Goal: Task Accomplishment & Management: Manage account settings

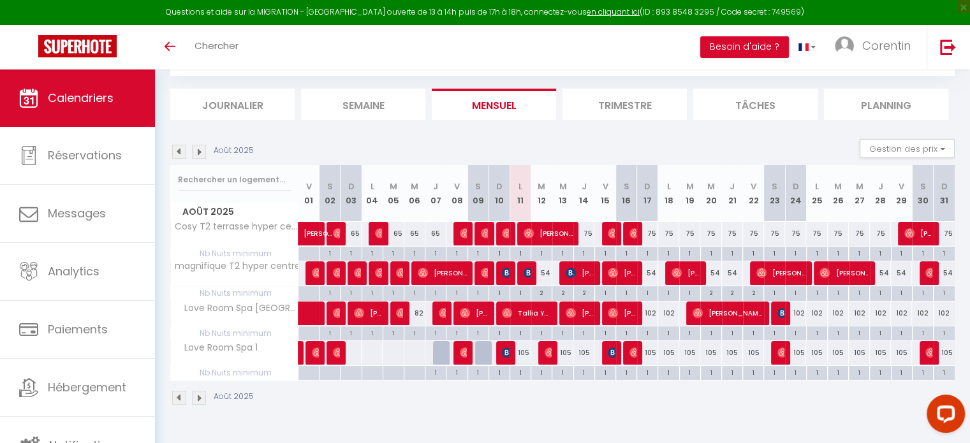
scroll to position [69, 0]
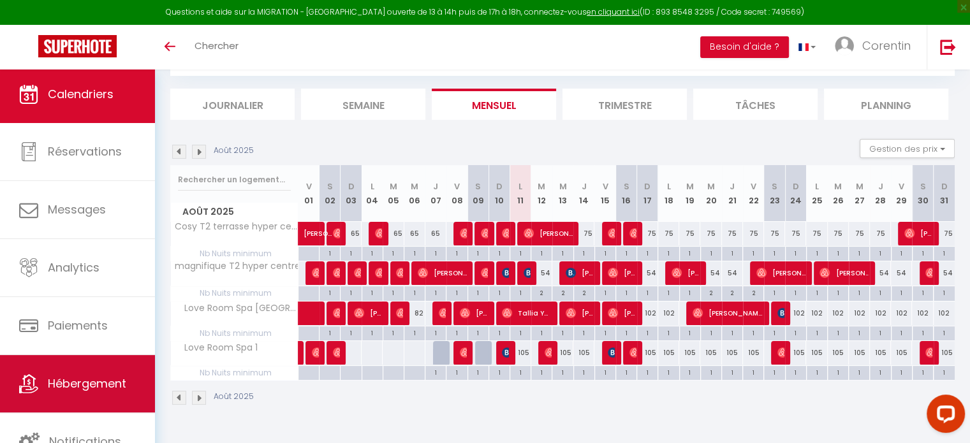
click at [89, 379] on span "Hébergement" at bounding box center [87, 383] width 78 height 16
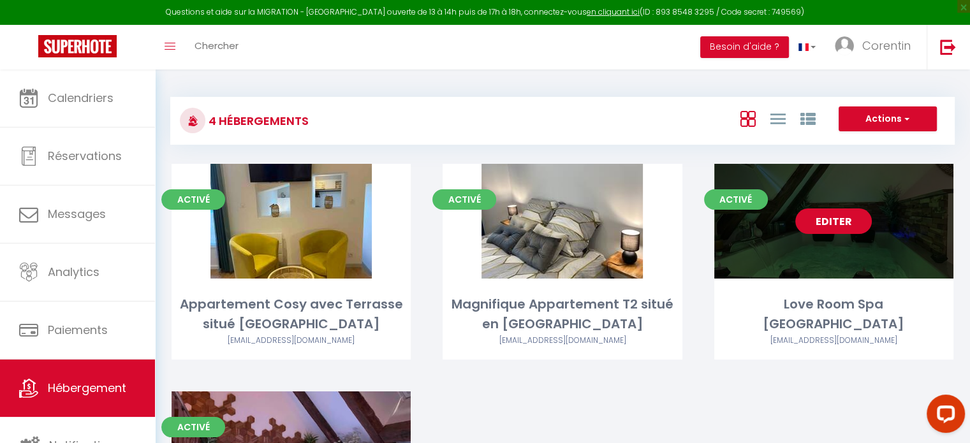
click at [829, 228] on link "Editer" at bounding box center [833, 220] width 76 height 25
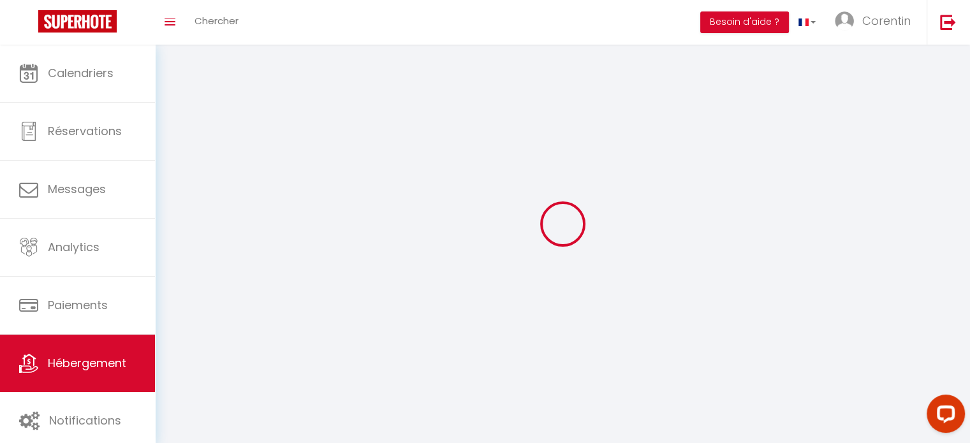
select select "28"
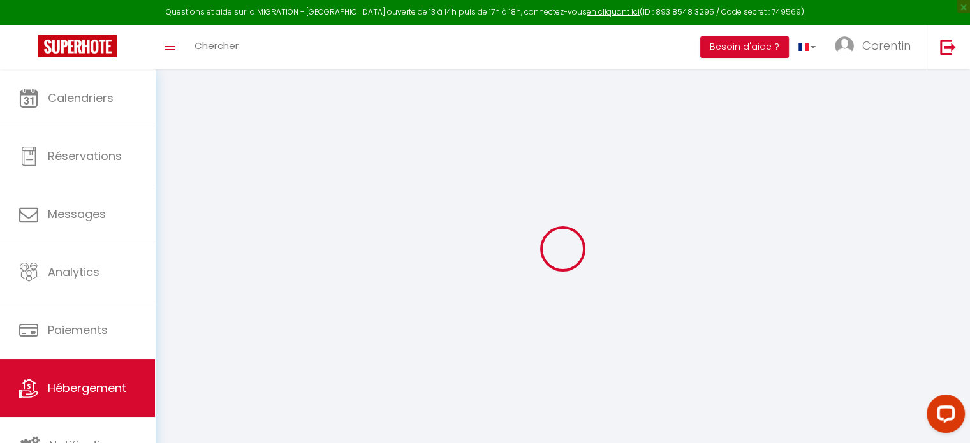
select select
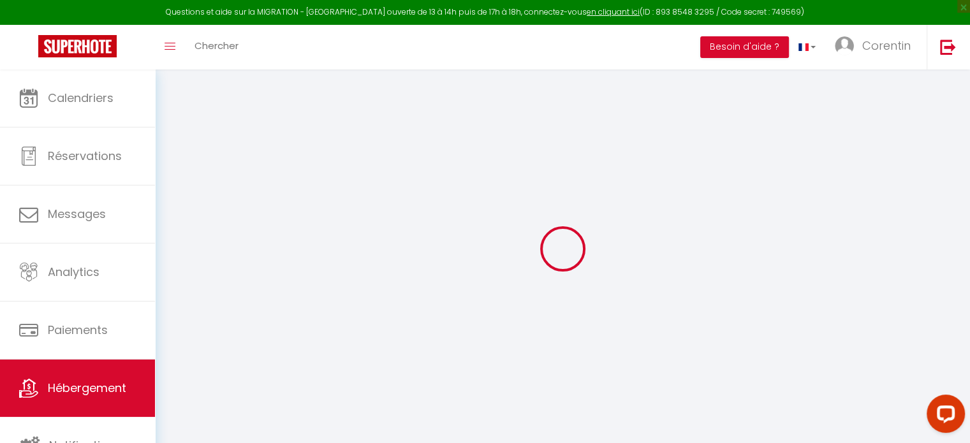
select select
checkbox input "false"
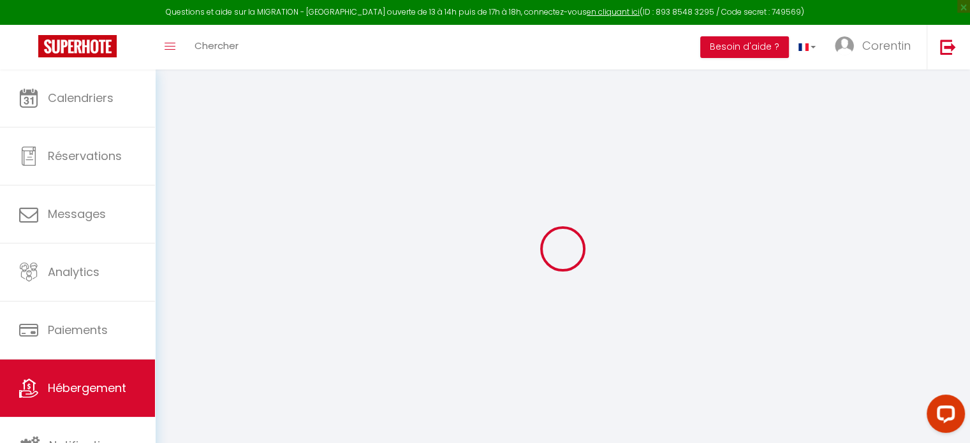
select select
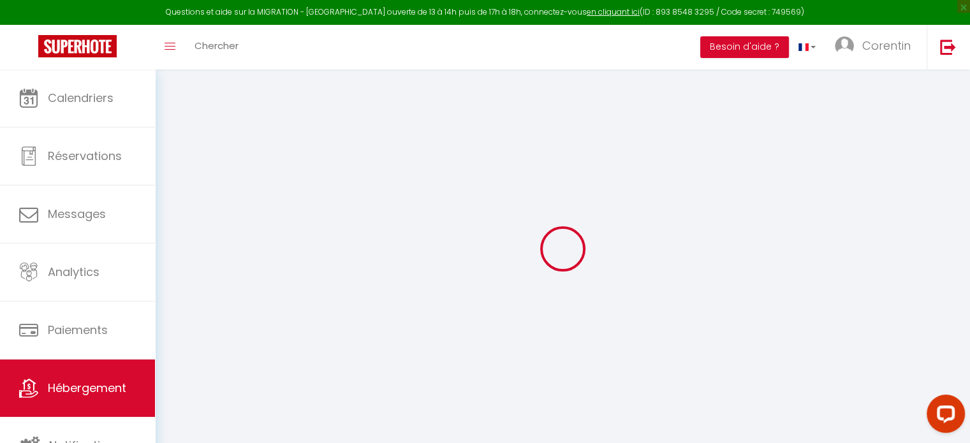
select select
checkbox input "false"
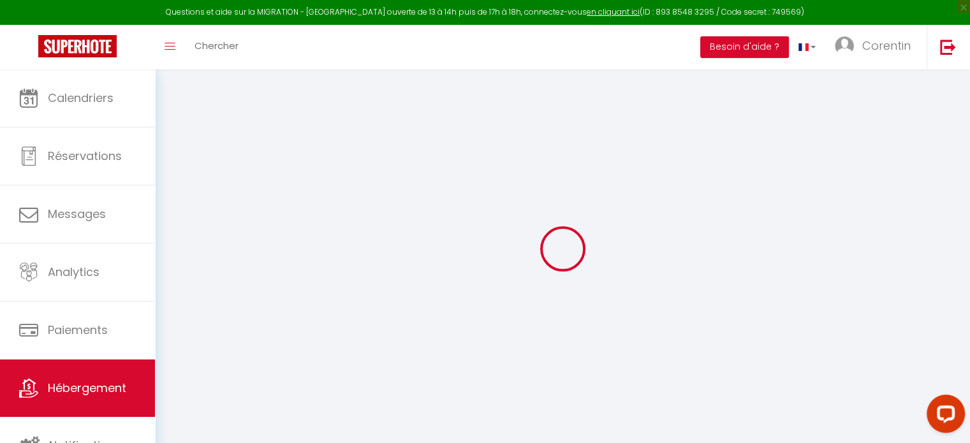
checkbox input "false"
select select
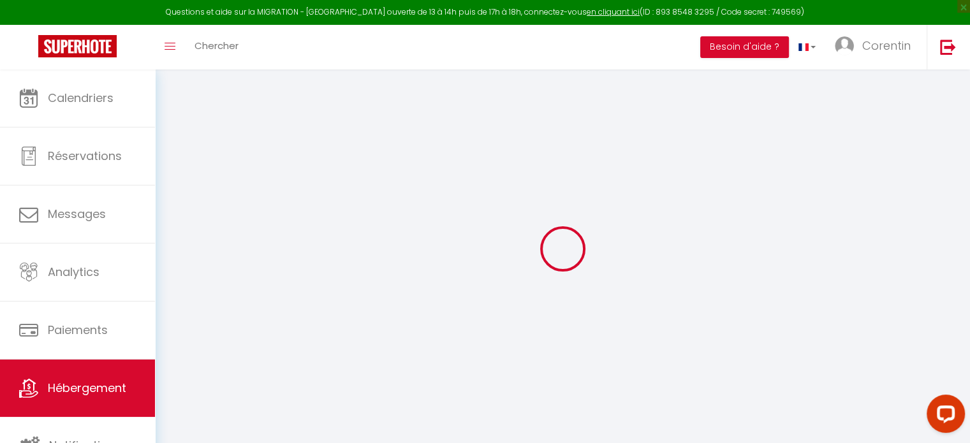
select select
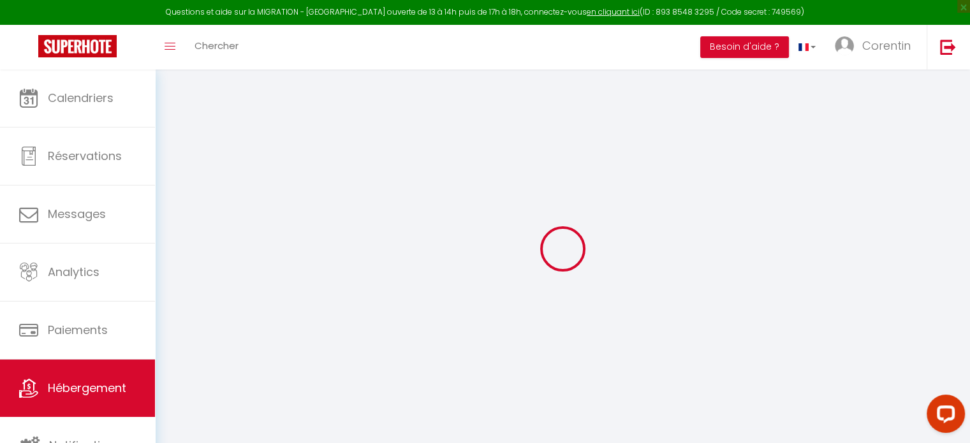
checkbox input "false"
select select
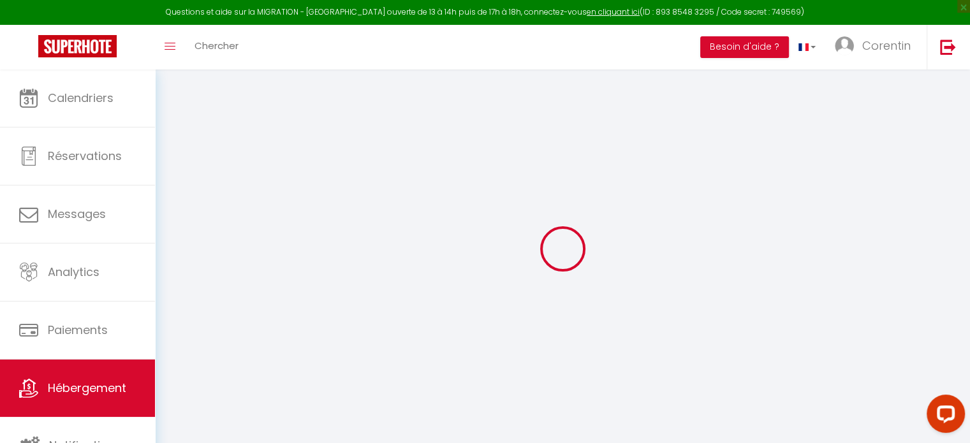
select select
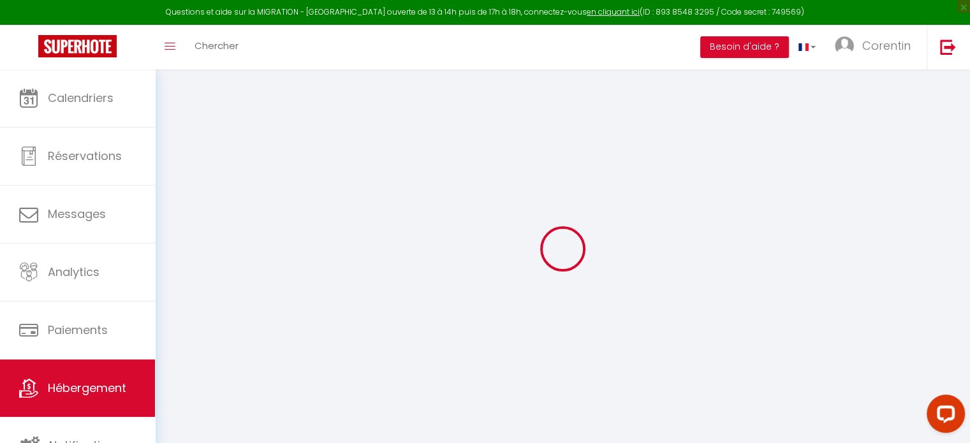
select select
checkbox input "false"
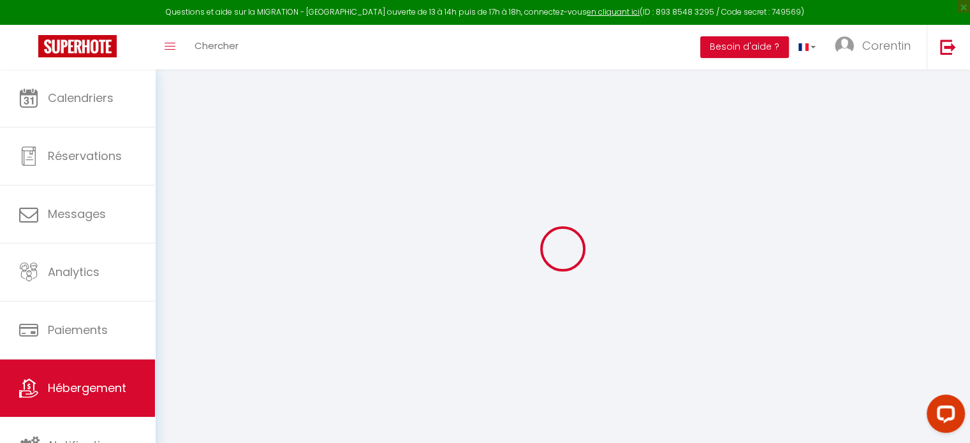
checkbox input "false"
select select
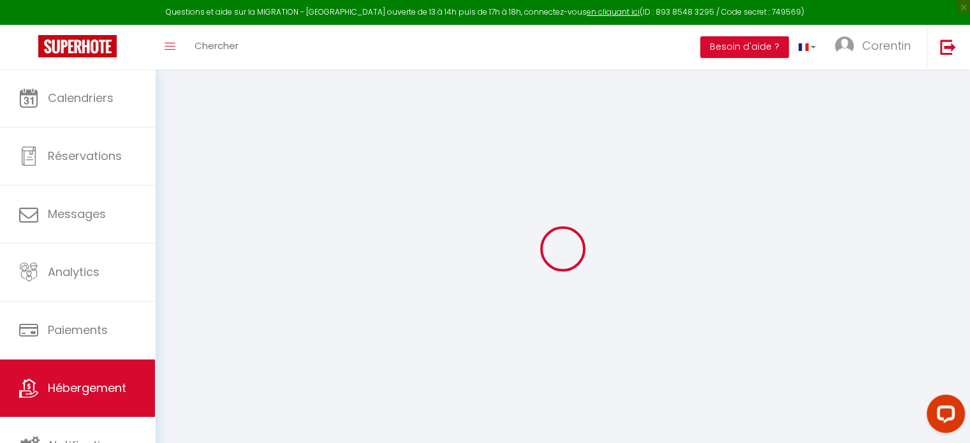
select select
checkbox input "false"
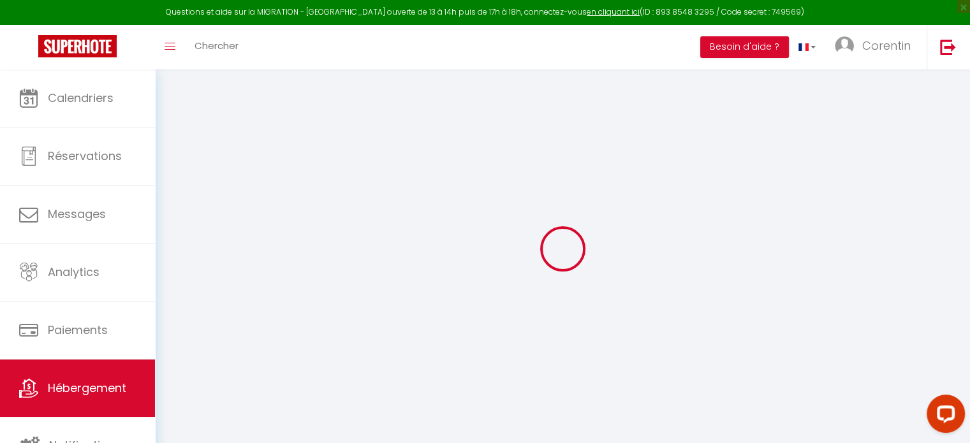
checkbox input "false"
select select
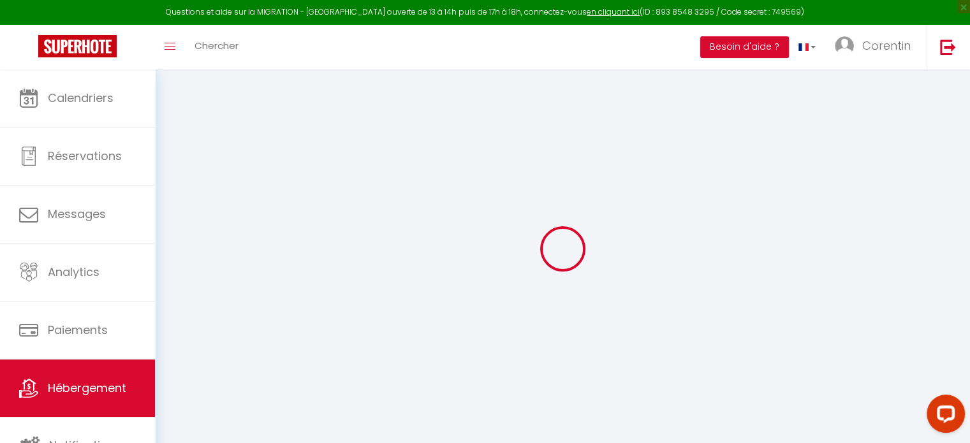
type input "Love Room Spa [GEOGRAPHIC_DATA]"
type input "130"
type input "25"
type input "200"
select select
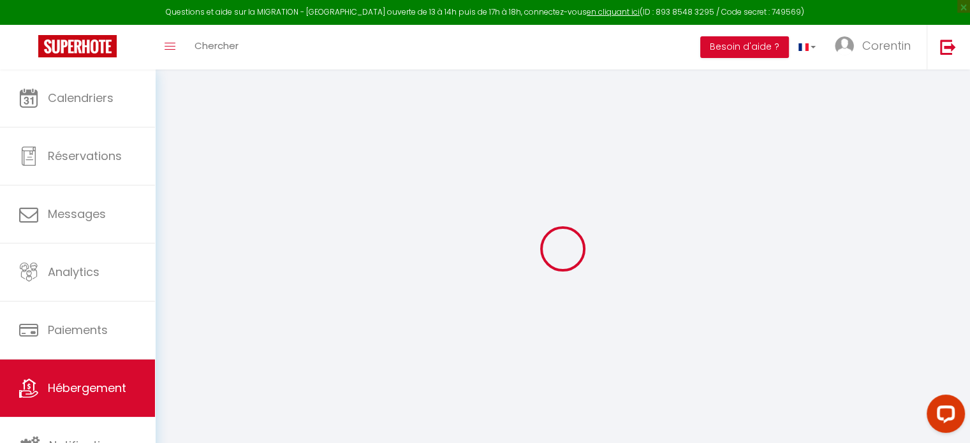
select select
type input "[STREET_ADDRESS][PERSON_NAME]"
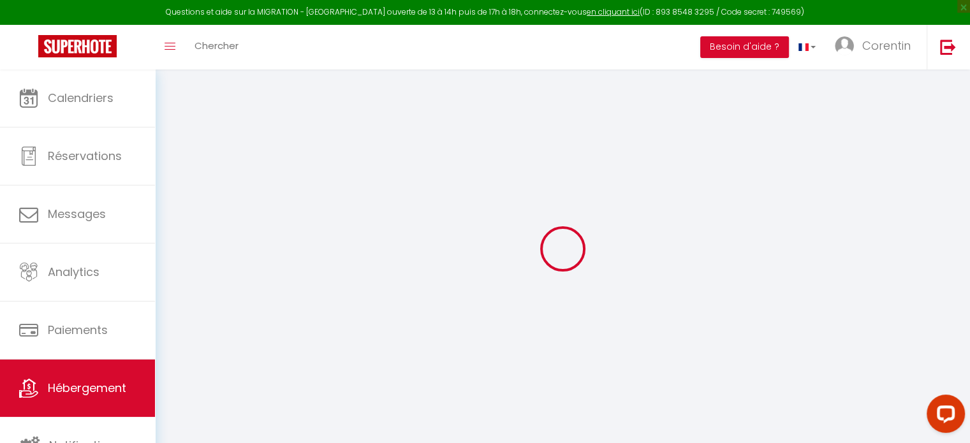
type input "18000"
type input "[GEOGRAPHIC_DATA]"
type input "[EMAIL_ADDRESS][DOMAIN_NAME]"
select select "15663"
checkbox input "false"
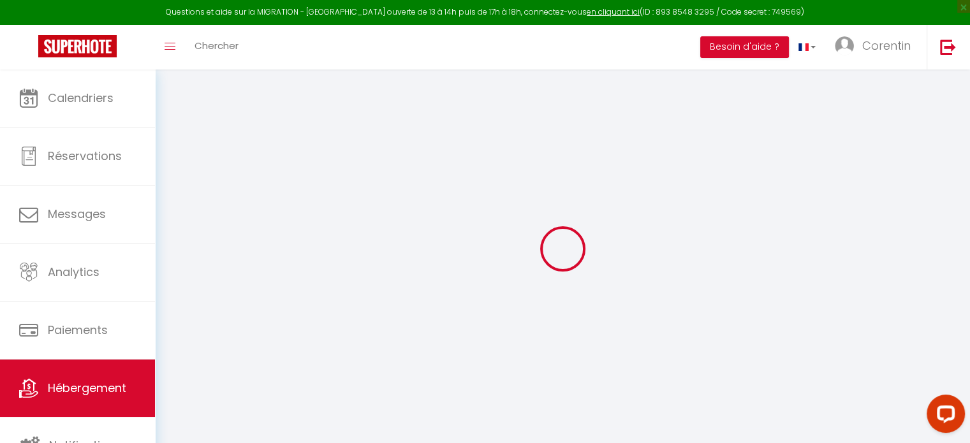
checkbox input "false"
select select
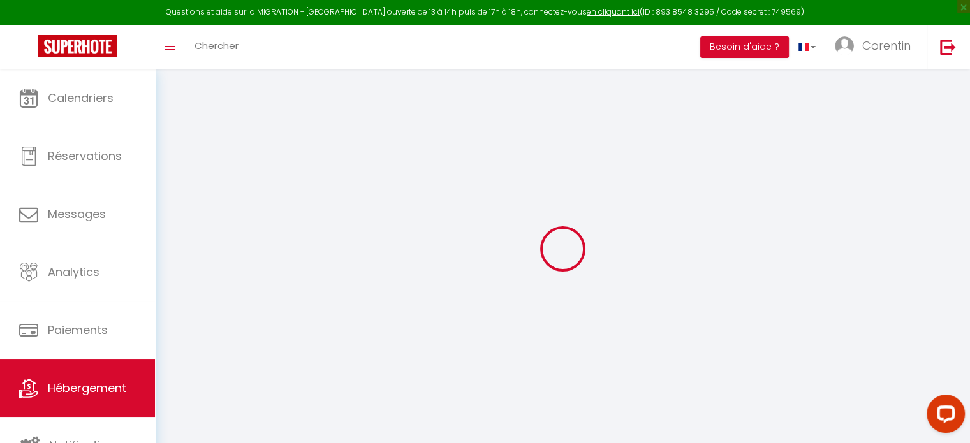
type input "0"
checkbox input "false"
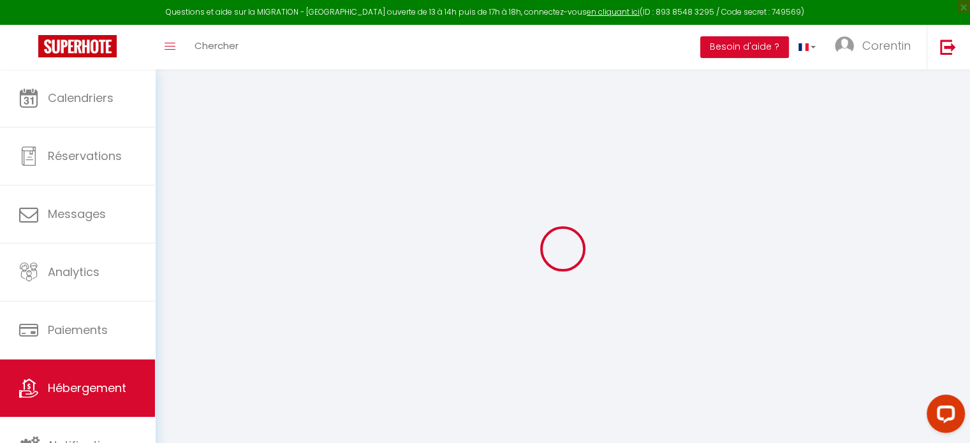
checkbox input "false"
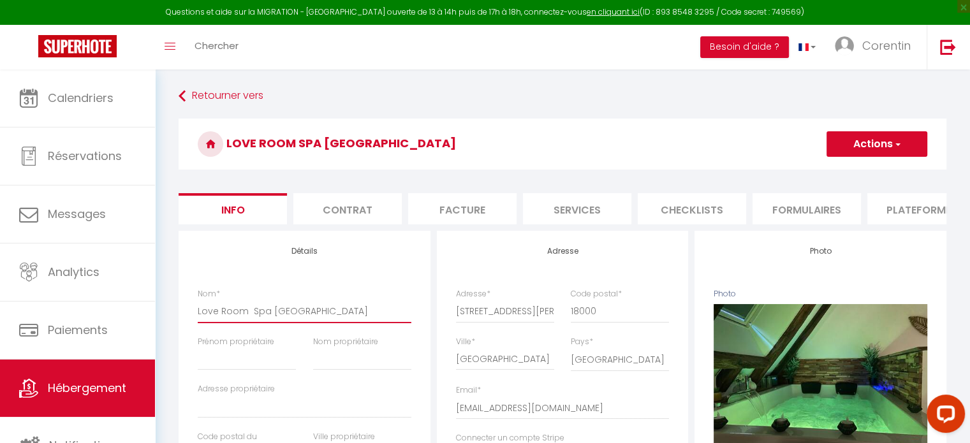
drag, startPoint x: 325, startPoint y: 323, endPoint x: 150, endPoint y: 315, distance: 174.9
paste input "avec [PERSON_NAME] en plein centre ville"
type input "Love Room avec [PERSON_NAME] en plein centre ville"
checkbox input "false"
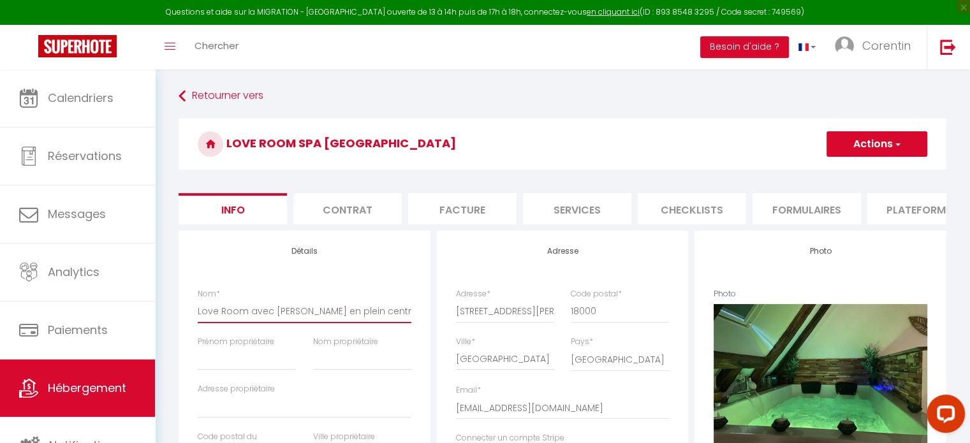
checkbox input "false"
type input "Love Room avec [PERSON_NAME] en plein centre ville"
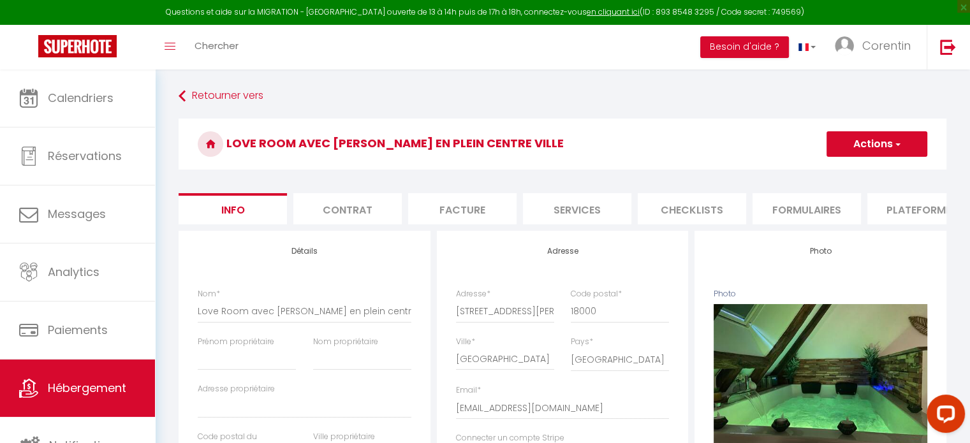
click at [844, 142] on button "Actions" at bounding box center [876, 143] width 101 height 25
click at [838, 170] on input "Enregistrer" at bounding box center [826, 172] width 47 height 13
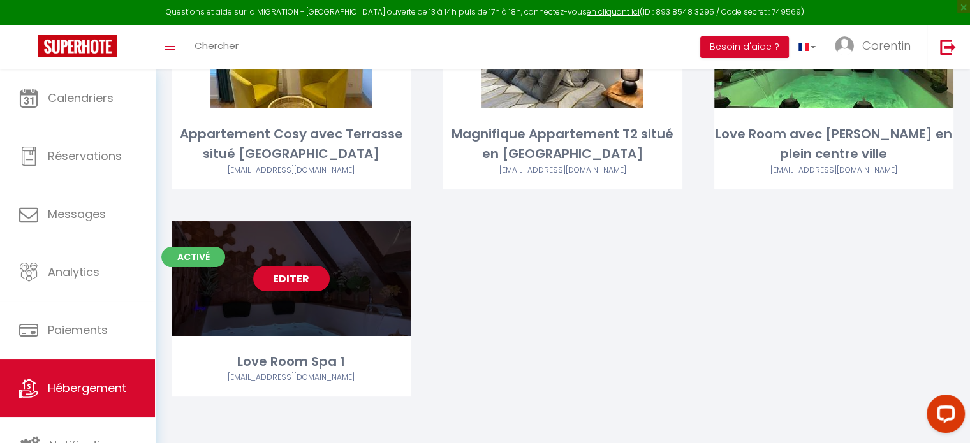
scroll to position [171, 0]
click at [282, 282] on link "Editer" at bounding box center [291, 277] width 76 height 25
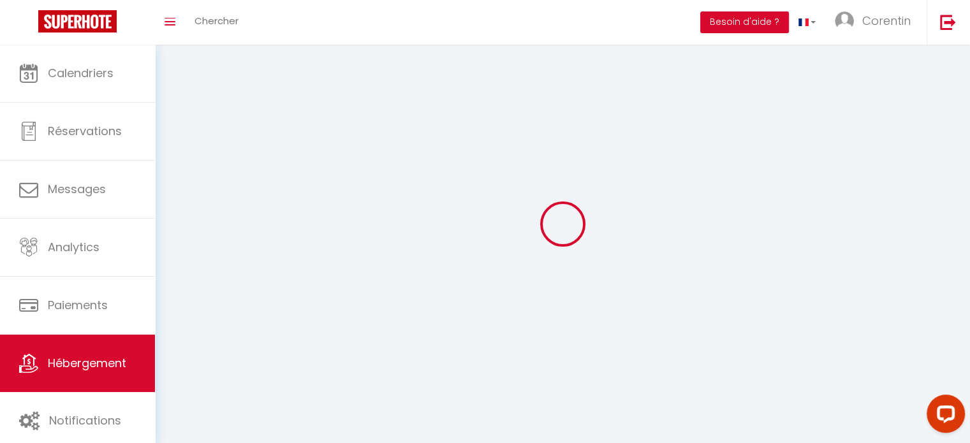
select select
select select "28"
select select
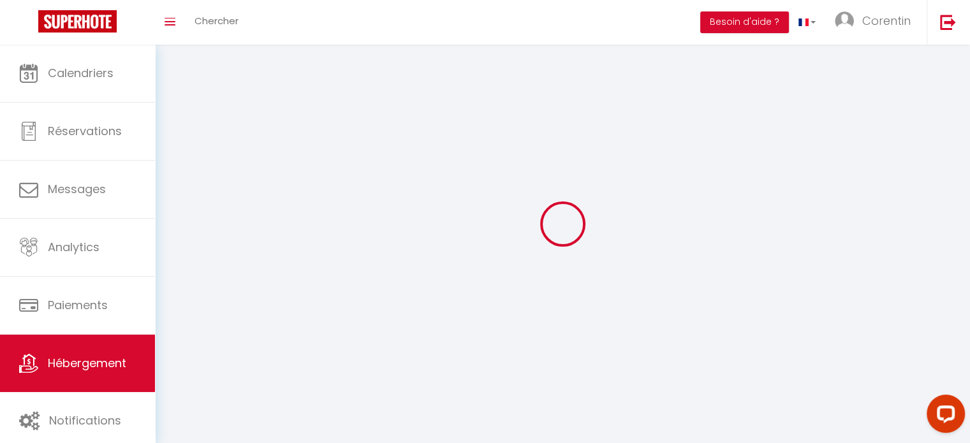
select select
checkbox input "false"
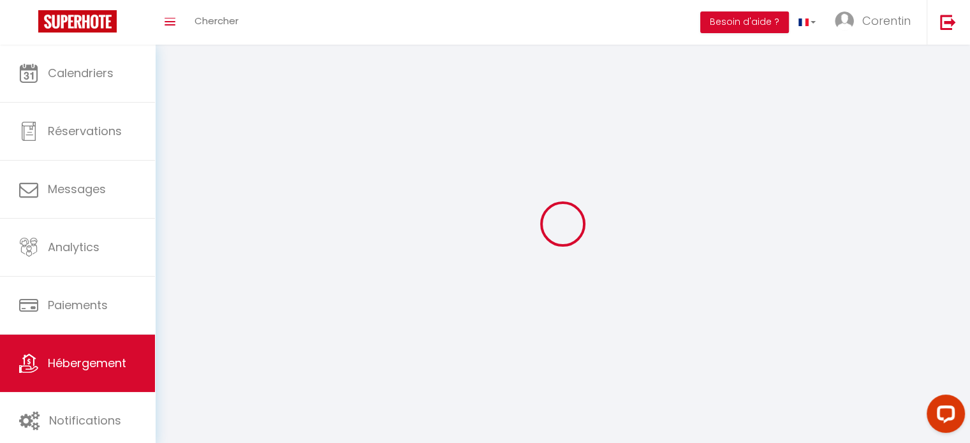
checkbox input "false"
select select
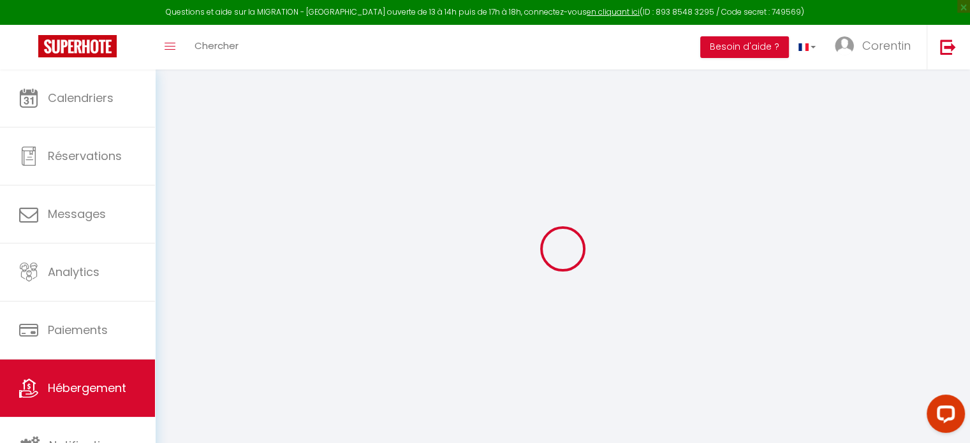
select select
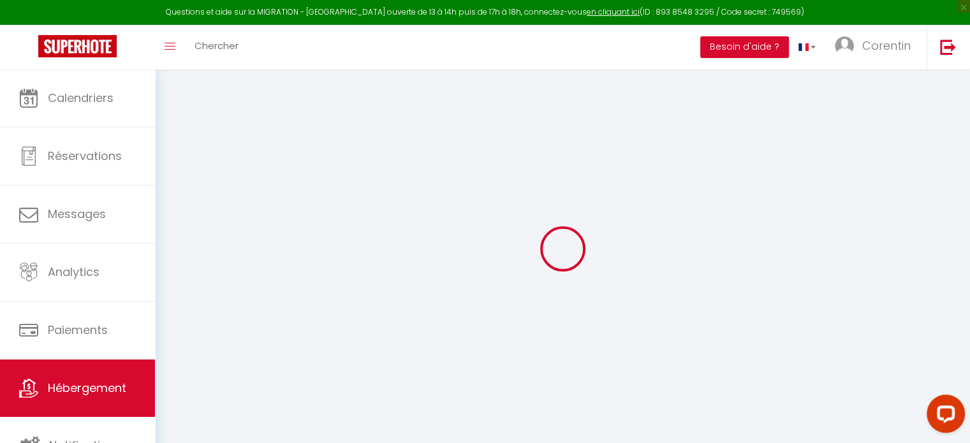
select select
checkbox input "false"
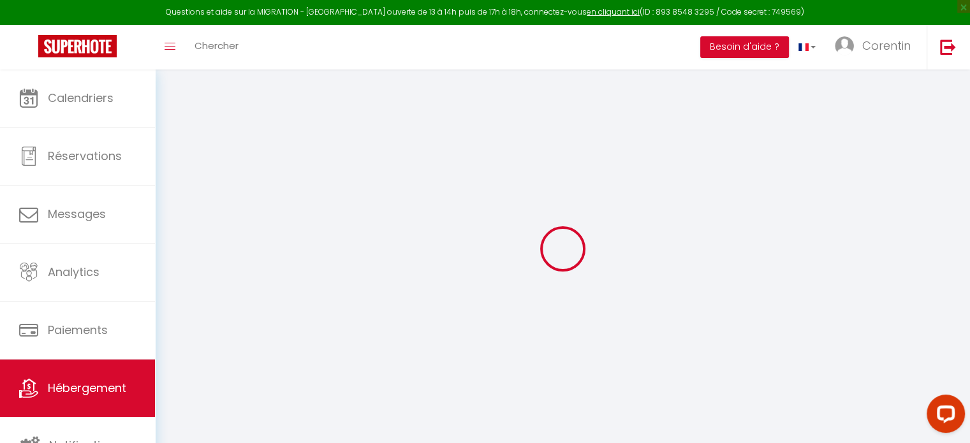
select select
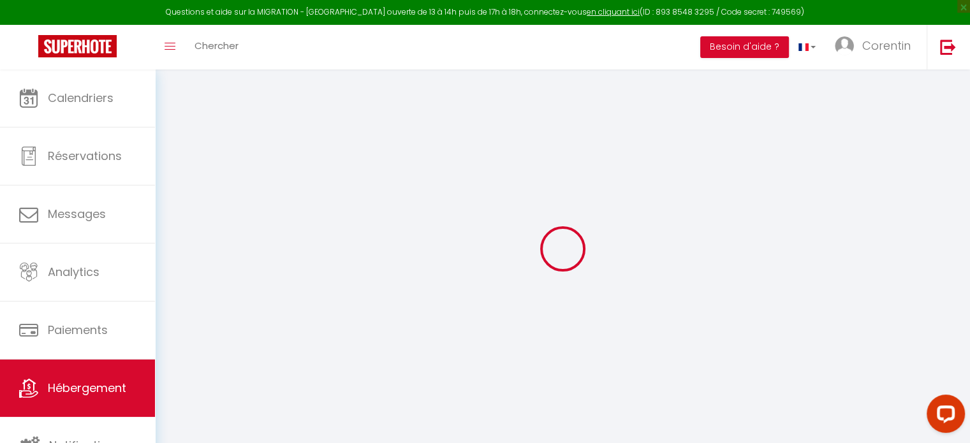
select select
checkbox input "false"
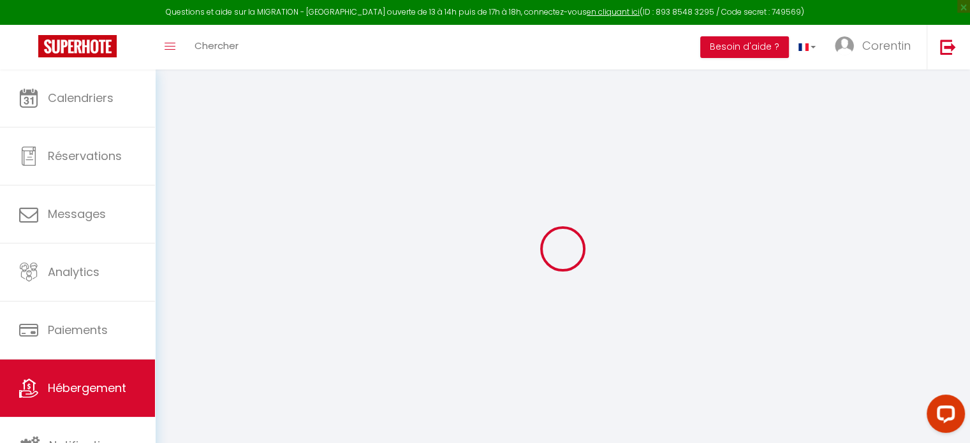
checkbox input "false"
select select
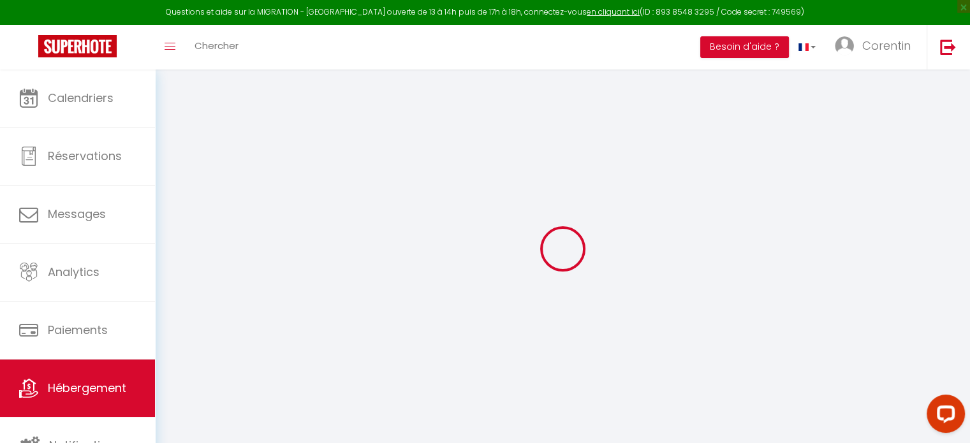
select select
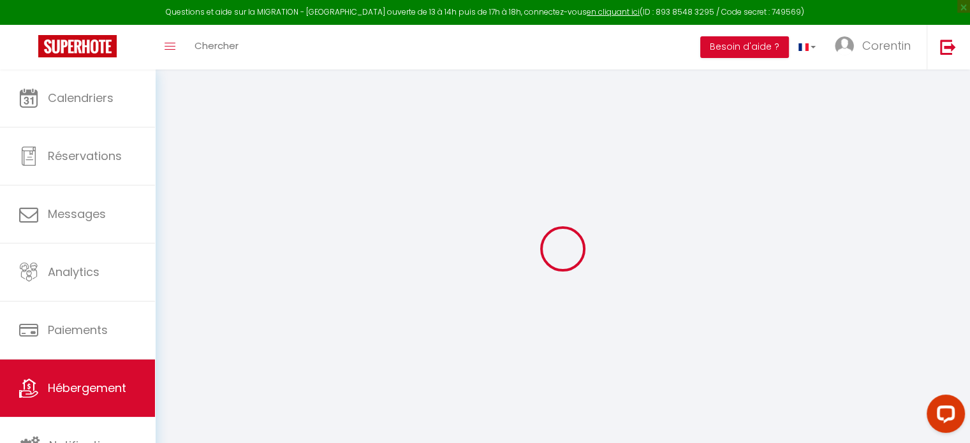
checkbox input "false"
select select
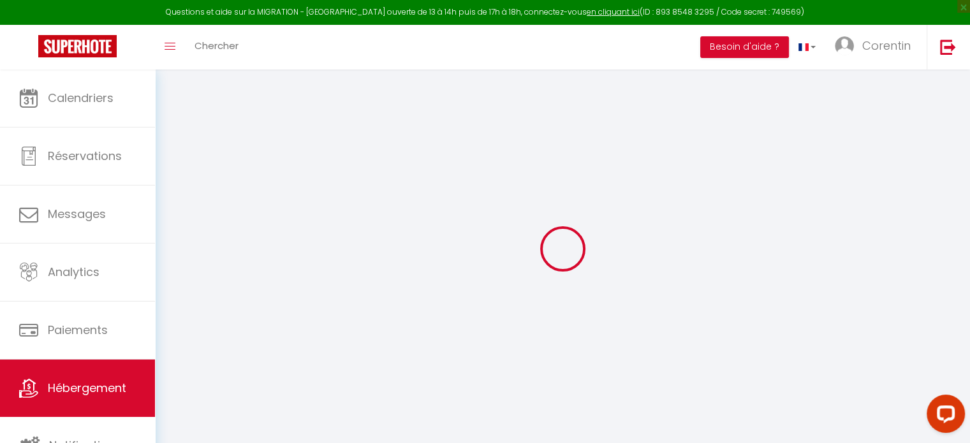
select select
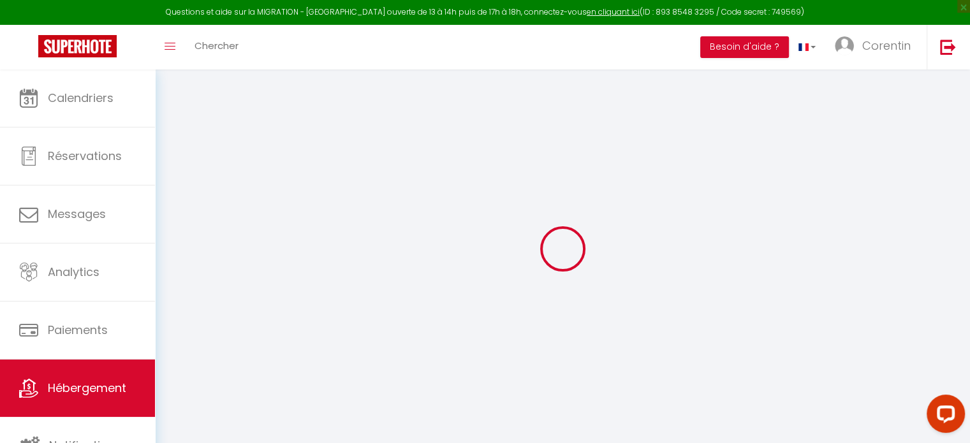
select select
checkbox input "false"
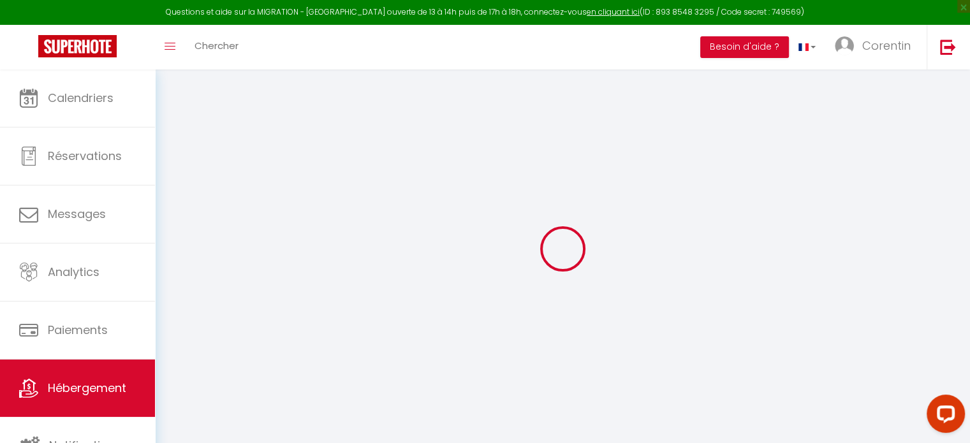
checkbox input "false"
select select
type input "Love Room Spa 1"
type input "130"
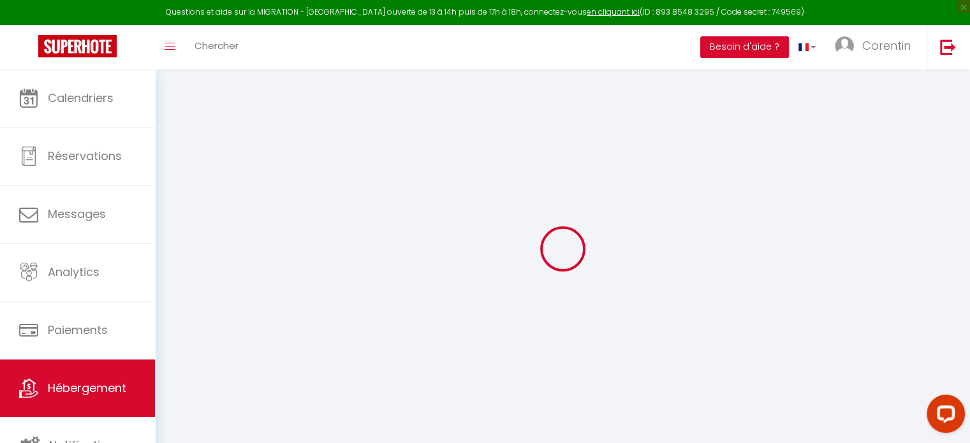
type input "25"
type input "200"
select select
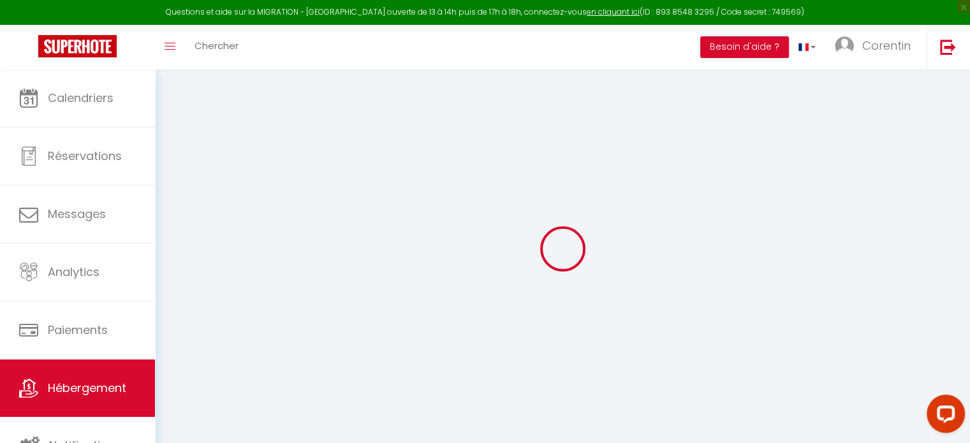
select select
type input "[STREET_ADDRESS][PERSON_NAME]"
type input "18000"
type input "[GEOGRAPHIC_DATA]"
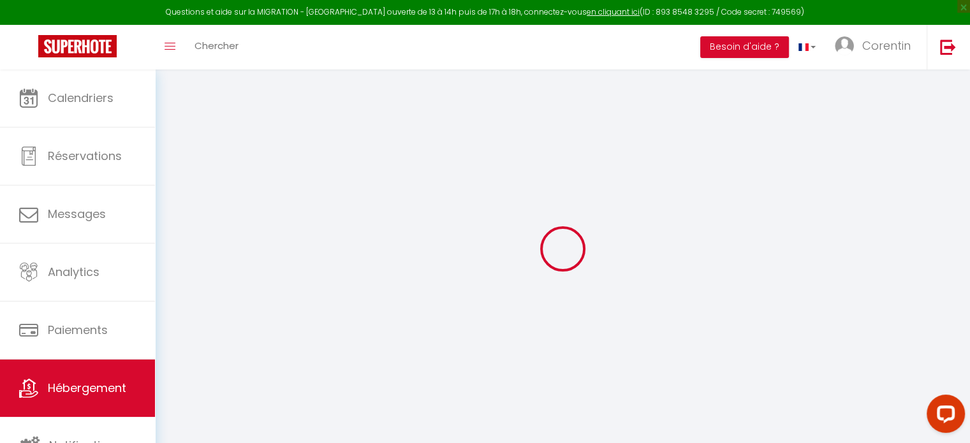
type input "[EMAIL_ADDRESS][DOMAIN_NAME]"
select select "15663"
checkbox input "false"
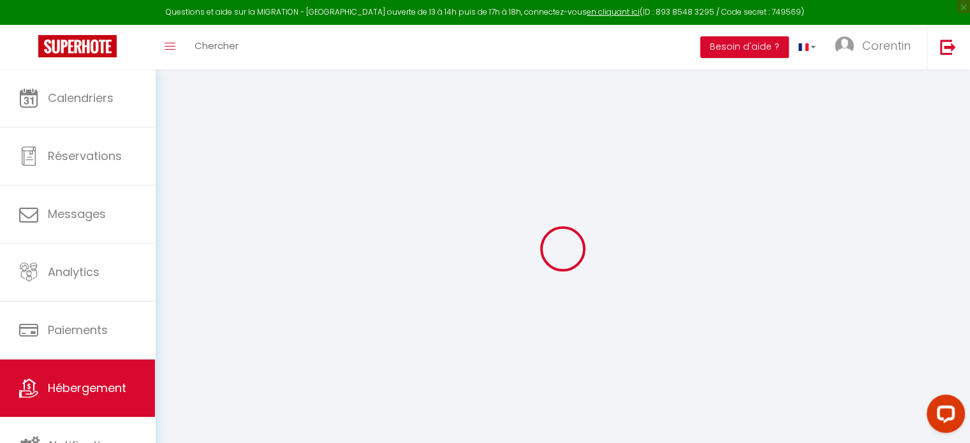
checkbox input "false"
select select
type input "0"
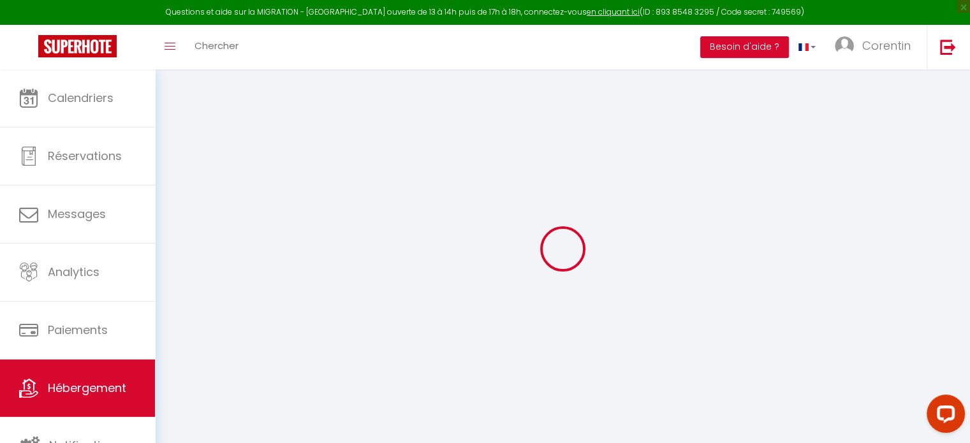
type input "0"
select select
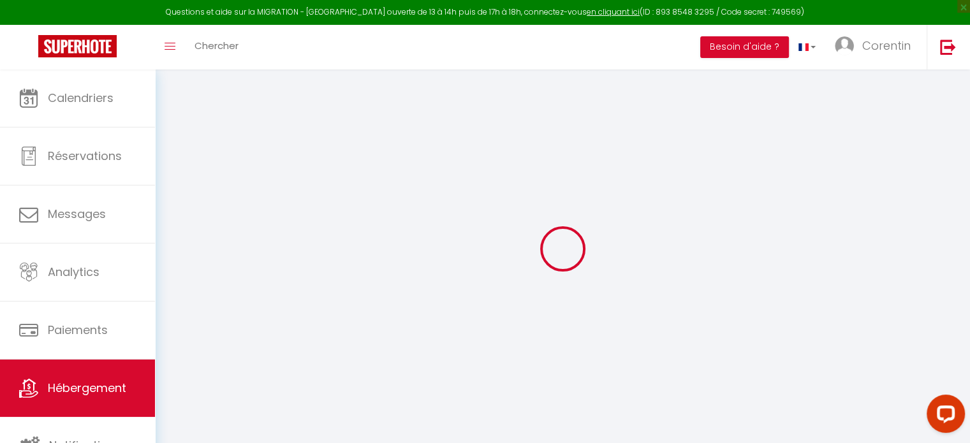
select select
checkbox input "false"
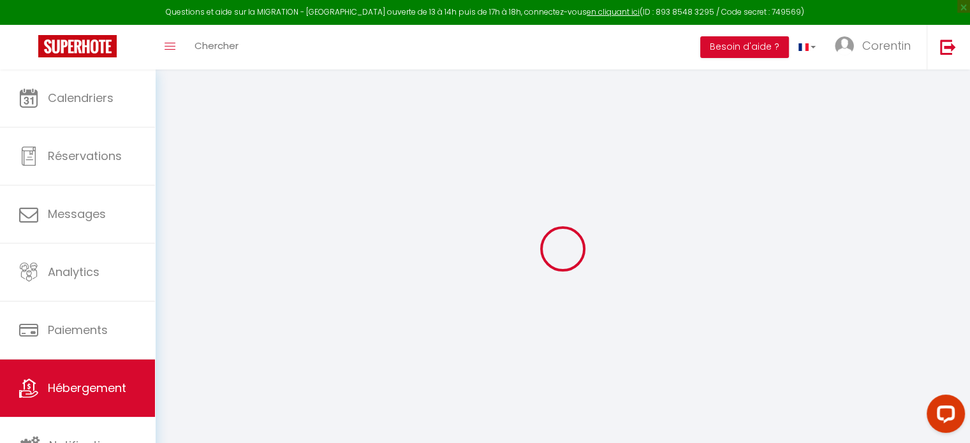
checkbox input "false"
select select
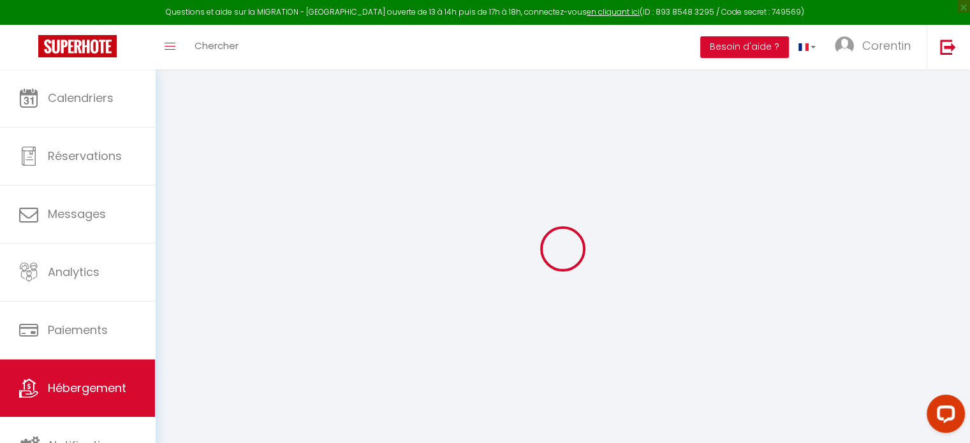
select select
checkbox input "false"
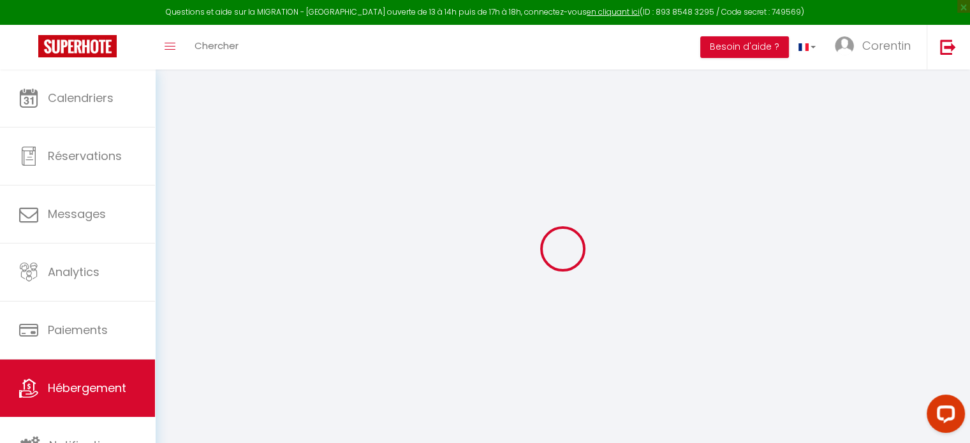
select select
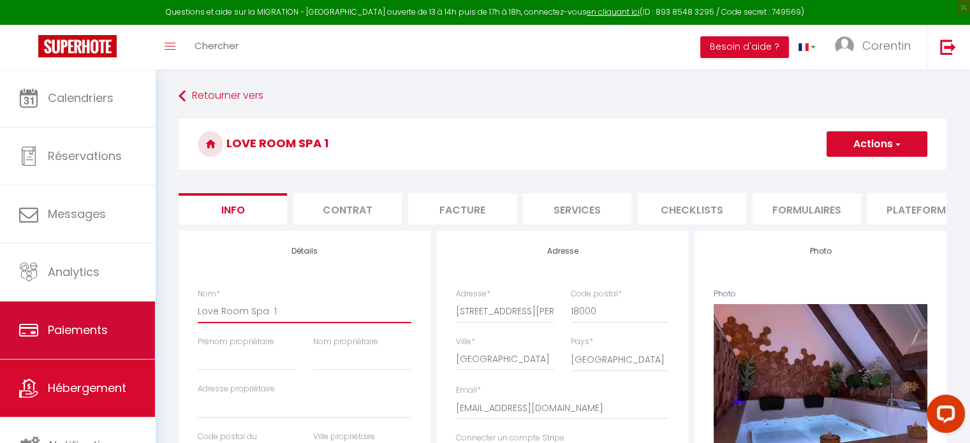
drag, startPoint x: 286, startPoint y: 322, endPoint x: 107, endPoint y: 322, distance: 178.5
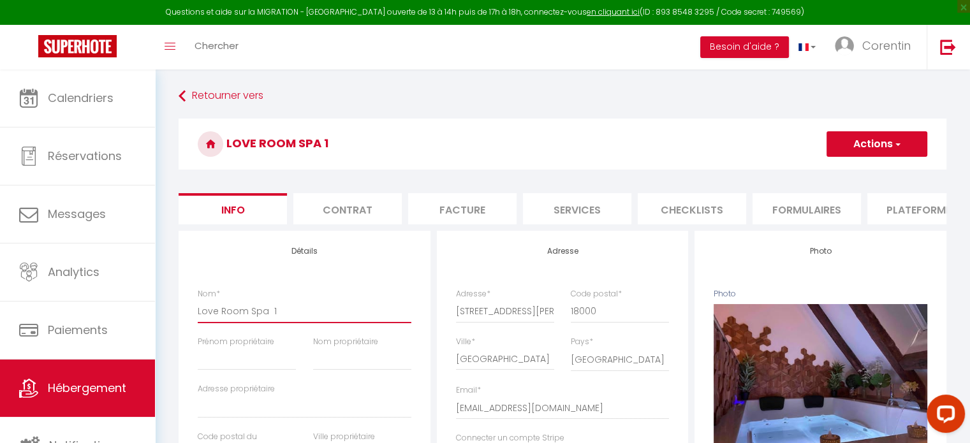
drag, startPoint x: 277, startPoint y: 323, endPoint x: 163, endPoint y: 310, distance: 114.9
paste input "en centre ville avec [GEOGRAPHIC_DATA]"
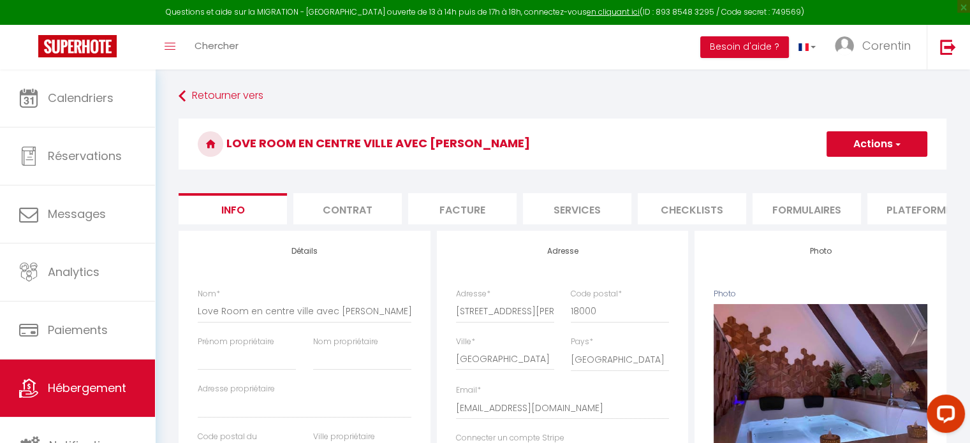
click at [863, 148] on button "Actions" at bounding box center [876, 143] width 101 height 25
click at [816, 173] on input "Enregistrer" at bounding box center [826, 172] width 47 height 13
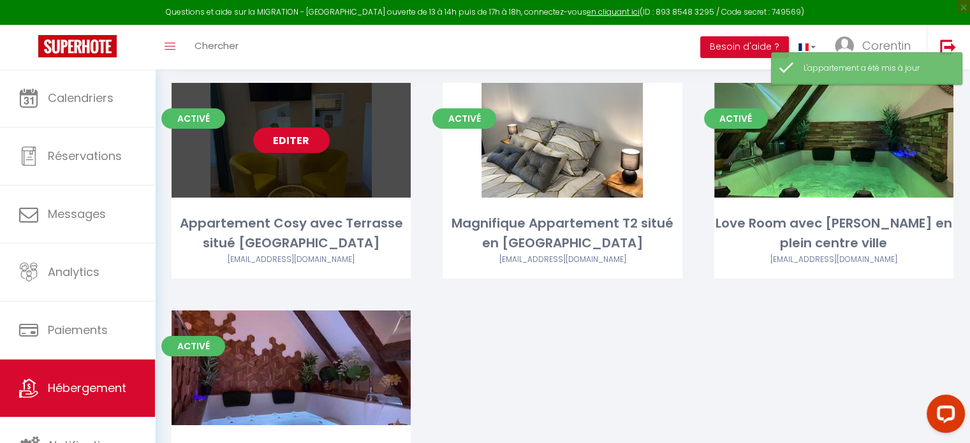
scroll to position [191, 0]
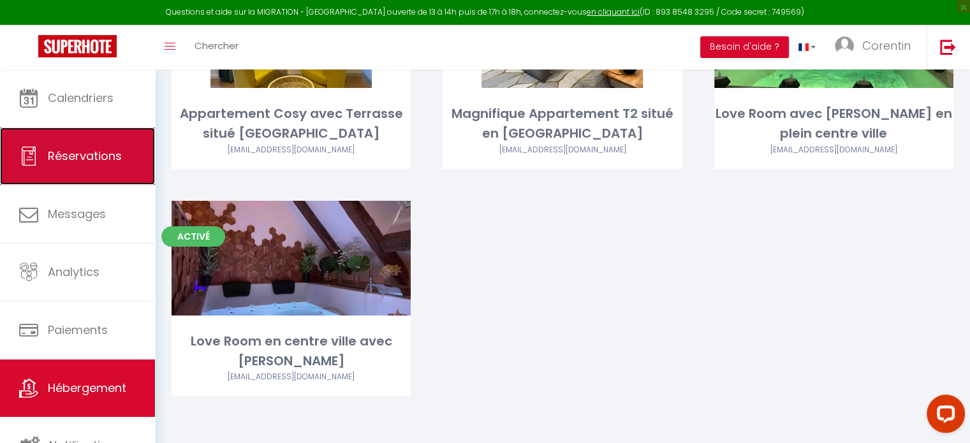
click at [103, 150] on span "Réservations" at bounding box center [85, 156] width 74 height 16
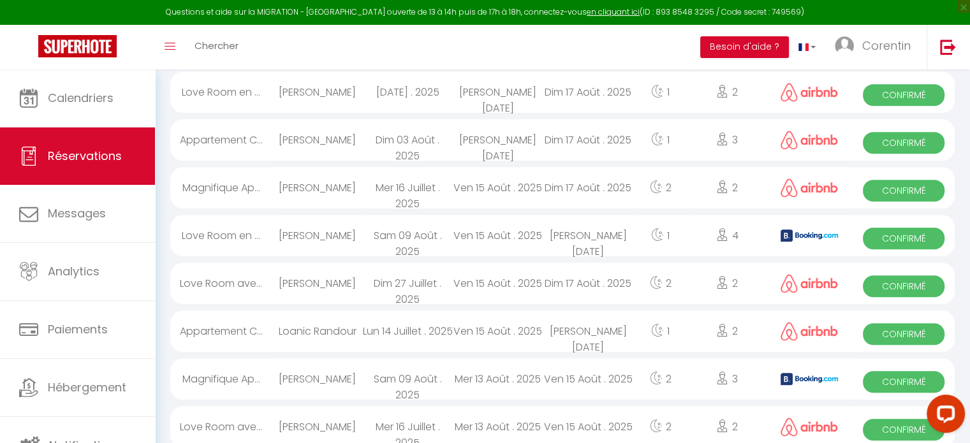
scroll to position [651, 0]
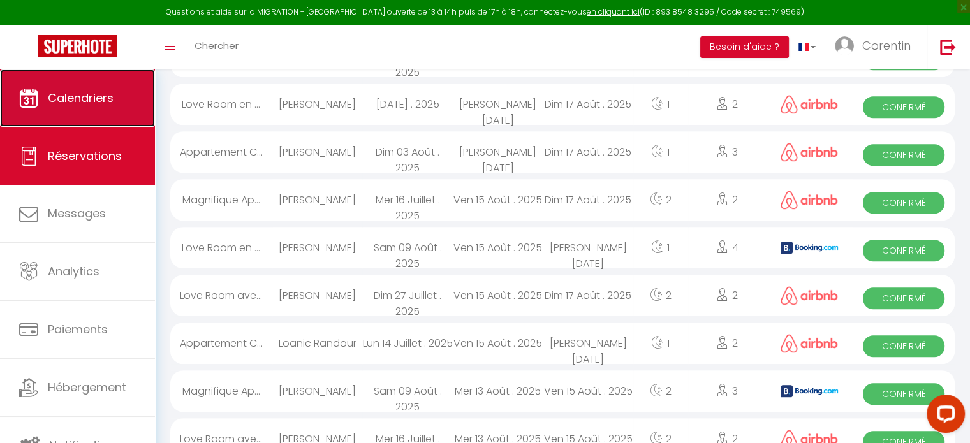
click at [94, 122] on link "Calendriers" at bounding box center [77, 97] width 155 height 57
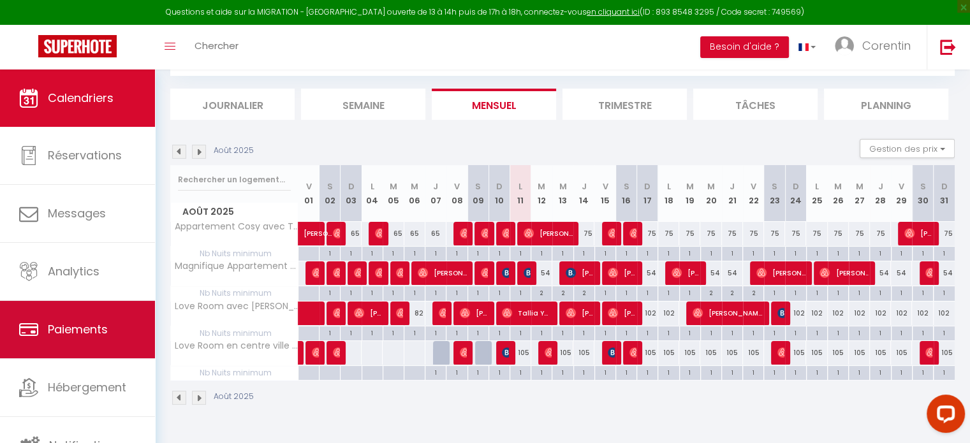
scroll to position [3, 0]
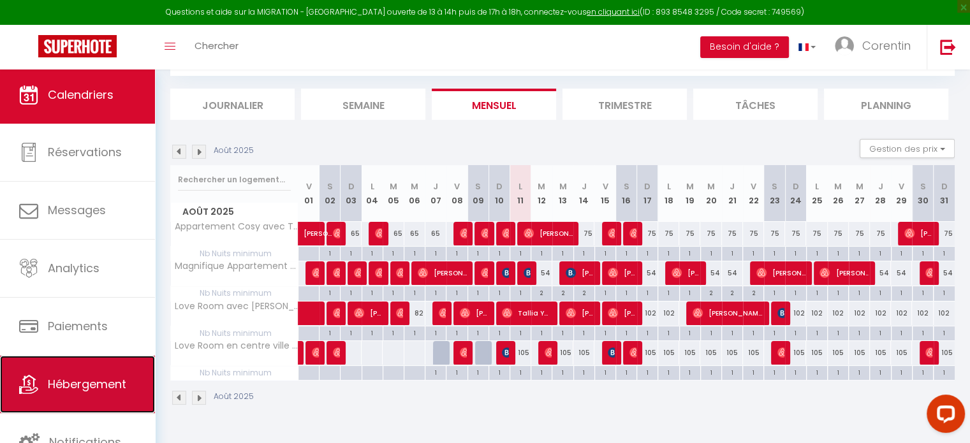
click at [85, 382] on span "Hébergement" at bounding box center [87, 384] width 78 height 16
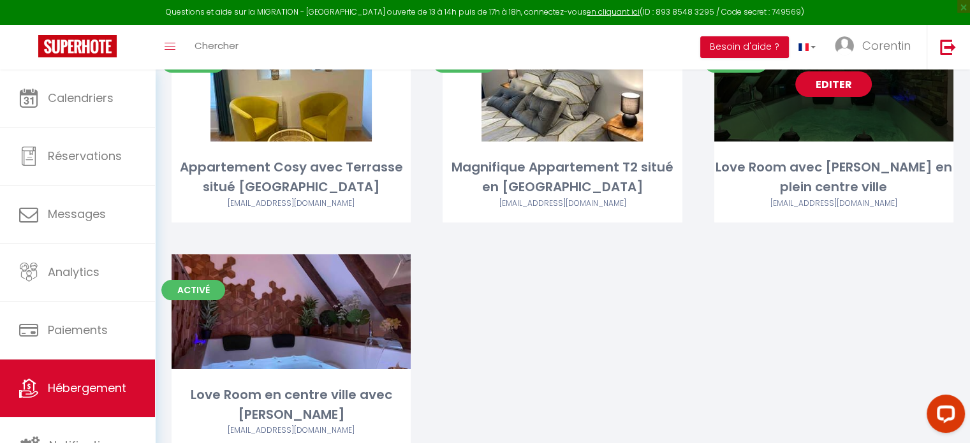
scroll to position [63, 0]
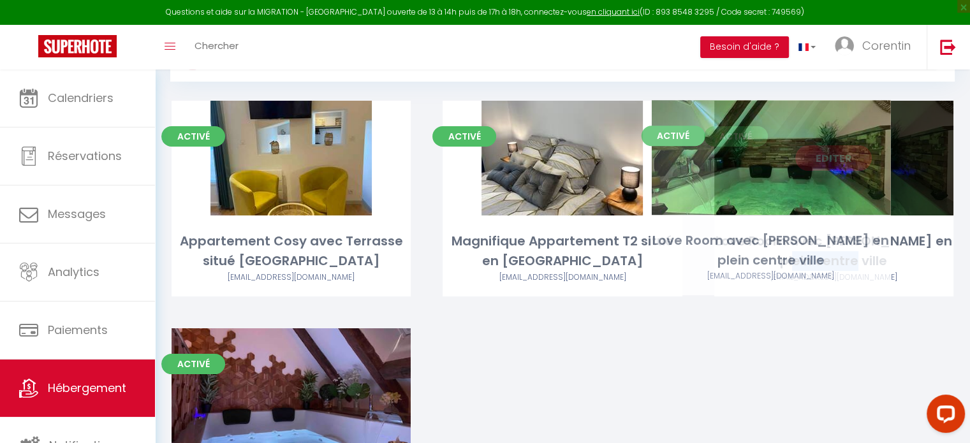
drag, startPoint x: 868, startPoint y: 263, endPoint x: 815, endPoint y: 262, distance: 53.5
click at [813, 261] on div "Love Room avec [PERSON_NAME] en plein centre ville" at bounding box center [833, 251] width 239 height 40
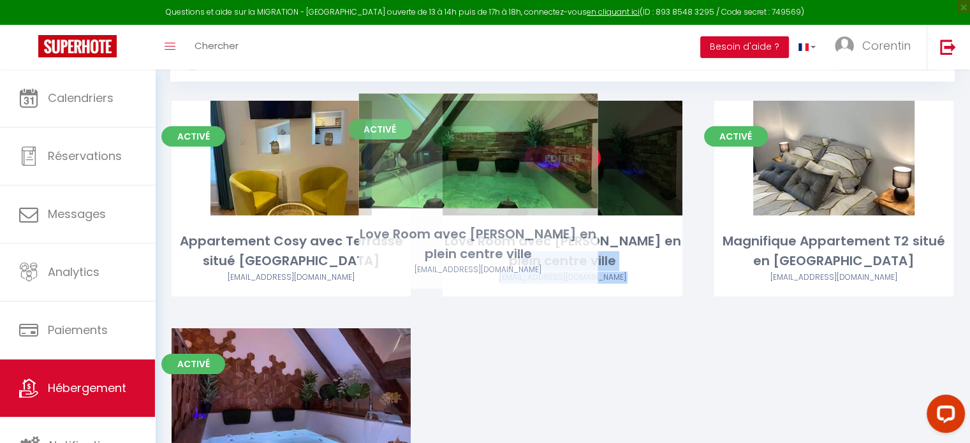
drag, startPoint x: 894, startPoint y: 261, endPoint x: 538, endPoint y: 254, distance: 355.8
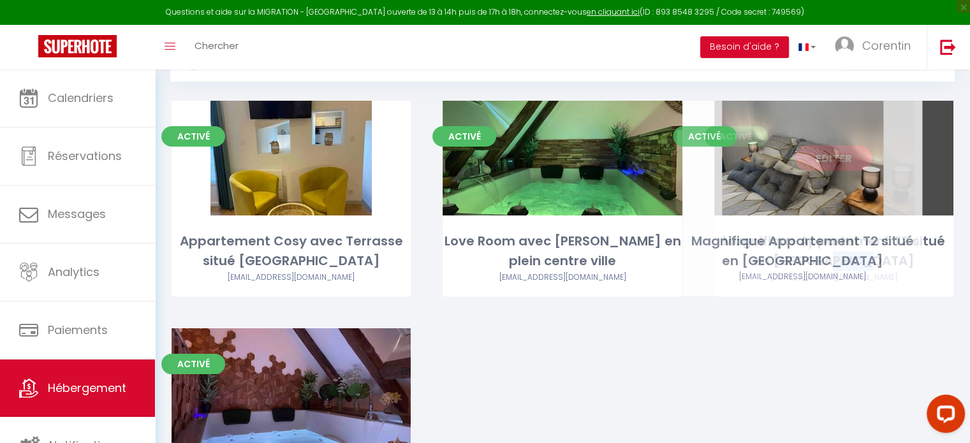
drag, startPoint x: 873, startPoint y: 264, endPoint x: 849, endPoint y: 265, distance: 23.6
click at [845, 264] on div "Magnifique Appartement T2 situé en [GEOGRAPHIC_DATA]" at bounding box center [833, 251] width 239 height 40
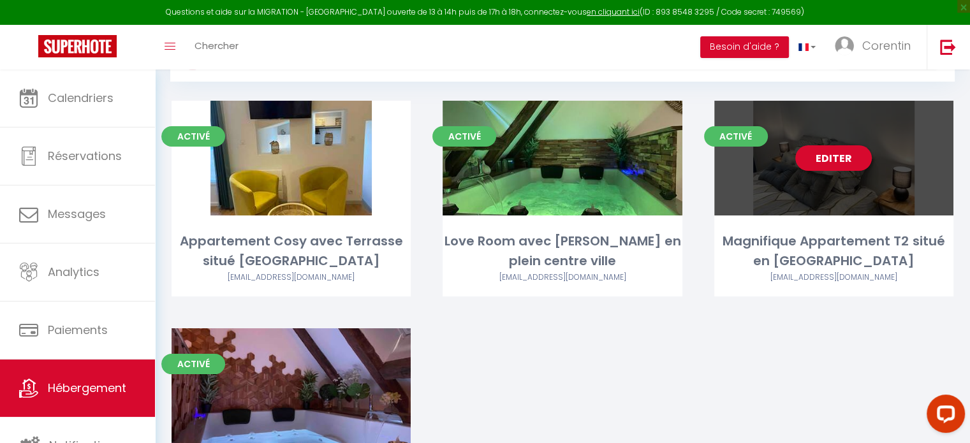
click at [873, 267] on div "Magnifique Appartement T2 situé en [GEOGRAPHIC_DATA]" at bounding box center [833, 251] width 239 height 40
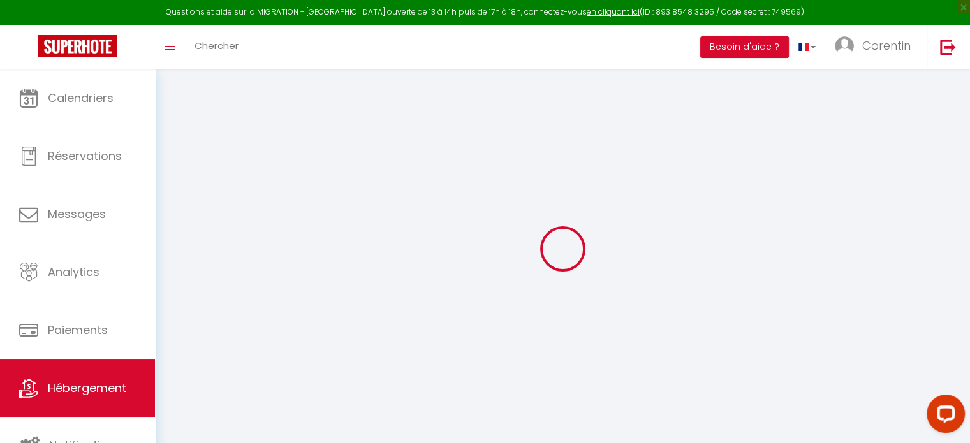
scroll to position [45, 0]
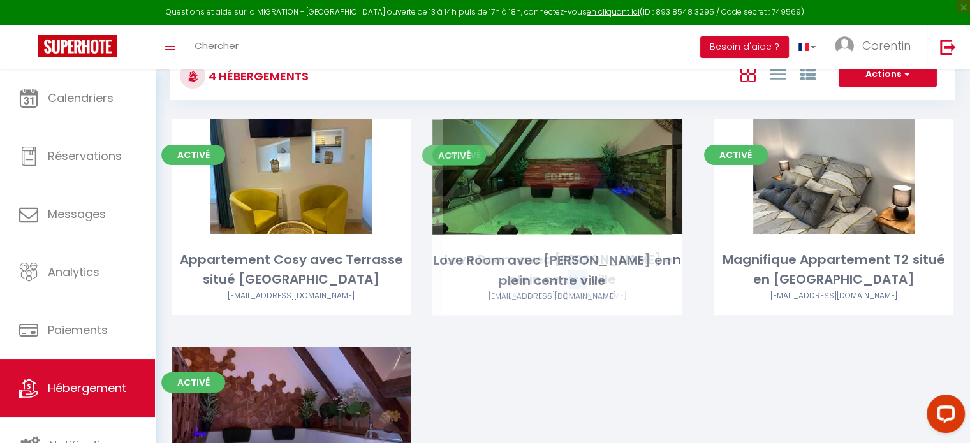
drag, startPoint x: 594, startPoint y: 282, endPoint x: 584, endPoint y: 282, distance: 10.2
click at [584, 282] on div "Love Room avec [PERSON_NAME] en plein centre ville" at bounding box center [561, 270] width 239 height 40
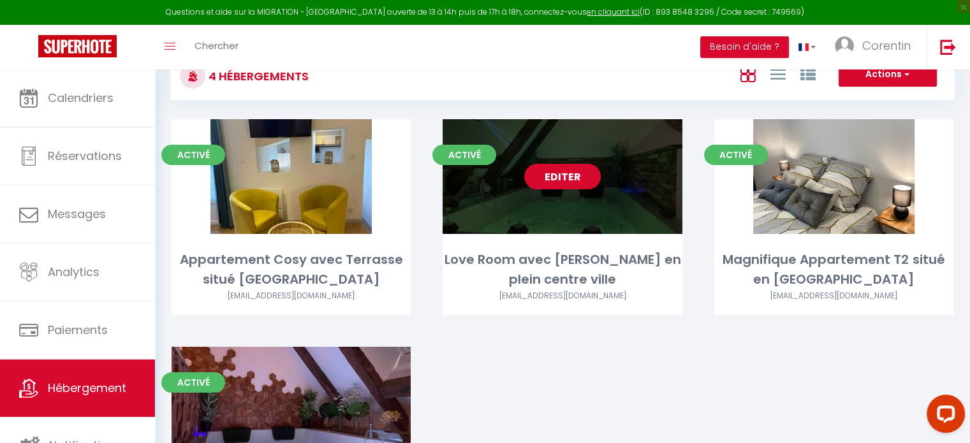
click at [586, 283] on div "Love Room avec [PERSON_NAME] en plein centre ville" at bounding box center [561, 270] width 239 height 40
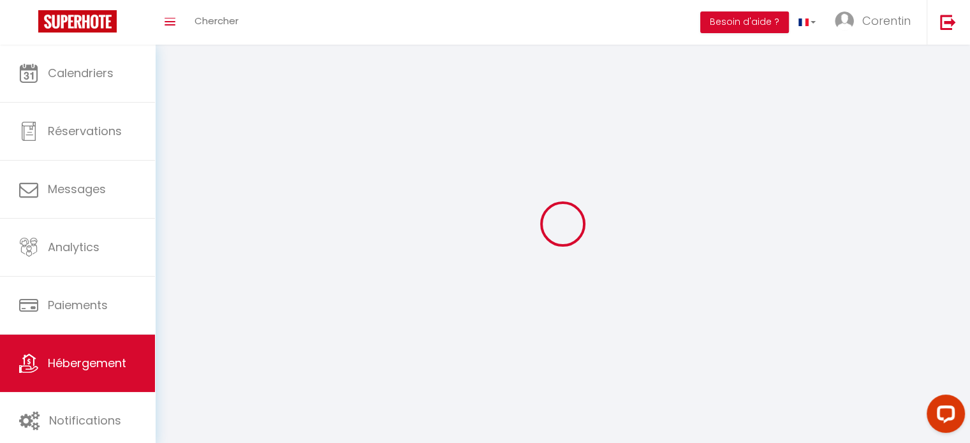
click at [586, 283] on div at bounding box center [562, 224] width 784 height 328
click at [586, 284] on div at bounding box center [562, 224] width 784 height 328
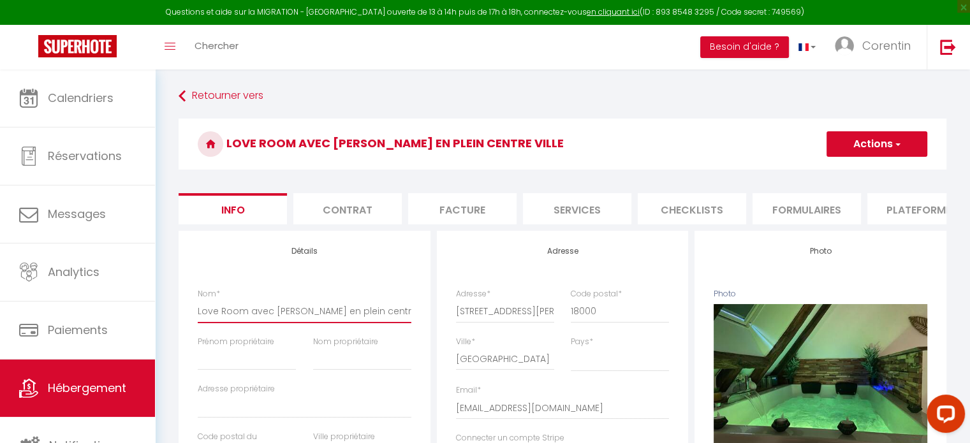
drag, startPoint x: 391, startPoint y: 323, endPoint x: 191, endPoint y: 318, distance: 199.6
click at [191, 318] on div "Nom * Love Room avec [PERSON_NAME] en plein centre ville" at bounding box center [304, 312] width 230 height 48
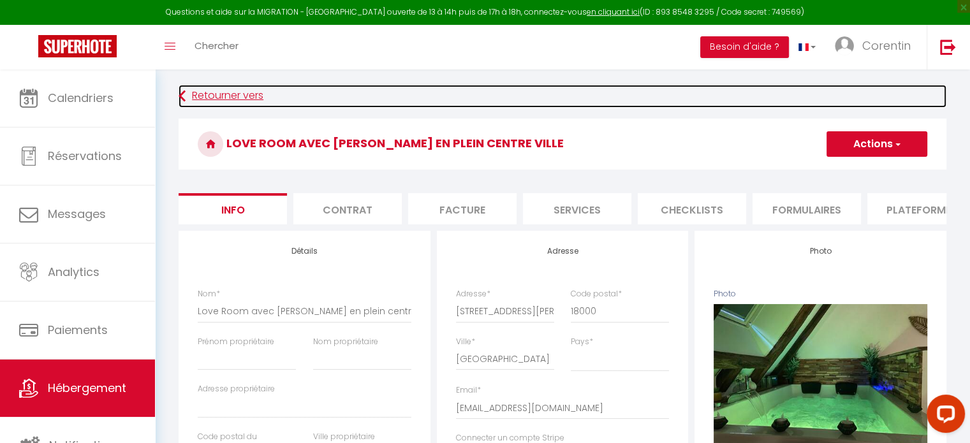
click at [202, 95] on link "Retourner vers" at bounding box center [561, 96] width 767 height 23
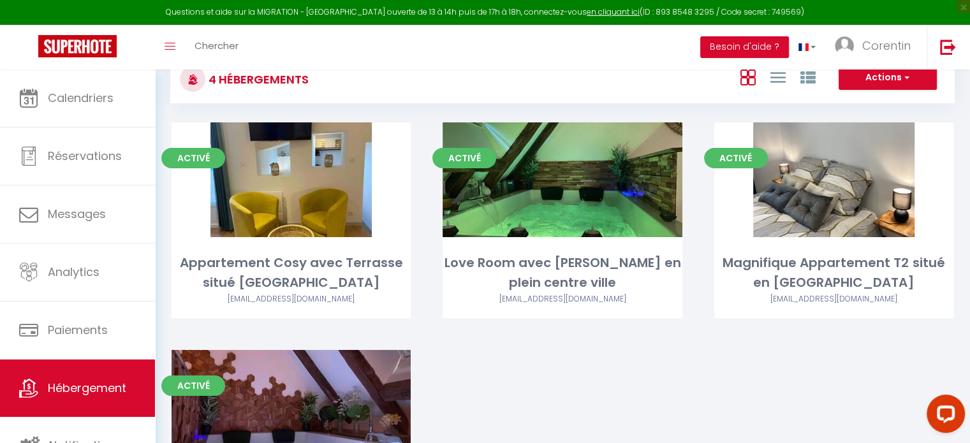
scroll to position [64, 0]
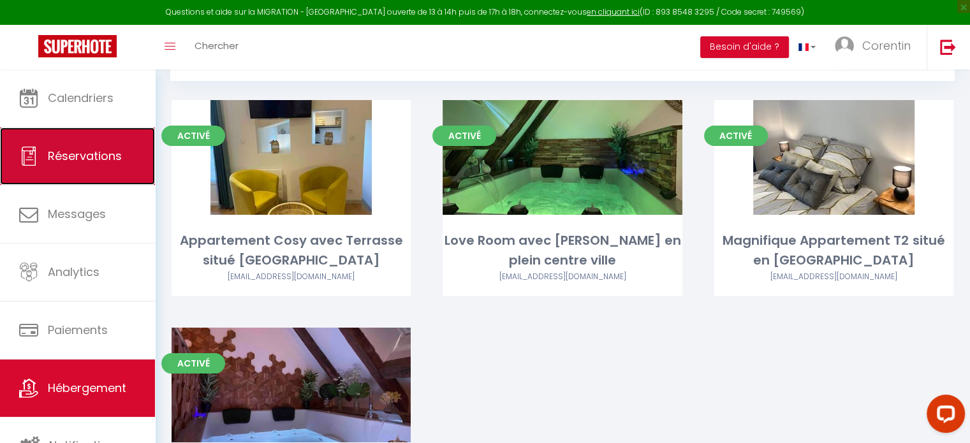
click at [69, 163] on span "Réservations" at bounding box center [85, 156] width 74 height 16
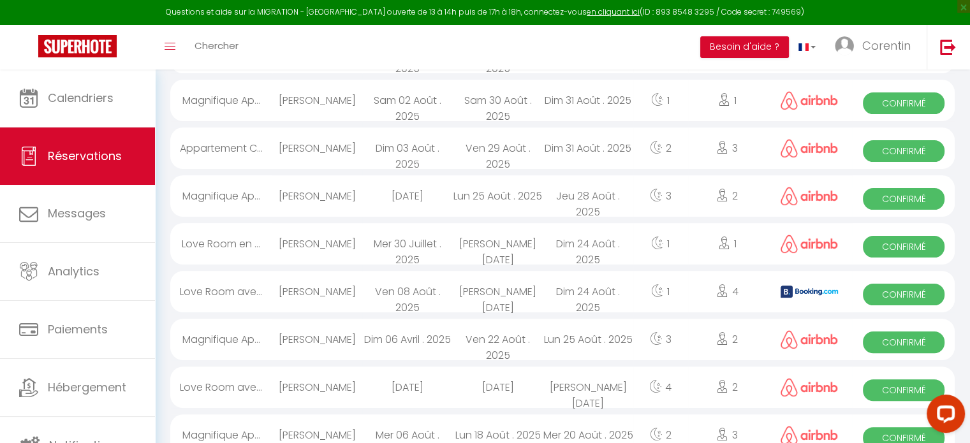
scroll to position [779, 0]
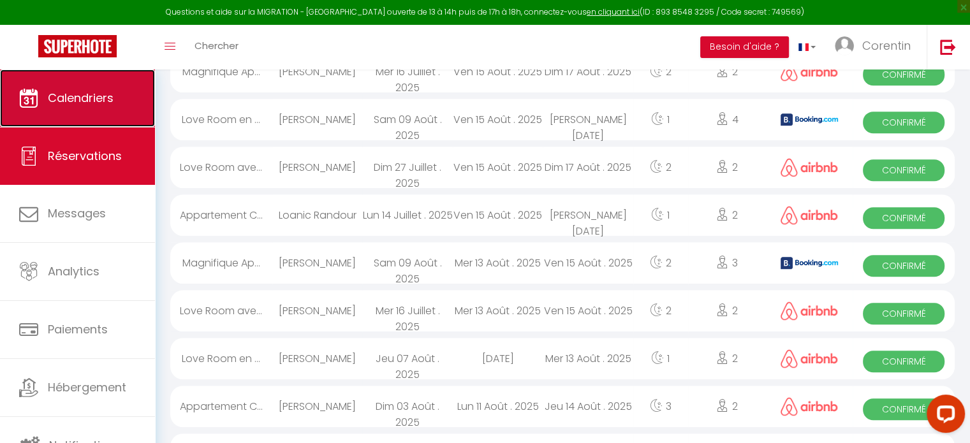
click at [66, 112] on link "Calendriers" at bounding box center [77, 97] width 155 height 57
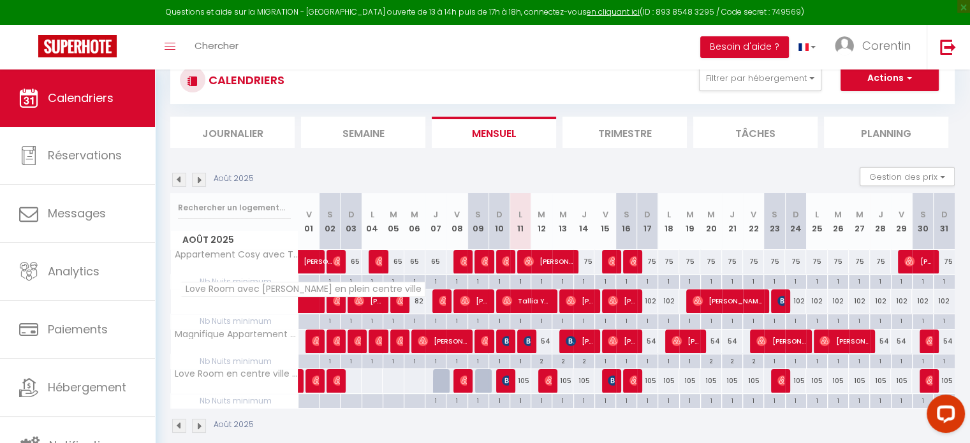
scroll to position [64, 0]
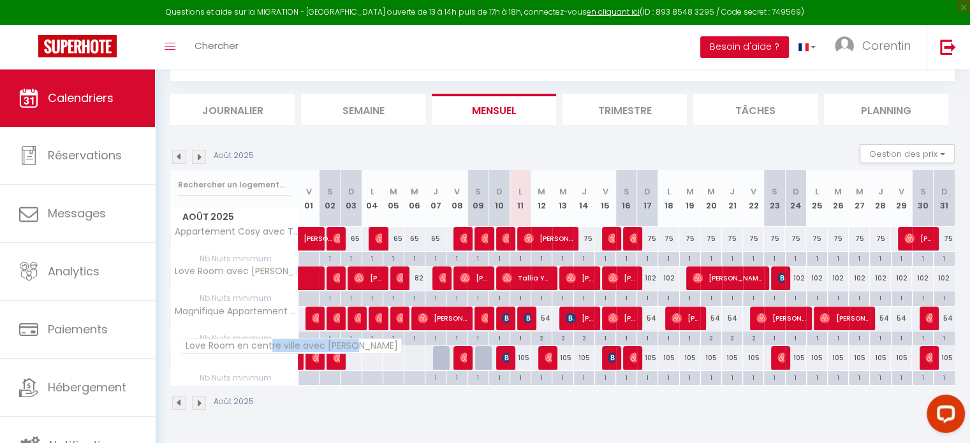
drag, startPoint x: 354, startPoint y: 346, endPoint x: 258, endPoint y: 346, distance: 96.9
click at [270, 346] on span "Love Room en centre ville avec [PERSON_NAME]" at bounding box center [290, 345] width 221 height 15
click at [189, 344] on span "Love Room en centre ville avec [PERSON_NAME]" at bounding box center [290, 345] width 221 height 15
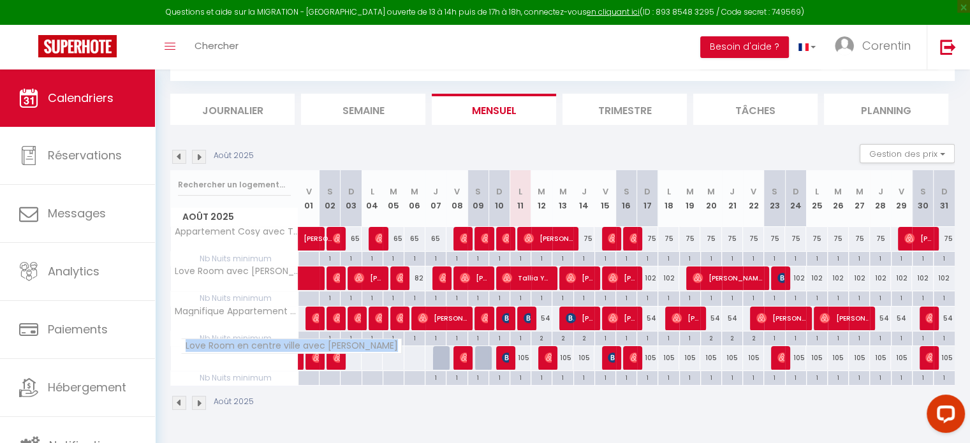
copy tr "Love Room en centre ville avec [PERSON_NAME]"
click at [342, 420] on div "Août 2025" at bounding box center [562, 405] width 784 height 38
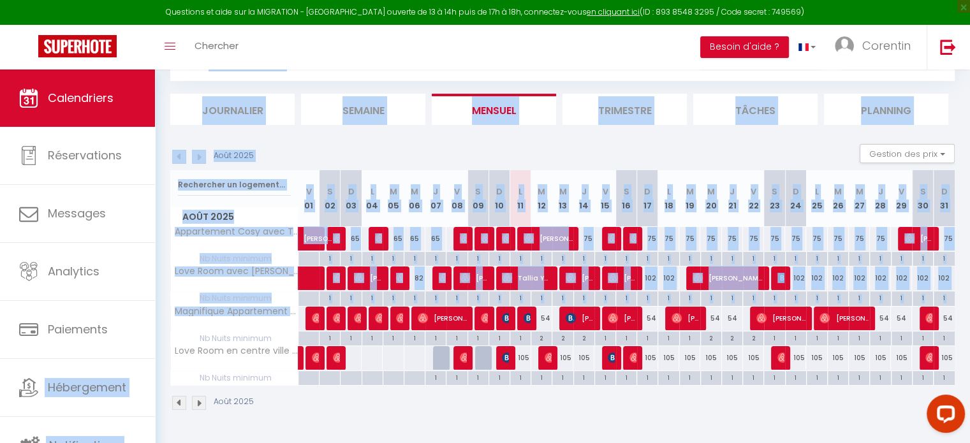
drag, startPoint x: 405, startPoint y: 306, endPoint x: 154, endPoint y: 312, distance: 251.2
click at [154, 312] on div "Questions et aide sur la MIGRATION - [GEOGRAPHIC_DATA] ouverte de 13 à 14h puis…" at bounding box center [485, 222] width 970 height 433
click at [328, 302] on span "Magnifique Appartement T2 situé en [GEOGRAPHIC_DATA]" at bounding box center [315, 305] width 270 height 15
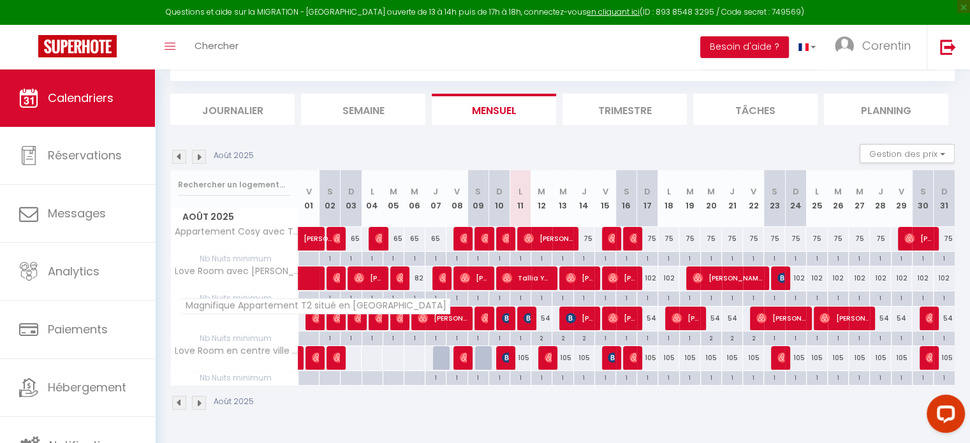
click at [202, 303] on span "Magnifique Appartement T2 situé en [GEOGRAPHIC_DATA]" at bounding box center [315, 305] width 270 height 15
copy tr "Magnifique Appartement T2 situé en [GEOGRAPHIC_DATA]"
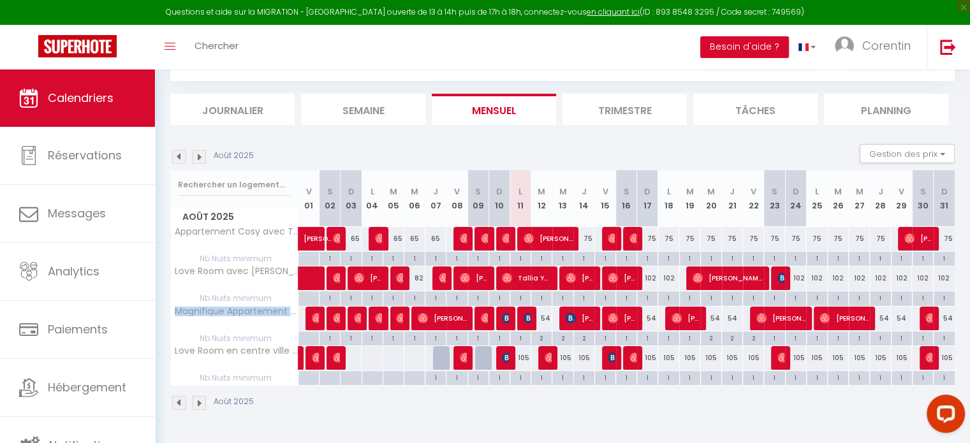
scroll to position [69, 0]
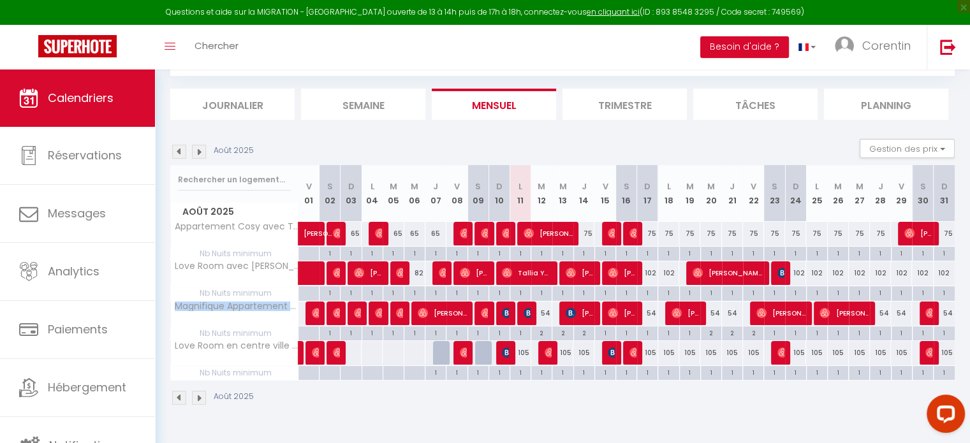
click at [201, 400] on img at bounding box center [199, 398] width 14 height 14
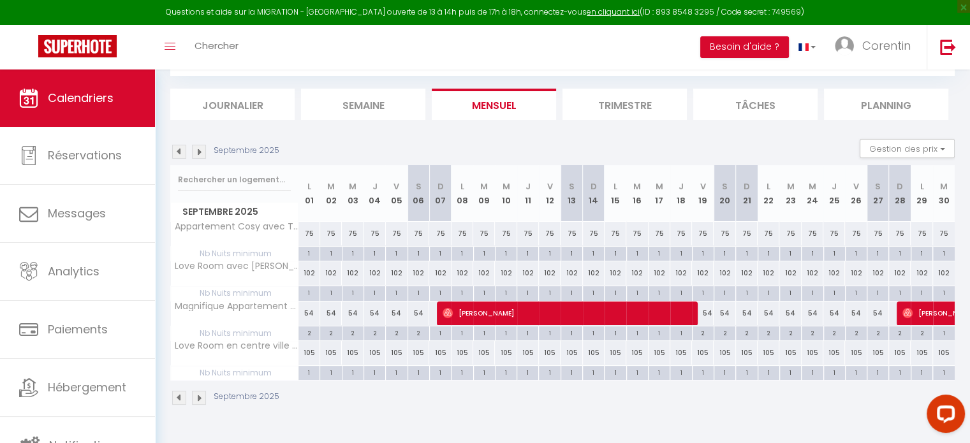
click at [180, 400] on img at bounding box center [179, 398] width 14 height 14
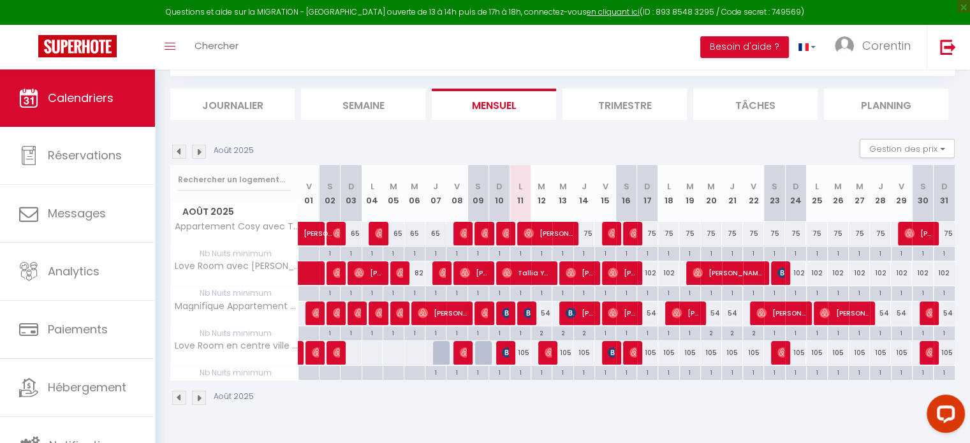
click at [640, 107] on li "Trimestre" at bounding box center [624, 104] width 124 height 31
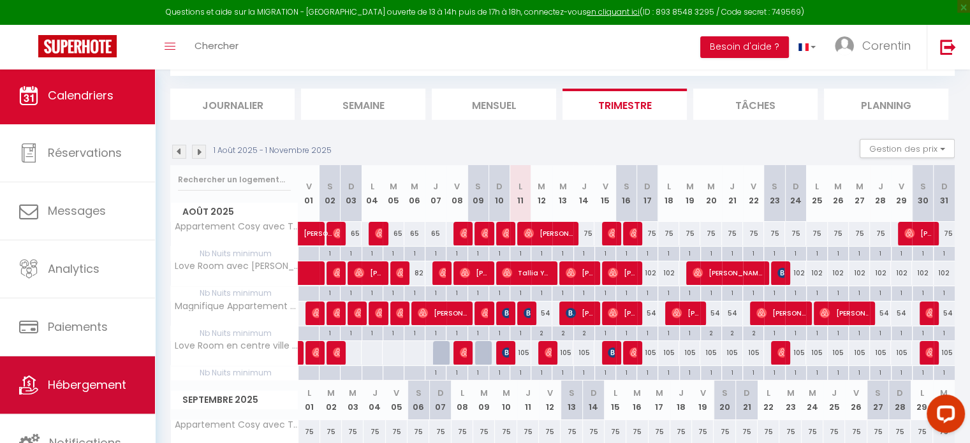
scroll to position [3, 0]
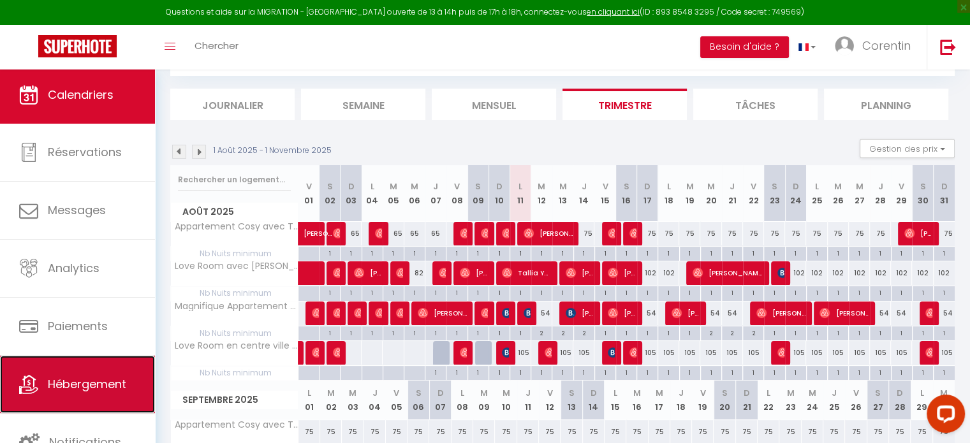
click at [87, 376] on span "Hébergement" at bounding box center [87, 384] width 78 height 16
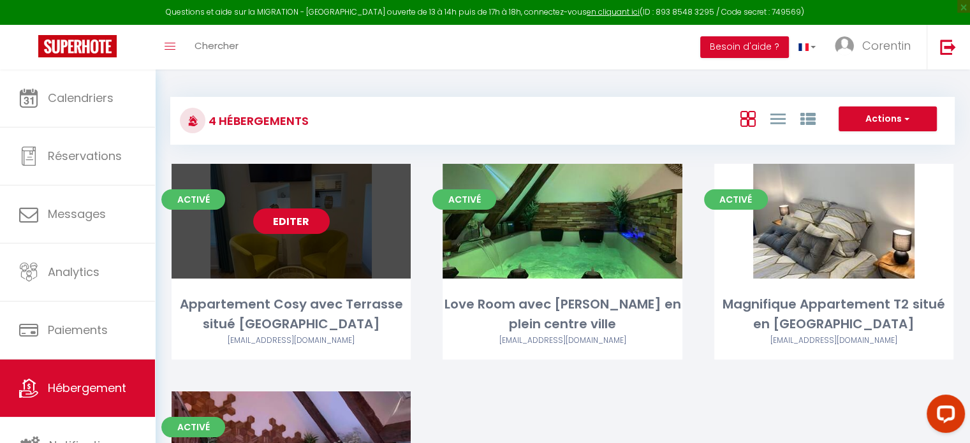
click at [302, 225] on link "Editer" at bounding box center [291, 220] width 76 height 25
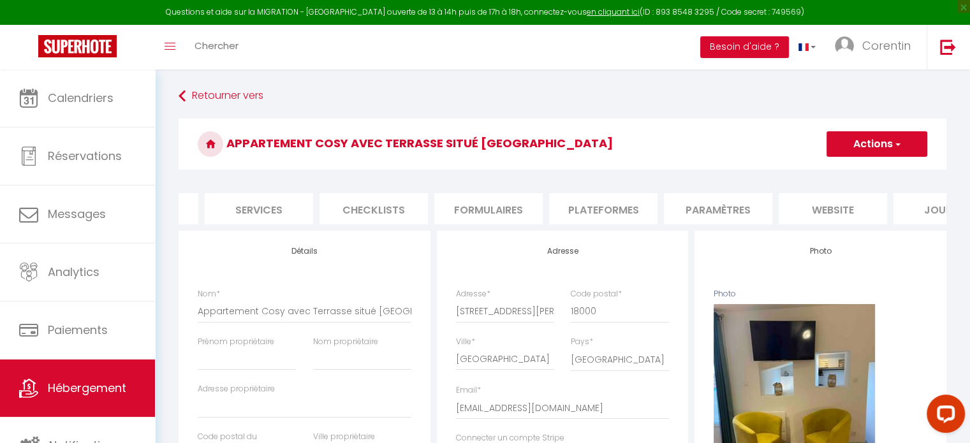
scroll to position [0, 380]
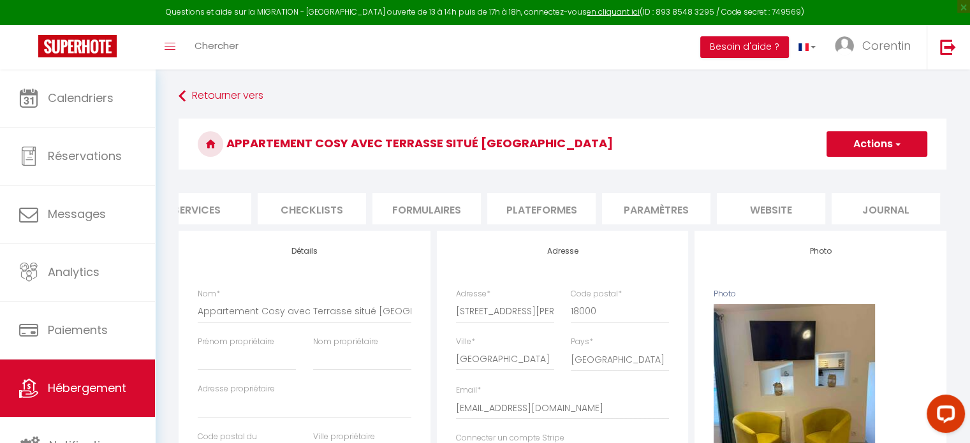
click at [570, 211] on li "Plateformes" at bounding box center [541, 208] width 108 height 31
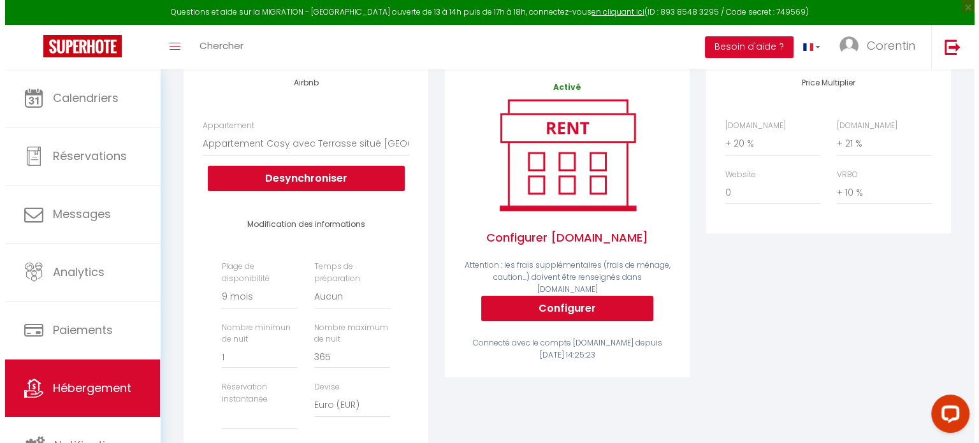
scroll to position [191, 0]
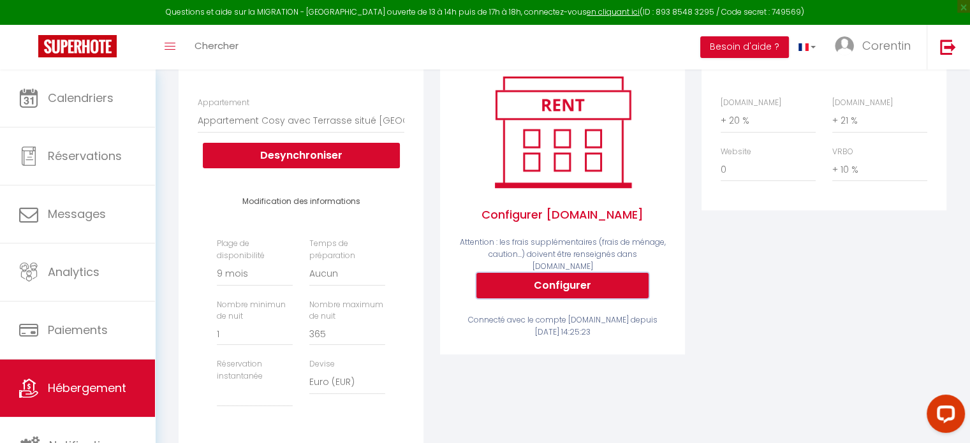
click at [558, 283] on button "Configurer" at bounding box center [562, 285] width 172 height 25
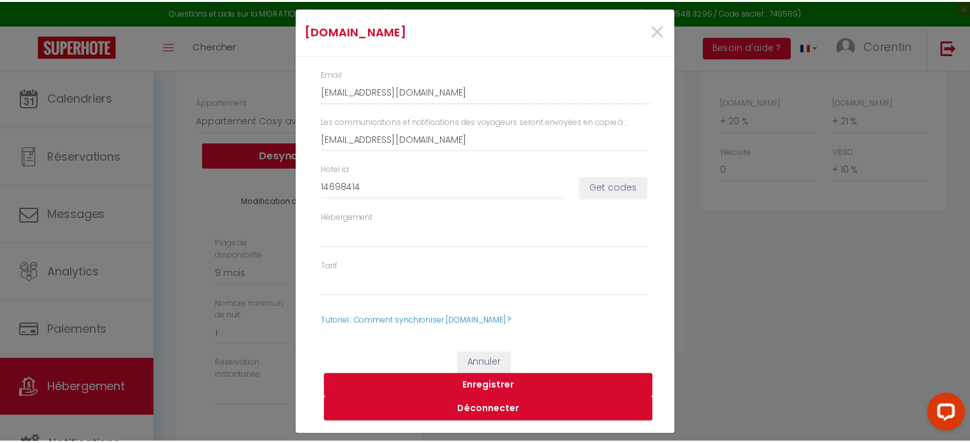
scroll to position [0, 370]
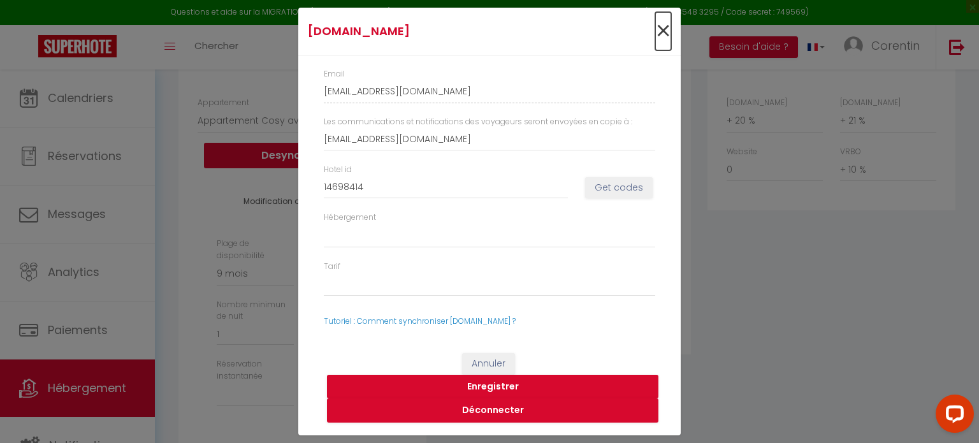
click at [662, 30] on span "×" at bounding box center [663, 31] width 16 height 38
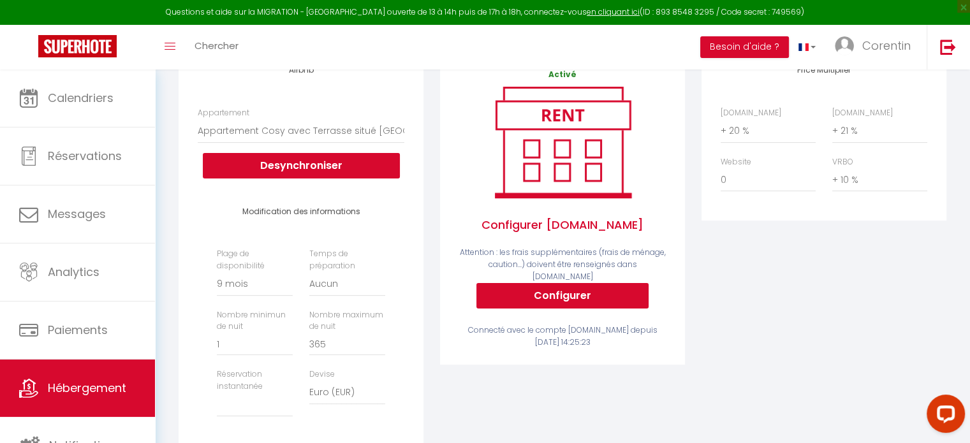
scroll to position [191, 0]
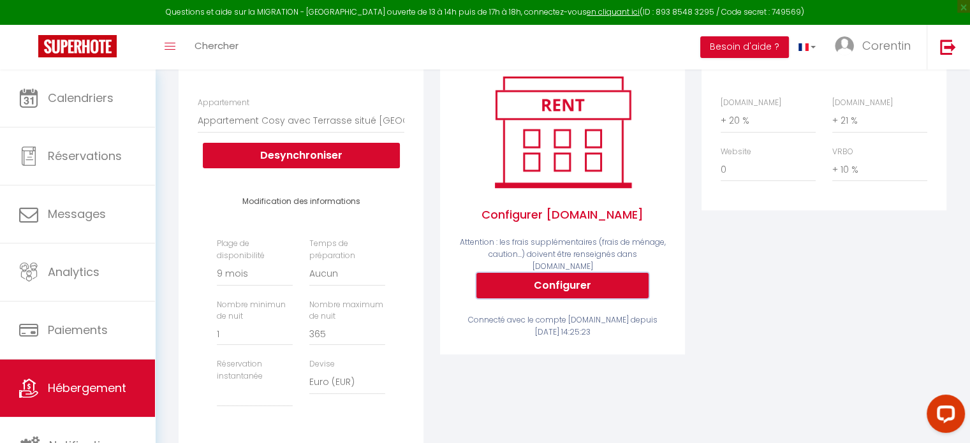
click at [542, 292] on button "Configurer" at bounding box center [562, 285] width 172 height 25
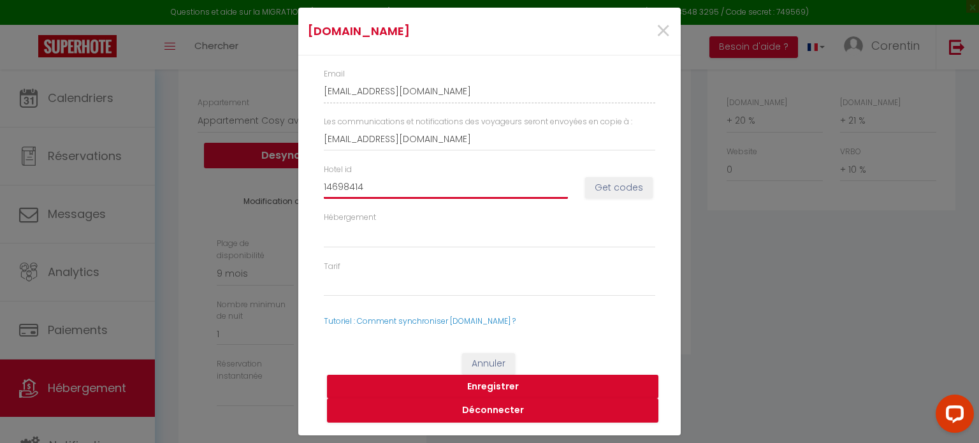
drag, startPoint x: 388, startPoint y: 189, endPoint x: 349, endPoint y: 186, distance: 39.0
click at [349, 186] on input "14698414" at bounding box center [446, 187] width 244 height 23
click at [621, 185] on button "Get codes" at bounding box center [619, 188] width 68 height 22
click at [672, 32] on div "×" at bounding box center [616, 31] width 127 height 28
click at [613, 191] on button "Get codes" at bounding box center [619, 188] width 68 height 22
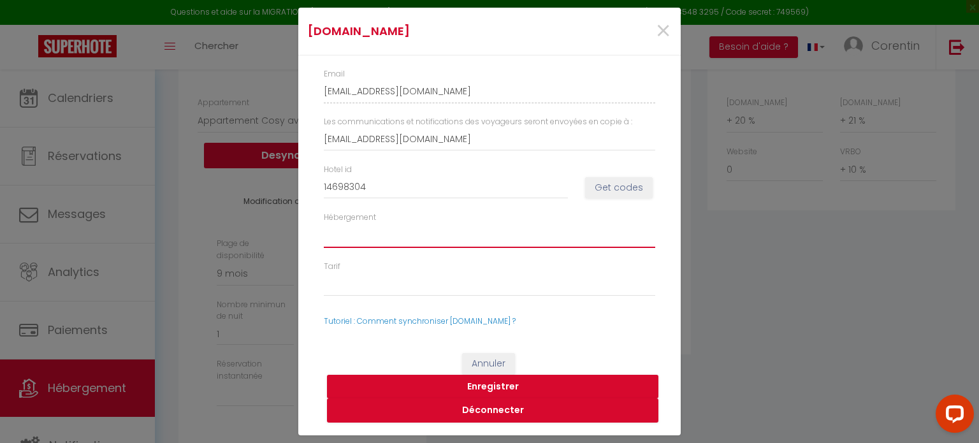
click at [382, 236] on select "Hébergement" at bounding box center [489, 236] width 331 height 24
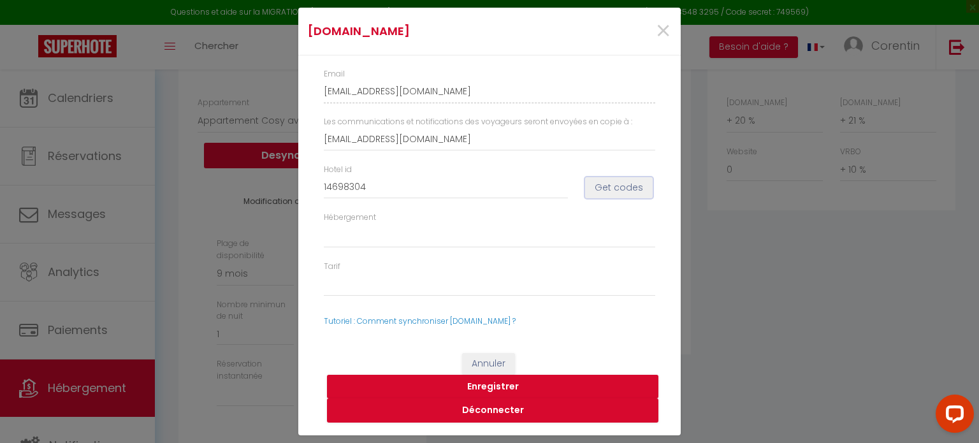
click at [615, 179] on button "Get codes" at bounding box center [619, 188] width 68 height 22
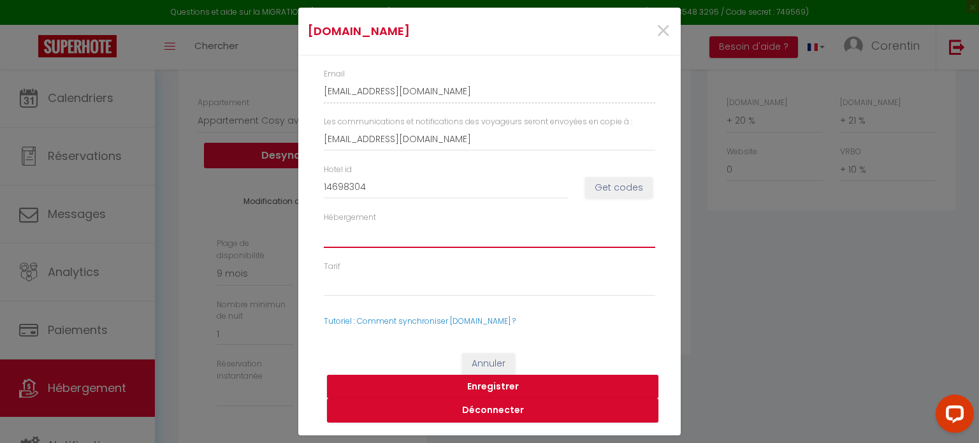
click at [369, 226] on select "Hébergement" at bounding box center [489, 236] width 331 height 24
click at [348, 227] on select "Hébergement" at bounding box center [489, 236] width 331 height 24
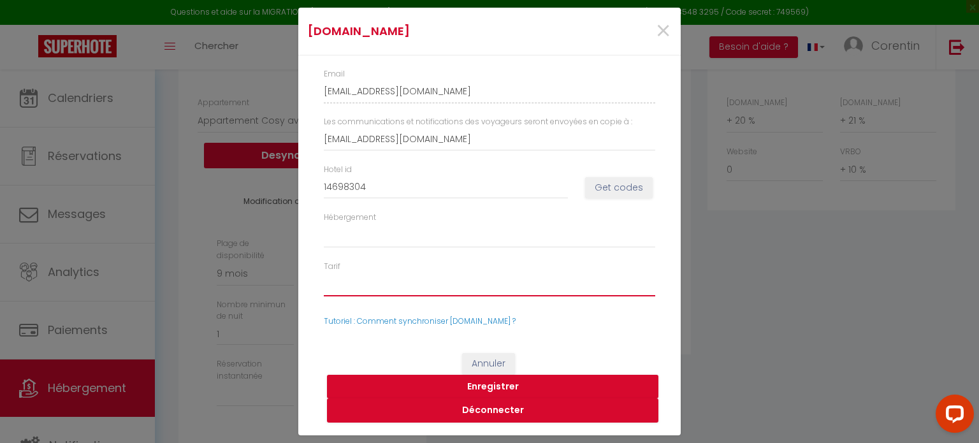
click at [340, 286] on select "Tarif" at bounding box center [489, 284] width 331 height 24
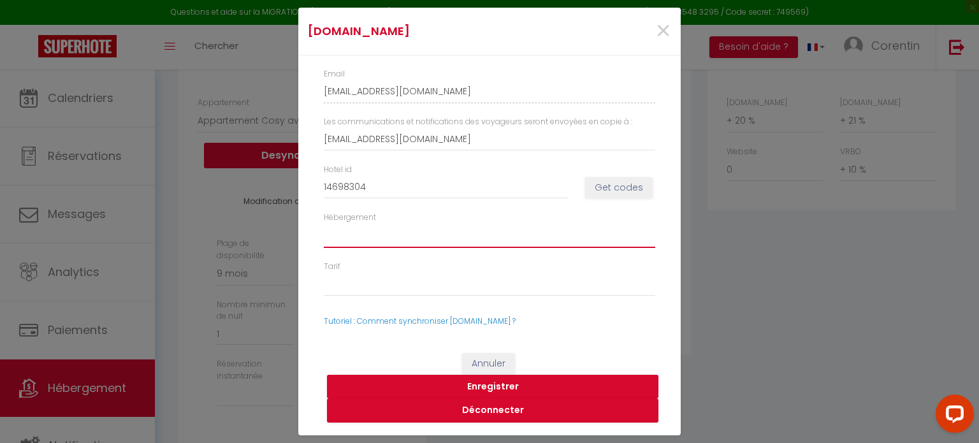
click at [347, 245] on select "Hébergement" at bounding box center [489, 236] width 331 height 24
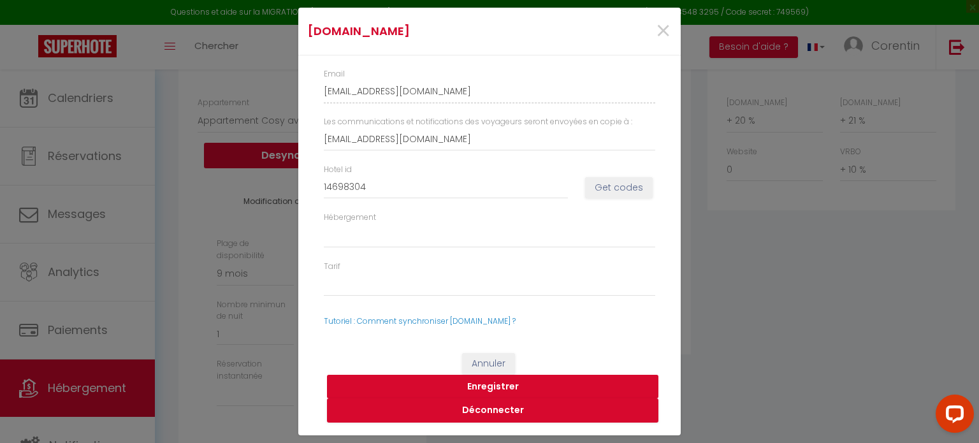
click at [463, 387] on button "Enregistrer" at bounding box center [492, 387] width 331 height 24
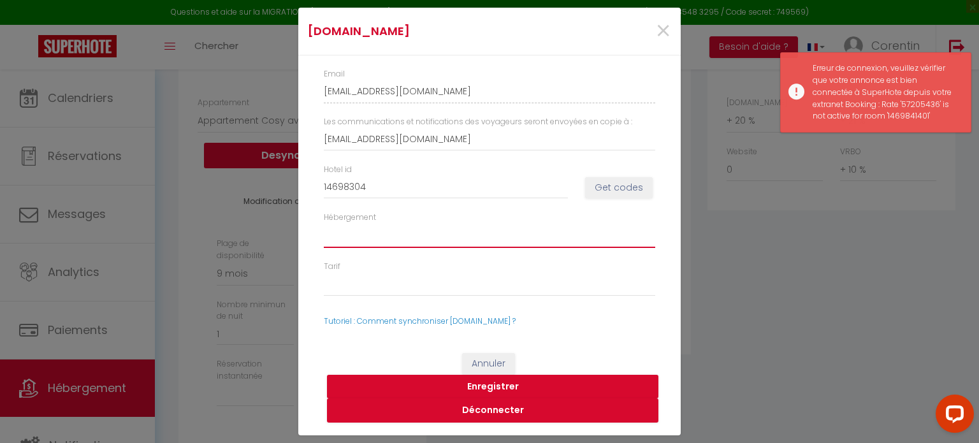
click at [403, 236] on select "Hébergement" at bounding box center [489, 236] width 331 height 24
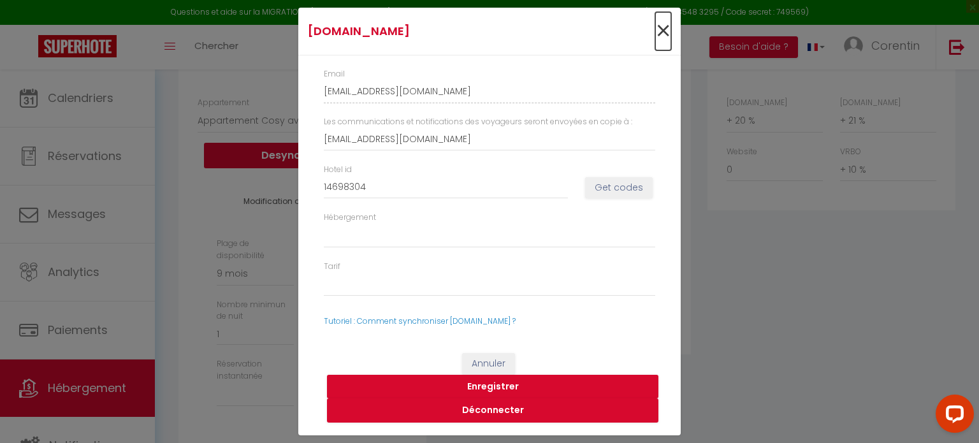
click at [659, 35] on span "×" at bounding box center [663, 31] width 16 height 38
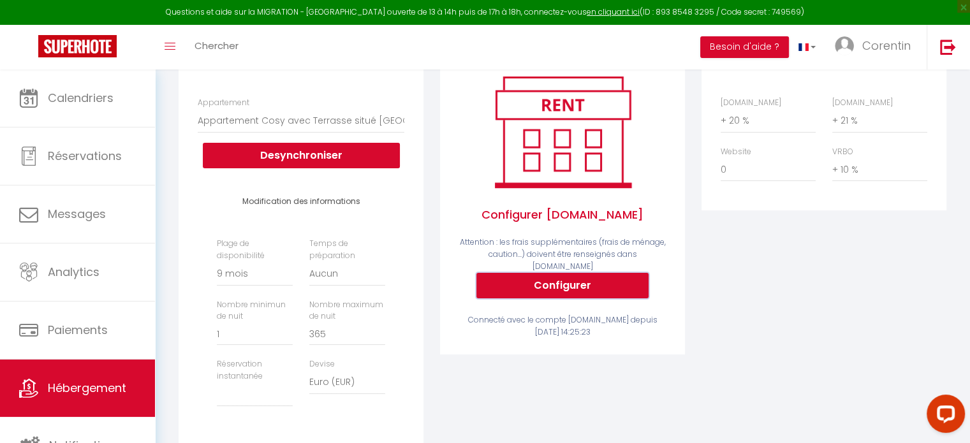
click at [530, 285] on button "Configurer" at bounding box center [562, 285] width 172 height 25
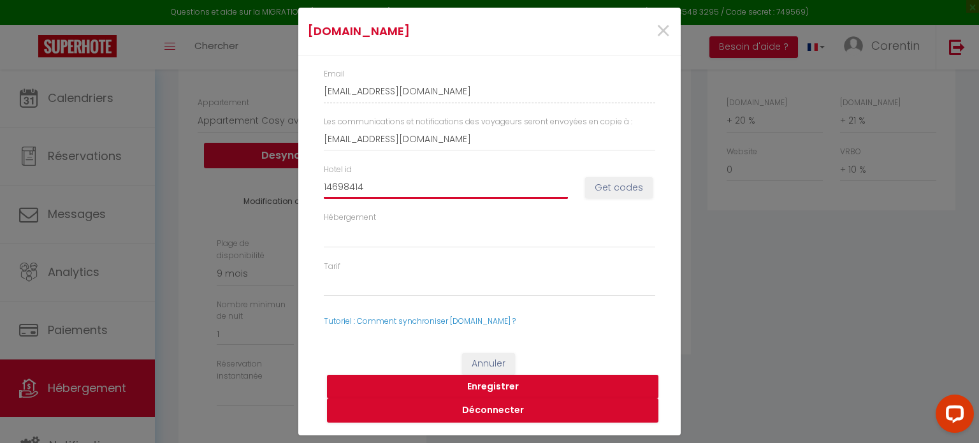
click at [375, 191] on input "14698414" at bounding box center [446, 187] width 244 height 23
click at [616, 187] on button "Get codes" at bounding box center [619, 188] width 68 height 22
click at [613, 189] on button "Get codes" at bounding box center [619, 188] width 68 height 22
click at [481, 411] on button "Déconnecter" at bounding box center [492, 410] width 331 height 24
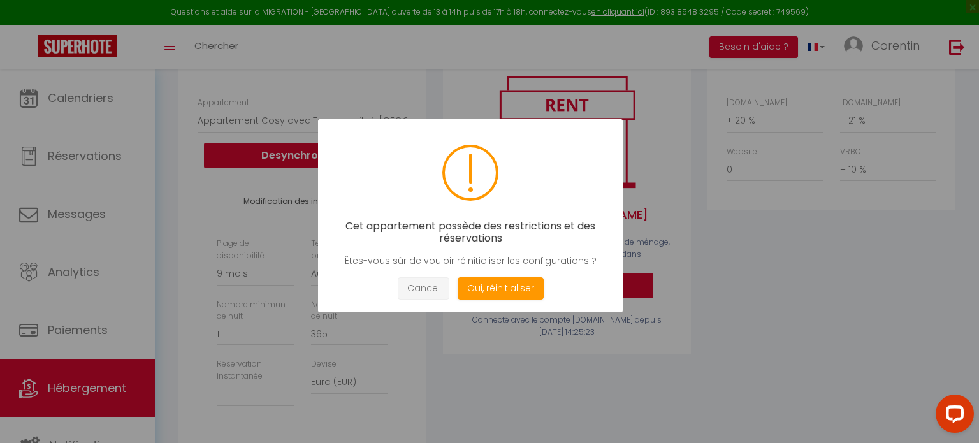
click at [419, 282] on button "Cancel" at bounding box center [424, 288] width 52 height 22
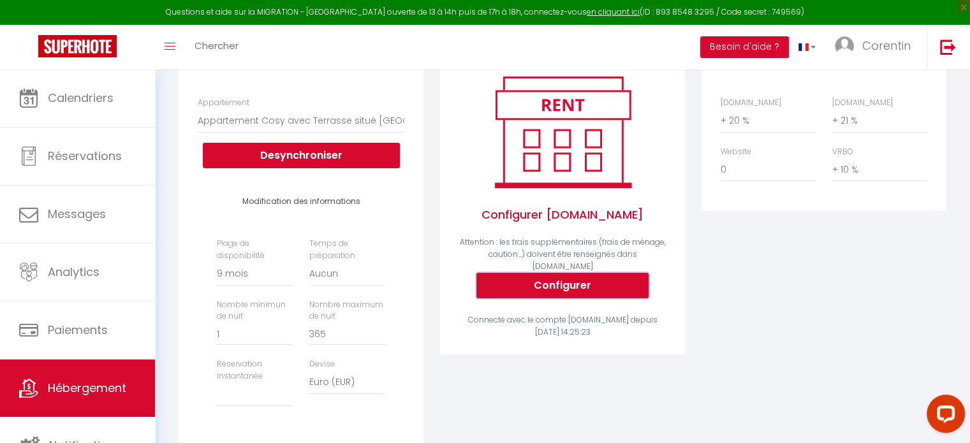
click at [528, 282] on button "Configurer" at bounding box center [562, 285] width 172 height 25
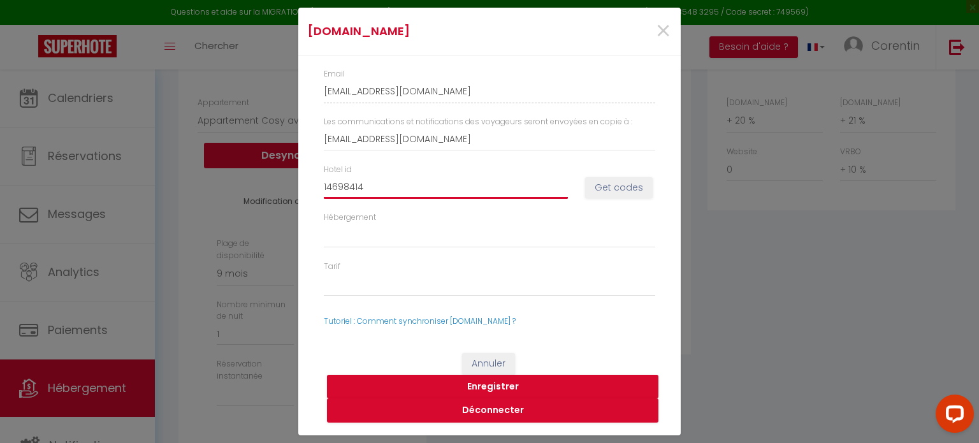
click at [399, 187] on input "14698414" at bounding box center [446, 187] width 244 height 23
click at [650, 187] on div "Hotel id 14698414 Get codes" at bounding box center [490, 188] width 348 height 48
click at [635, 189] on button "Get codes" at bounding box center [619, 188] width 68 height 22
click at [408, 191] on input "14698414" at bounding box center [446, 187] width 244 height 23
click at [622, 190] on button "Get codes" at bounding box center [619, 188] width 68 height 22
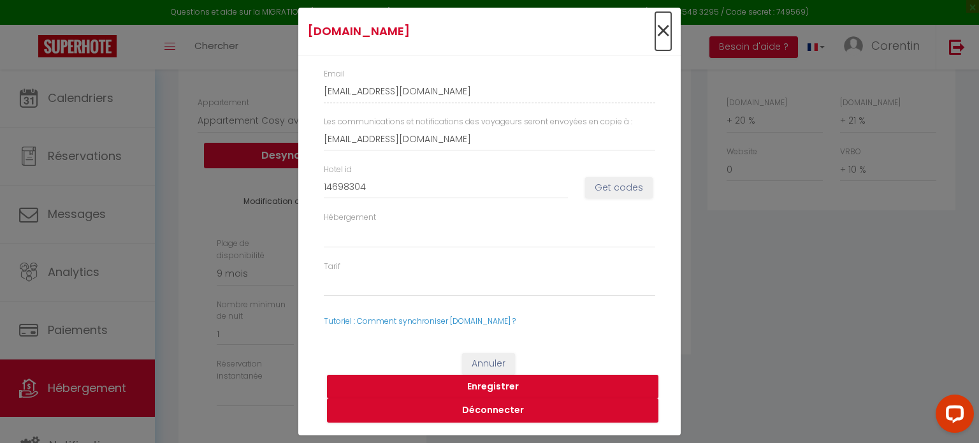
click at [665, 34] on span "×" at bounding box center [663, 31] width 16 height 38
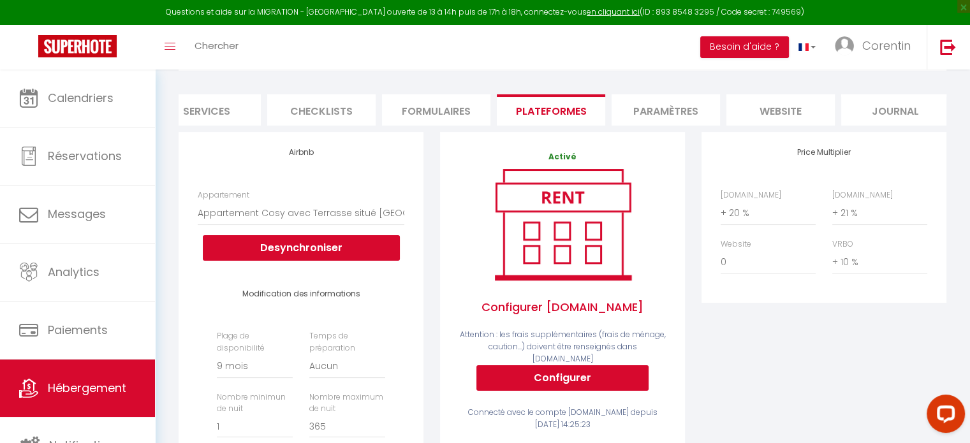
scroll to position [127, 0]
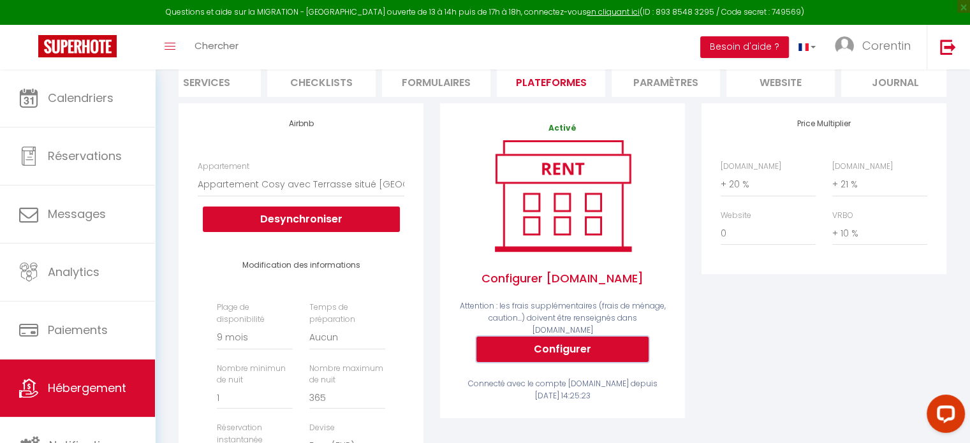
click at [544, 349] on button "Configurer" at bounding box center [562, 349] width 172 height 25
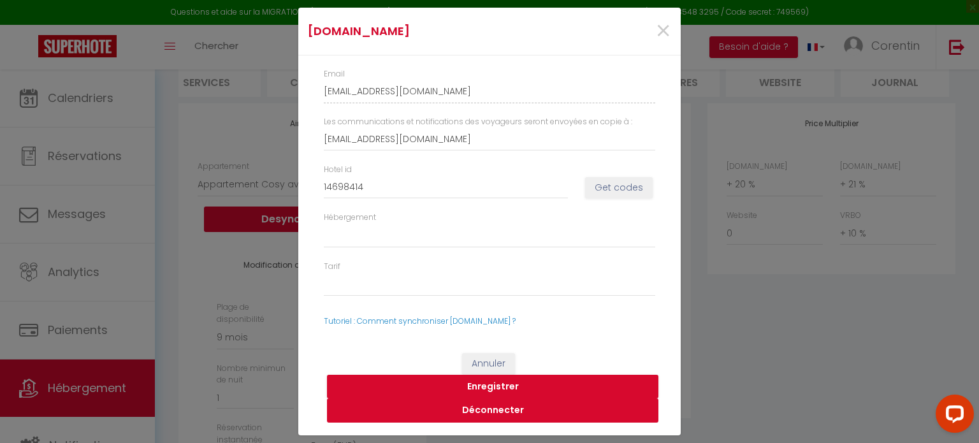
click at [487, 408] on button "Déconnecter" at bounding box center [492, 410] width 331 height 24
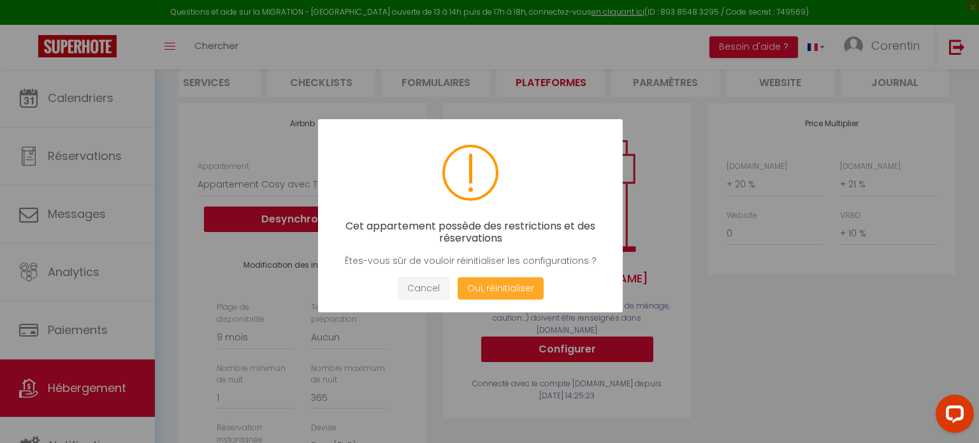
drag, startPoint x: 423, startPoint y: 287, endPoint x: 492, endPoint y: 289, distance: 68.9
click at [492, 289] on div "Cancel Oui, réinitialiser" at bounding box center [470, 288] width 266 height 22
click at [492, 289] on button "Oui, réinitialiser" at bounding box center [501, 288] width 86 height 22
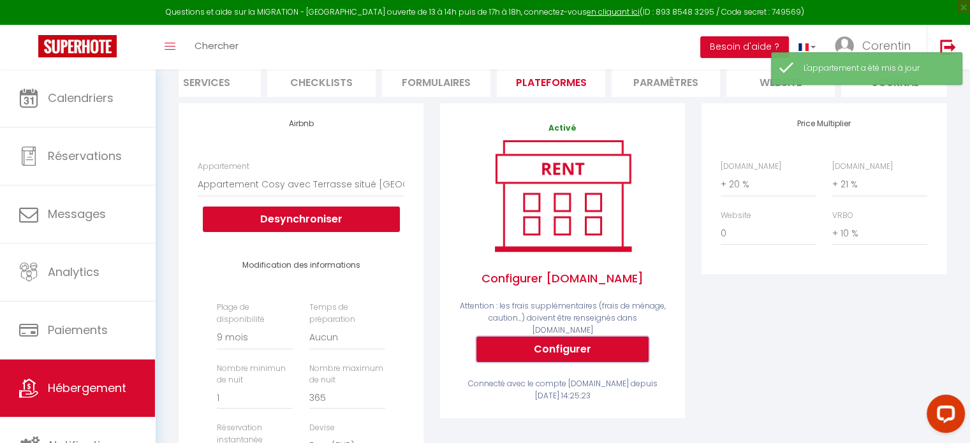
click at [507, 349] on button "Configurer" at bounding box center [562, 349] width 172 height 25
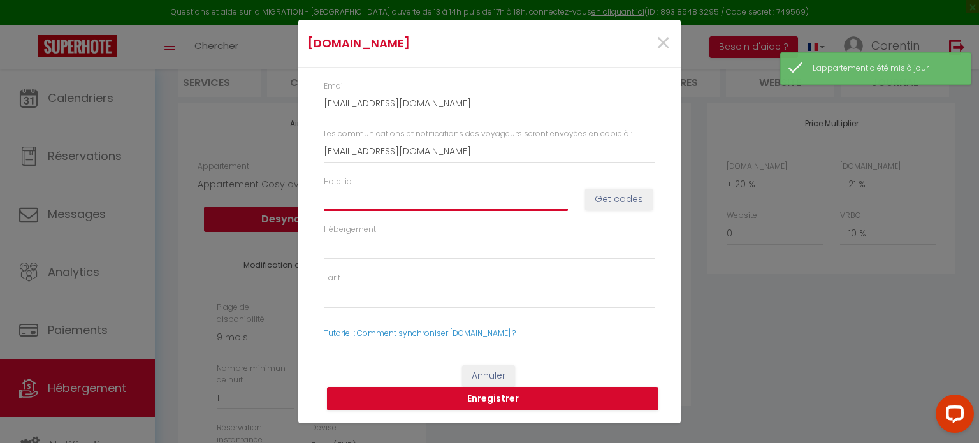
click at [401, 188] on input "Hotel id" at bounding box center [446, 198] width 244 height 23
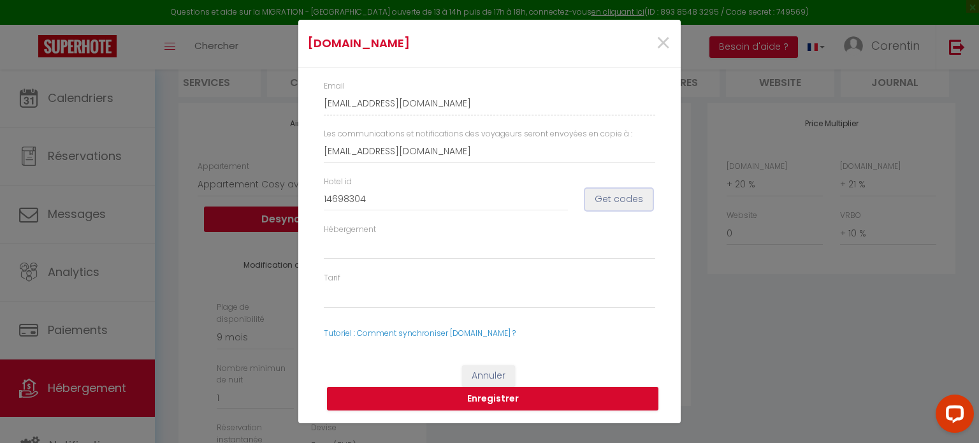
click at [626, 203] on button "Get codes" at bounding box center [619, 200] width 68 height 22
click at [783, 338] on div "[DOMAIN_NAME] × Email [EMAIL_ADDRESS][DOMAIN_NAME] Les communications et notifi…" at bounding box center [489, 221] width 979 height 443
click at [666, 39] on span "×" at bounding box center [663, 43] width 16 height 38
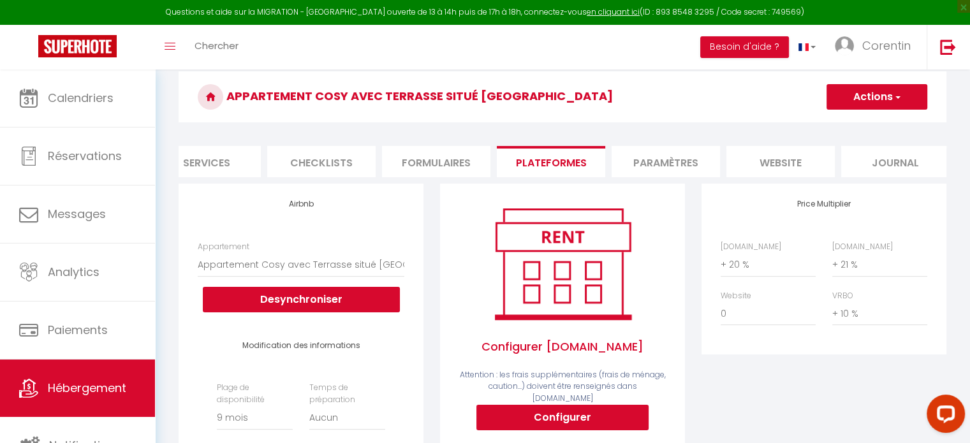
scroll to position [0, 0]
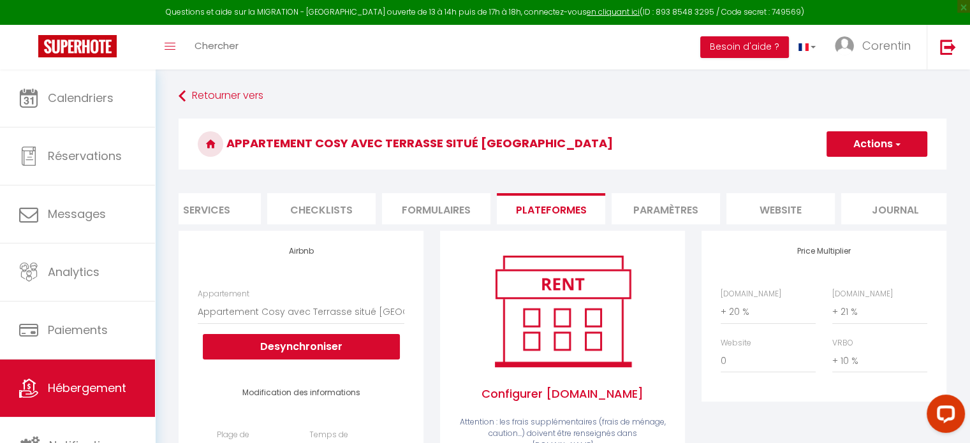
click at [898, 150] on button "Actions" at bounding box center [876, 143] width 101 height 25
click at [853, 174] on link "Enregistrer" at bounding box center [875, 172] width 101 height 17
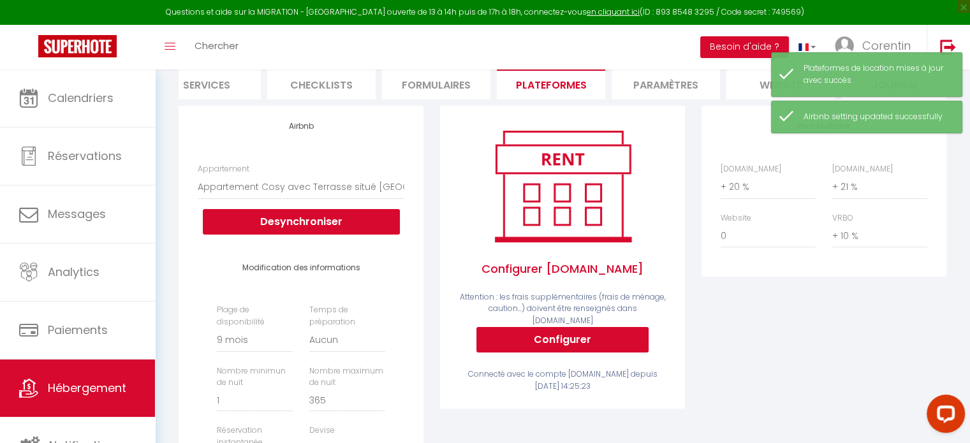
scroll to position [127, 0]
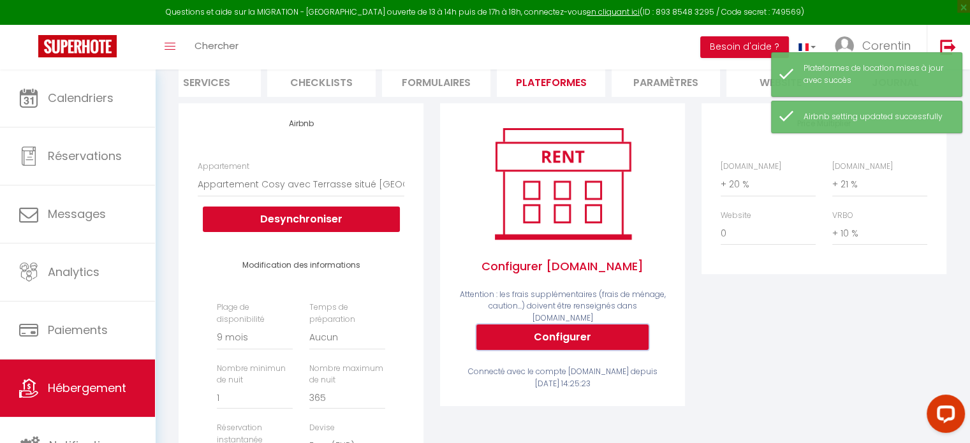
click at [543, 339] on button "Configurer" at bounding box center [562, 336] width 172 height 25
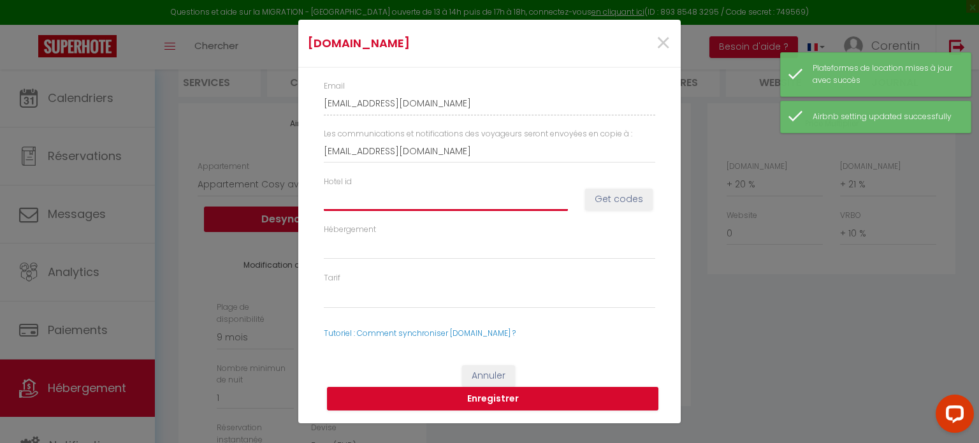
click at [391, 203] on input "Hotel id" at bounding box center [446, 198] width 244 height 23
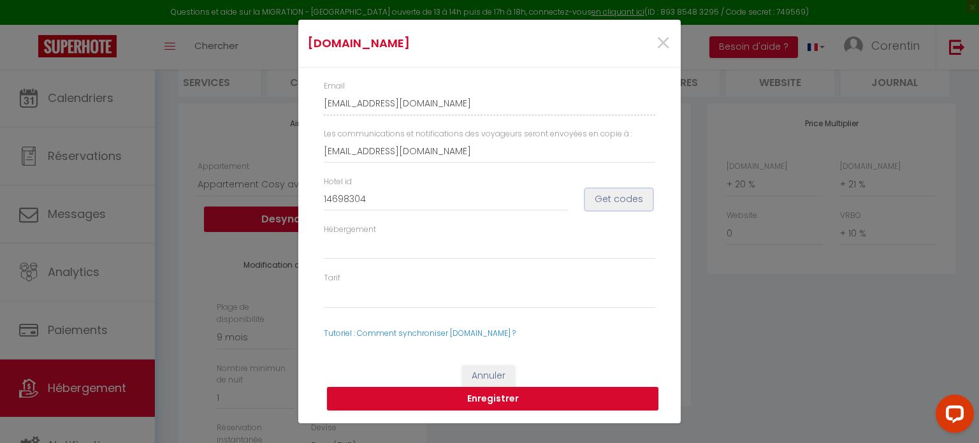
click at [613, 208] on button "Get codes" at bounding box center [619, 200] width 68 height 22
click at [671, 42] on span "×" at bounding box center [663, 43] width 16 height 38
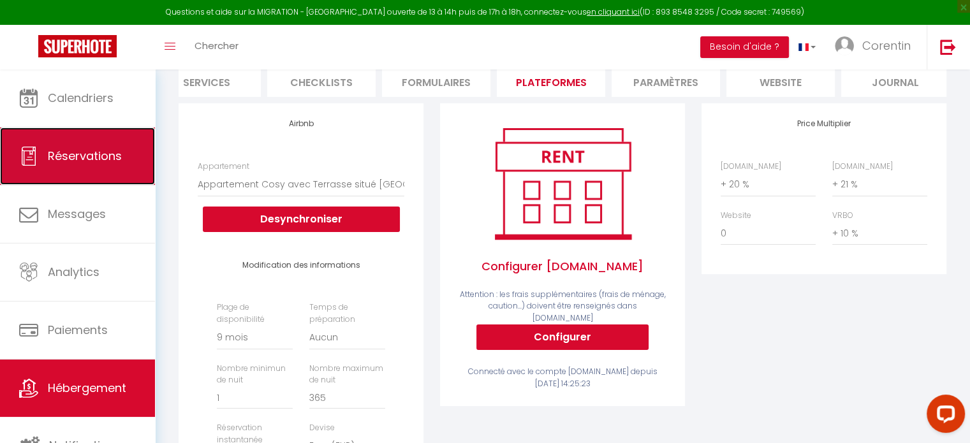
click at [91, 168] on link "Réservations" at bounding box center [77, 155] width 155 height 57
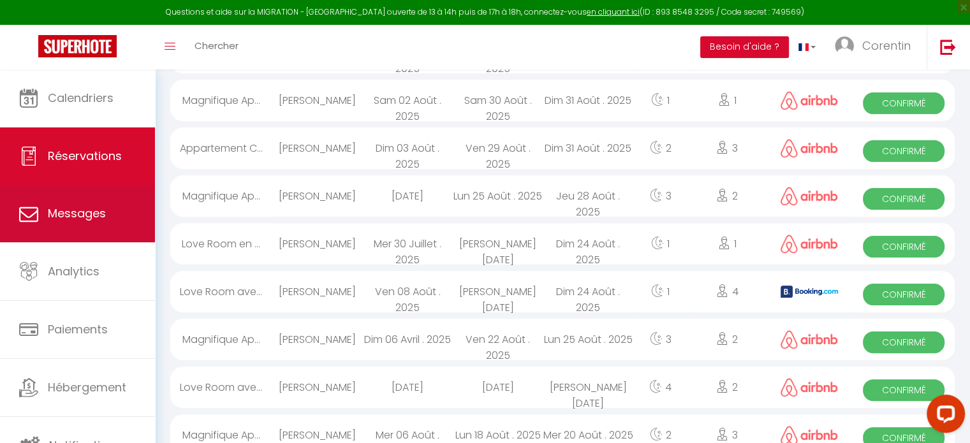
scroll to position [842, 0]
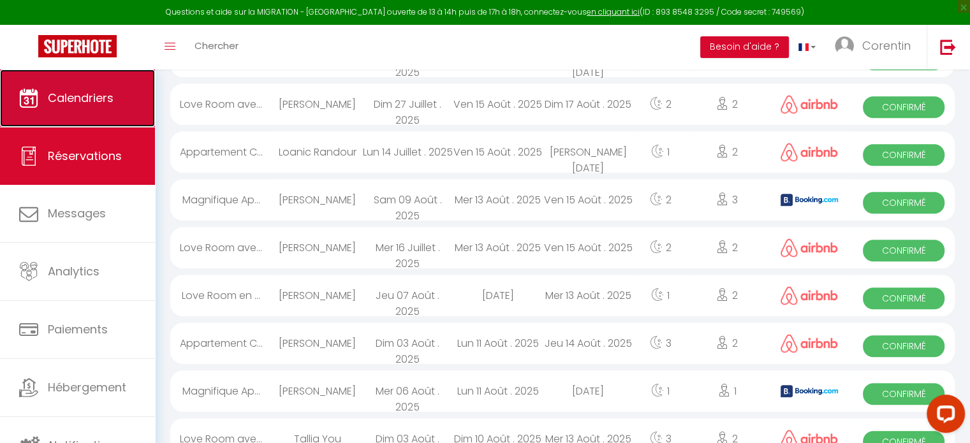
click at [66, 110] on link "Calendriers" at bounding box center [77, 97] width 155 height 57
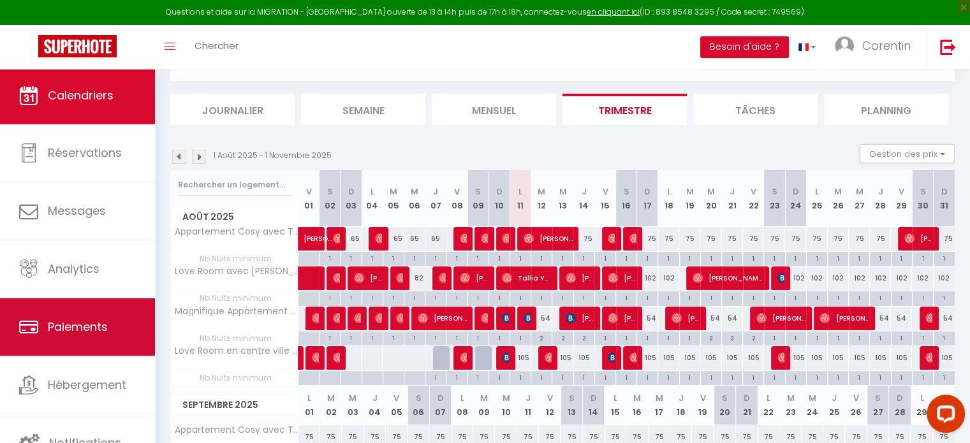
scroll to position [3, 0]
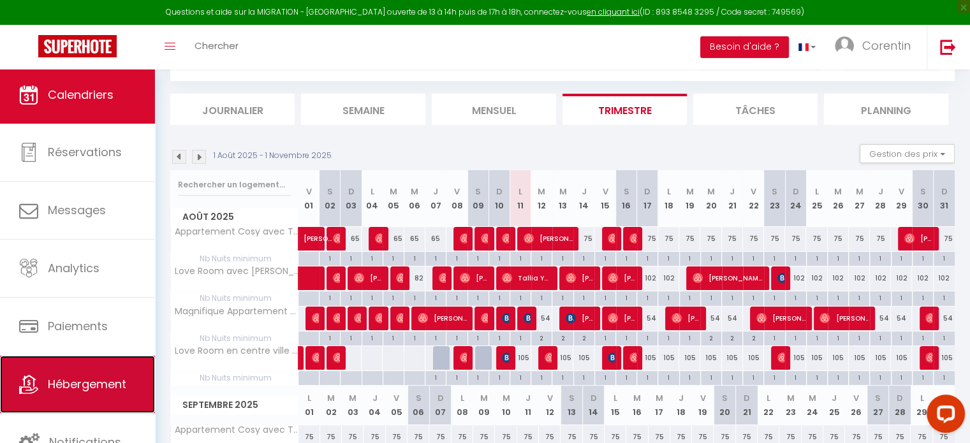
click at [72, 376] on span "Hébergement" at bounding box center [87, 384] width 78 height 16
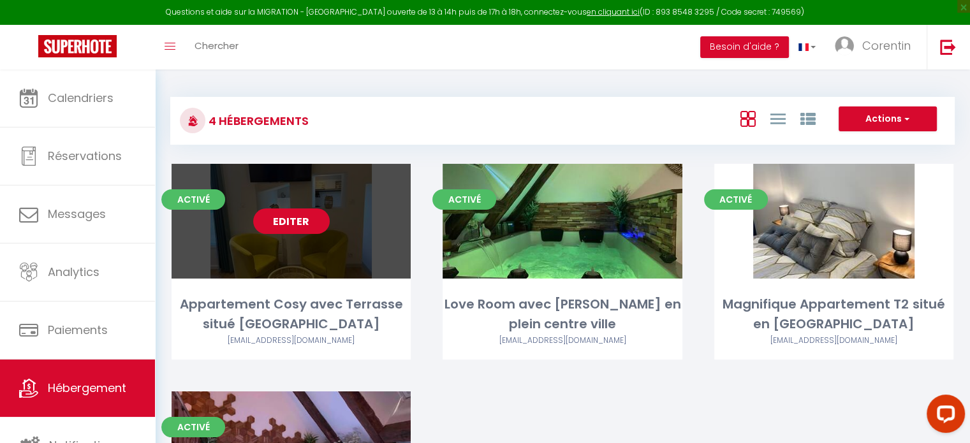
click at [296, 229] on link "Editer" at bounding box center [291, 220] width 76 height 25
click at [326, 265] on div "Editer" at bounding box center [290, 221] width 239 height 115
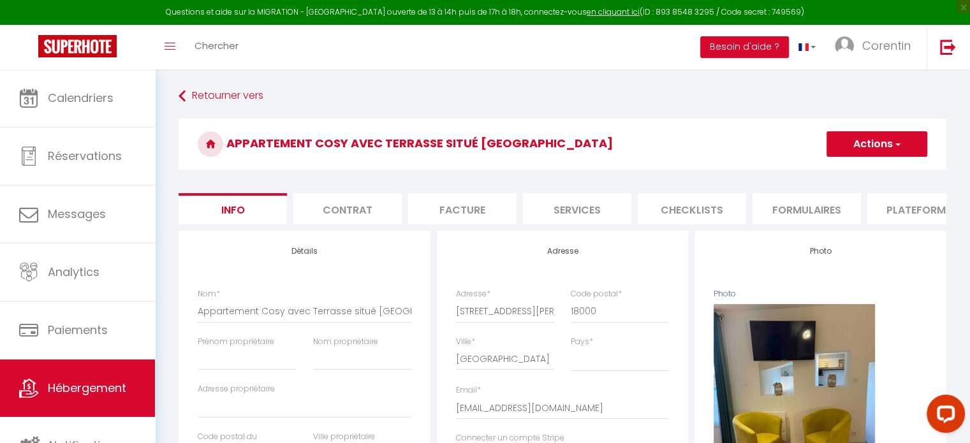
click at [903, 219] on li "Plateformes" at bounding box center [921, 208] width 108 height 31
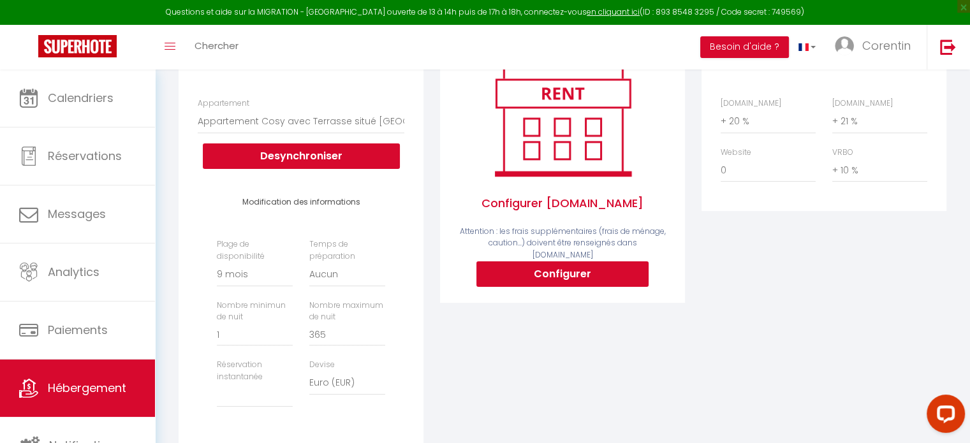
scroll to position [191, 0]
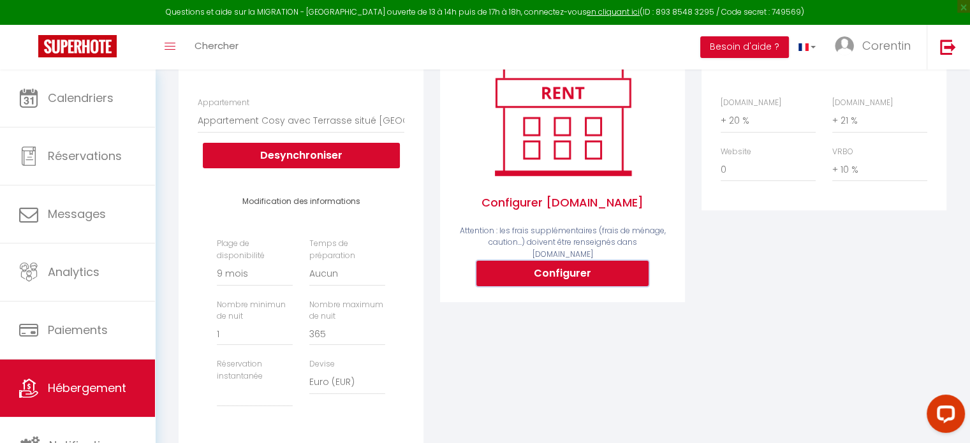
click at [586, 270] on button "Configurer" at bounding box center [562, 273] width 172 height 25
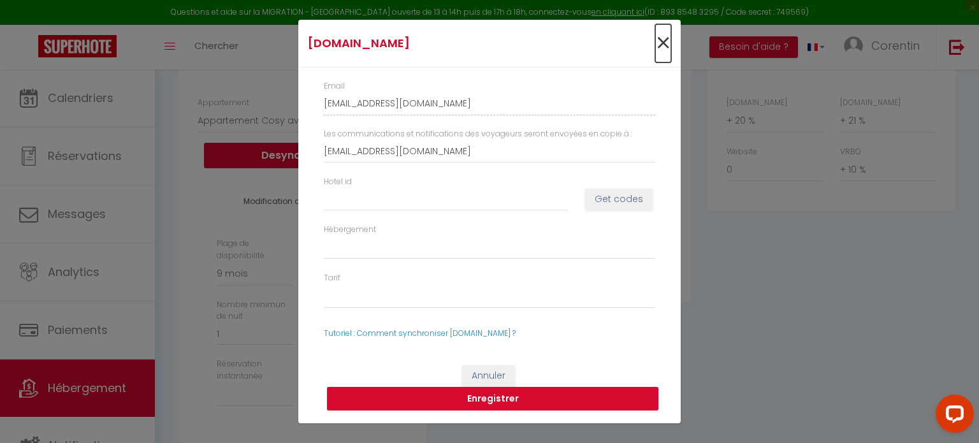
click at [660, 47] on span "×" at bounding box center [663, 43] width 16 height 38
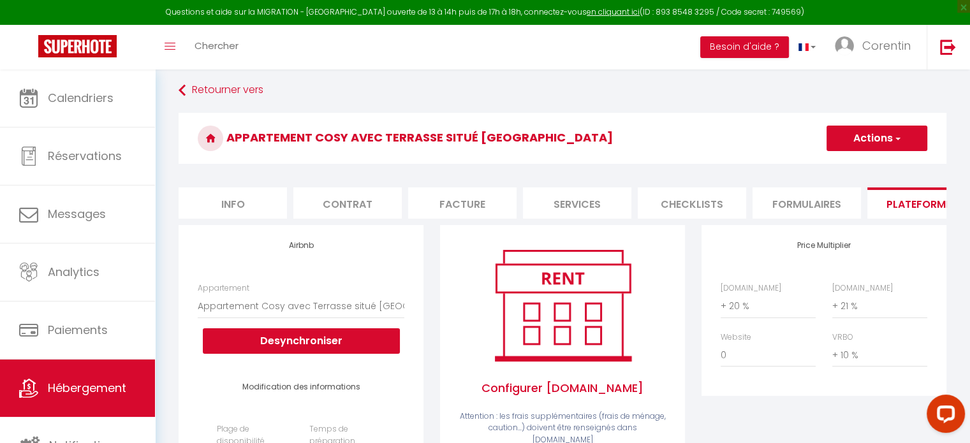
scroll to position [0, 0]
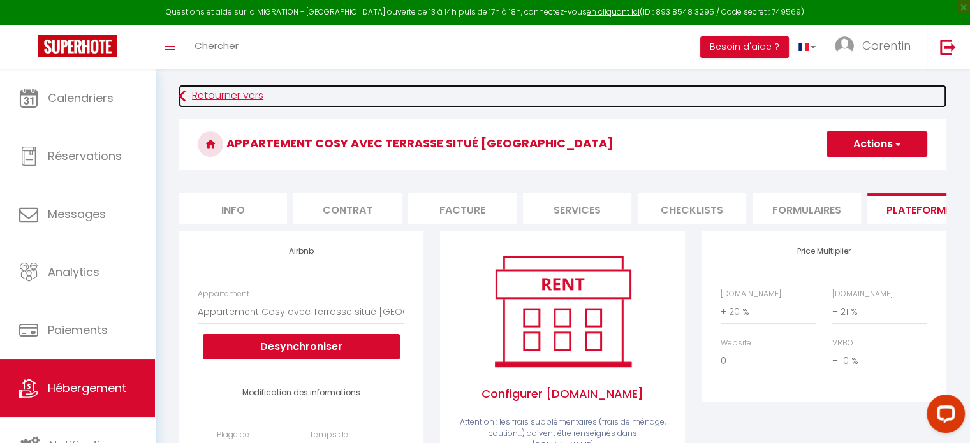
click at [187, 103] on link "Retourner vers" at bounding box center [561, 96] width 767 height 23
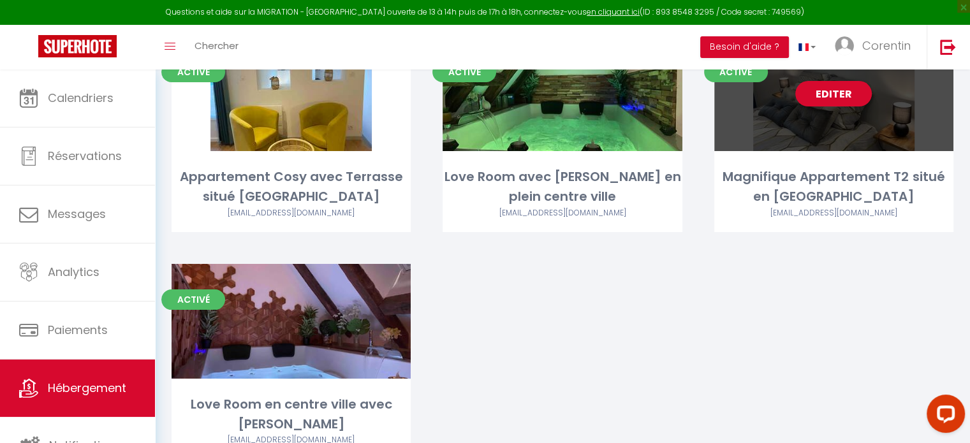
scroll to position [64, 0]
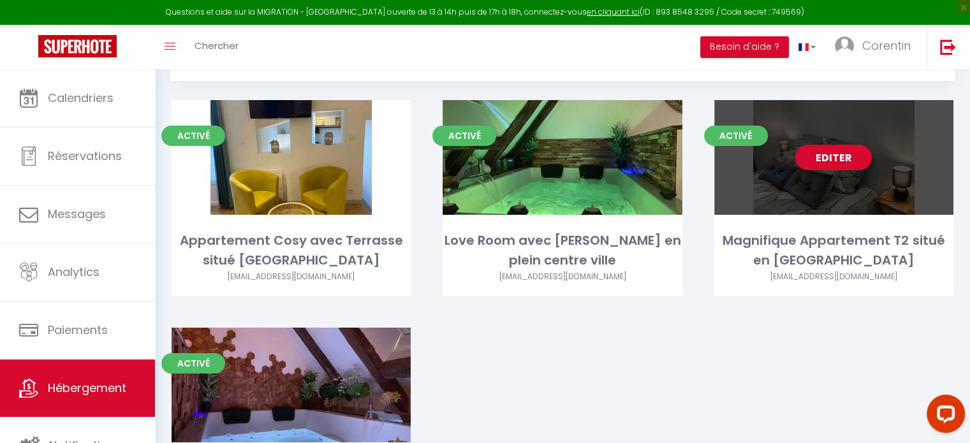
click at [834, 158] on link "Editer" at bounding box center [833, 157] width 76 height 25
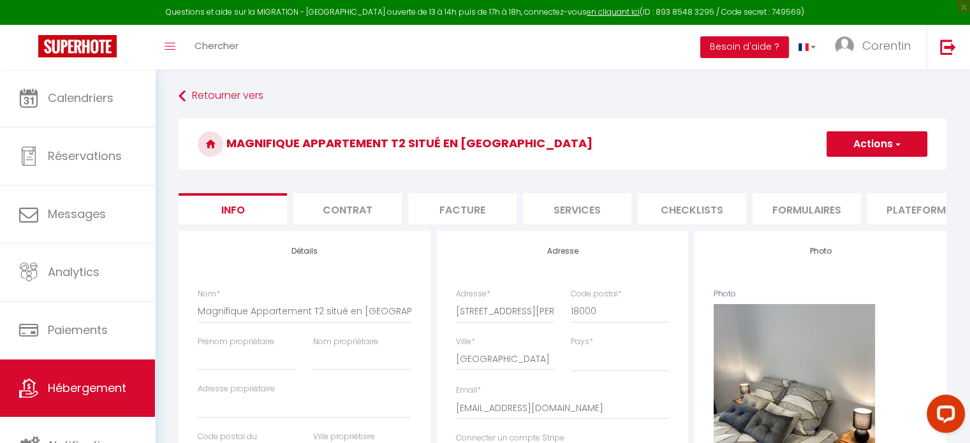
click at [914, 214] on li "Plateformes" at bounding box center [921, 208] width 108 height 31
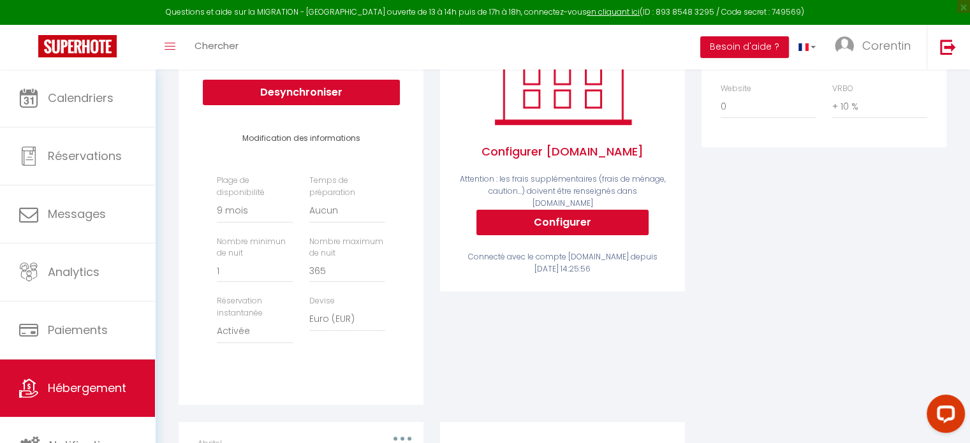
scroll to position [255, 0]
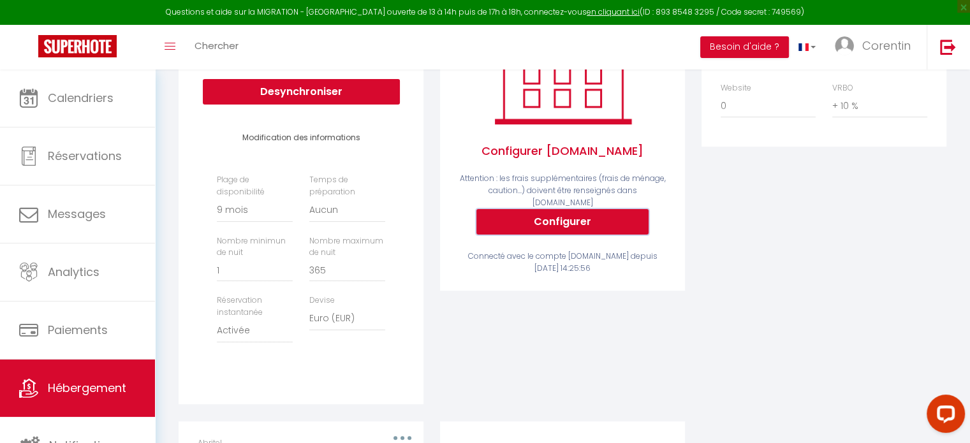
click at [553, 224] on button "Configurer" at bounding box center [562, 221] width 172 height 25
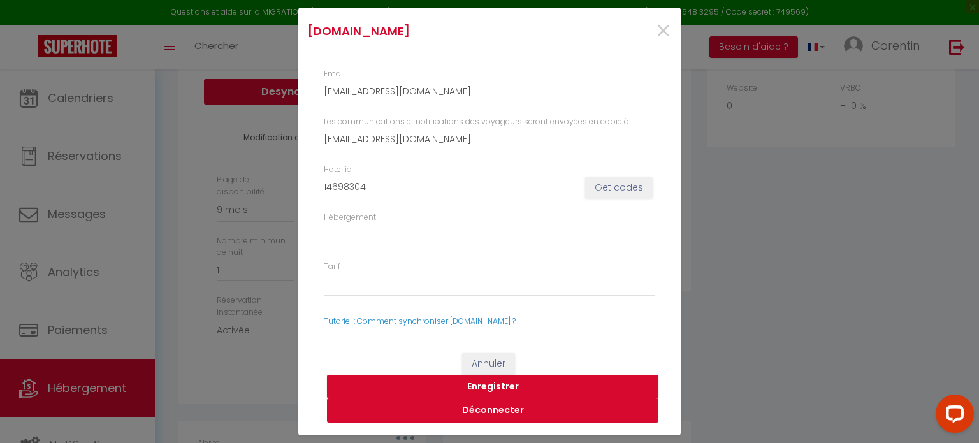
click at [499, 408] on button "Déconnecter" at bounding box center [492, 410] width 331 height 24
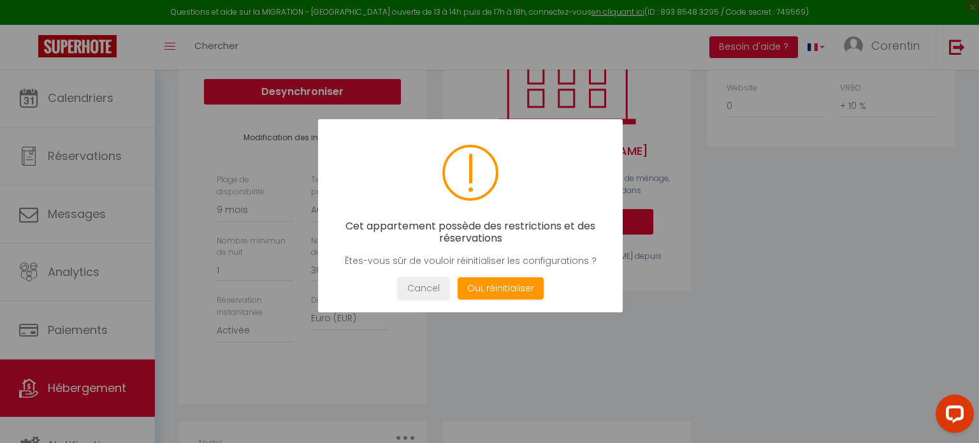
click at [571, 340] on div at bounding box center [489, 221] width 979 height 443
click at [425, 286] on button "Cancel" at bounding box center [424, 288] width 52 height 22
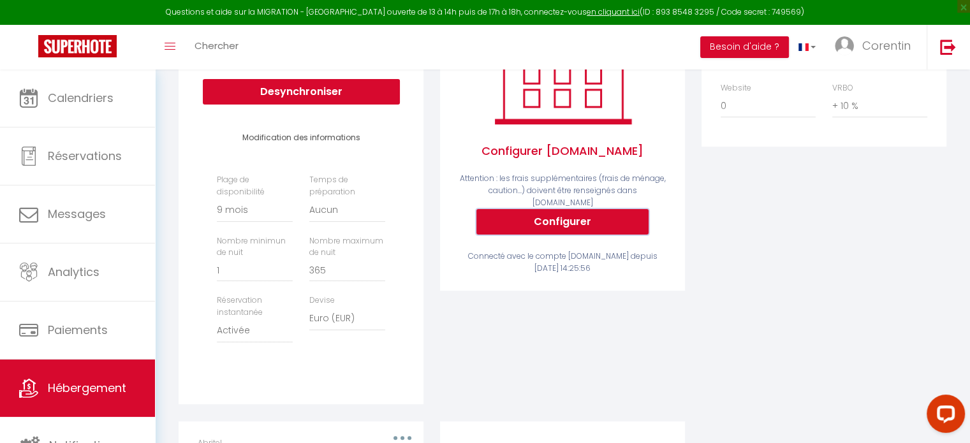
click at [538, 224] on button "Configurer" at bounding box center [562, 221] width 172 height 25
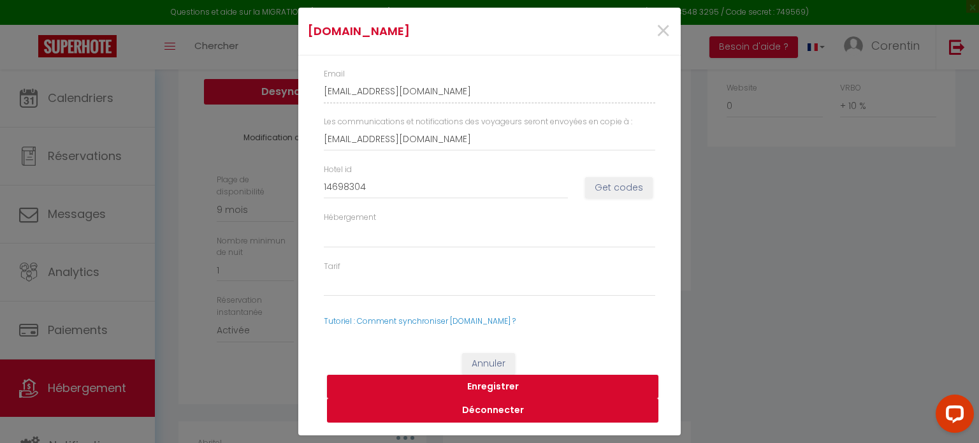
click at [488, 408] on button "Déconnecter" at bounding box center [492, 410] width 331 height 24
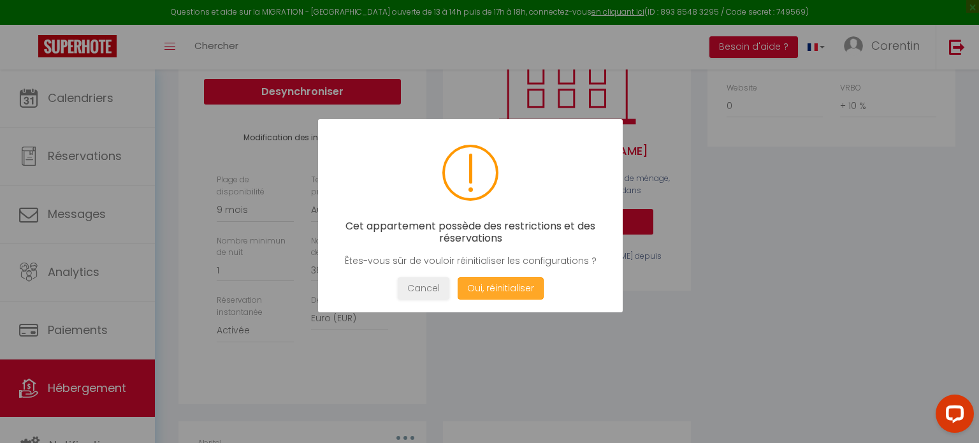
click at [496, 291] on button "Oui, réinitialiser" at bounding box center [501, 288] width 86 height 22
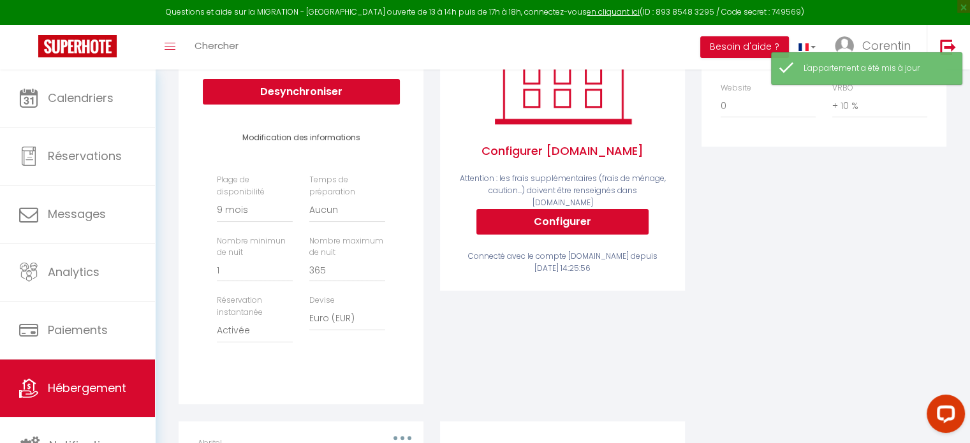
click at [540, 345] on div "Activé Configurer [DOMAIN_NAME] Attention : les frais supplémentaires (frais de…" at bounding box center [562, 198] width 261 height 445
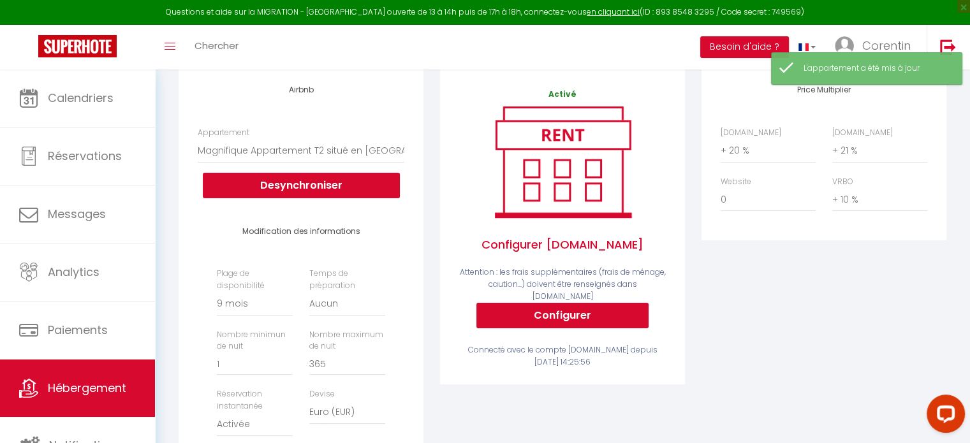
scroll to position [0, 0]
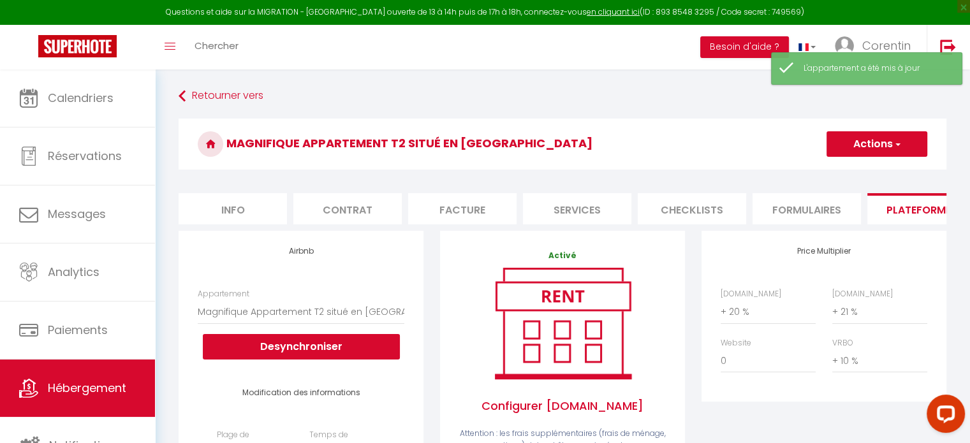
click at [838, 152] on button "Actions" at bounding box center [876, 143] width 101 height 25
click at [836, 175] on link "Enregistrer" at bounding box center [875, 172] width 101 height 17
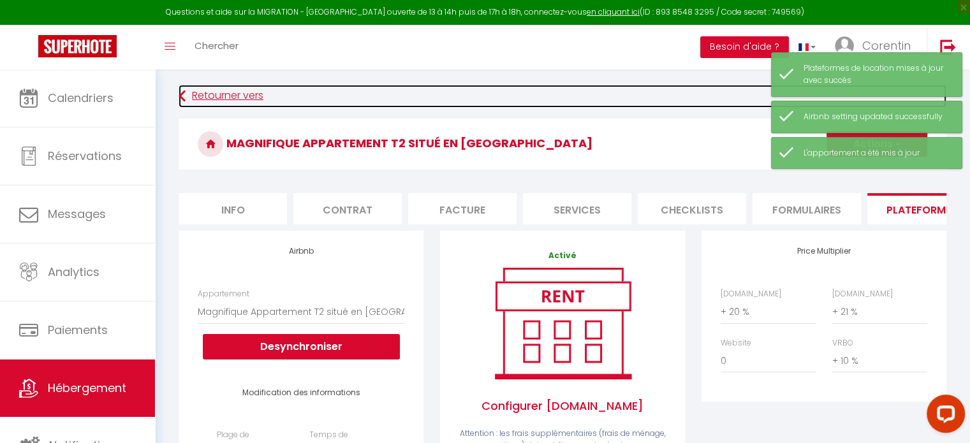
click at [197, 96] on link "Retourner vers" at bounding box center [561, 96] width 767 height 23
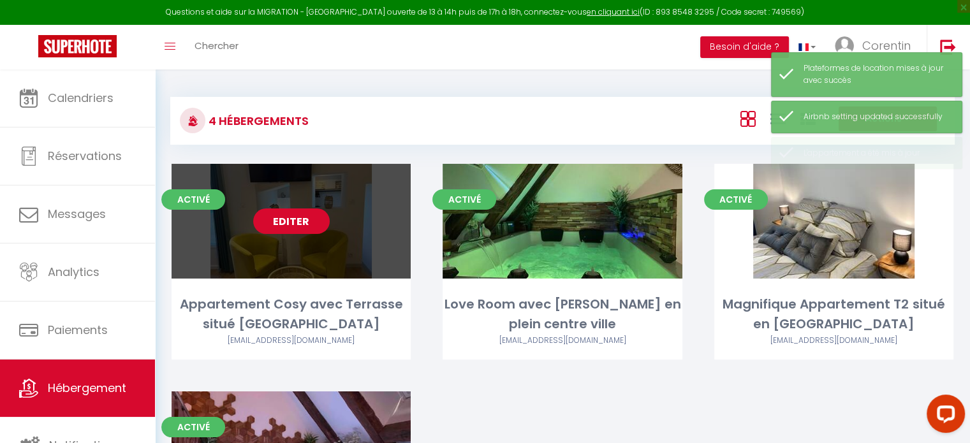
click at [283, 224] on link "Editer" at bounding box center [291, 220] width 76 height 25
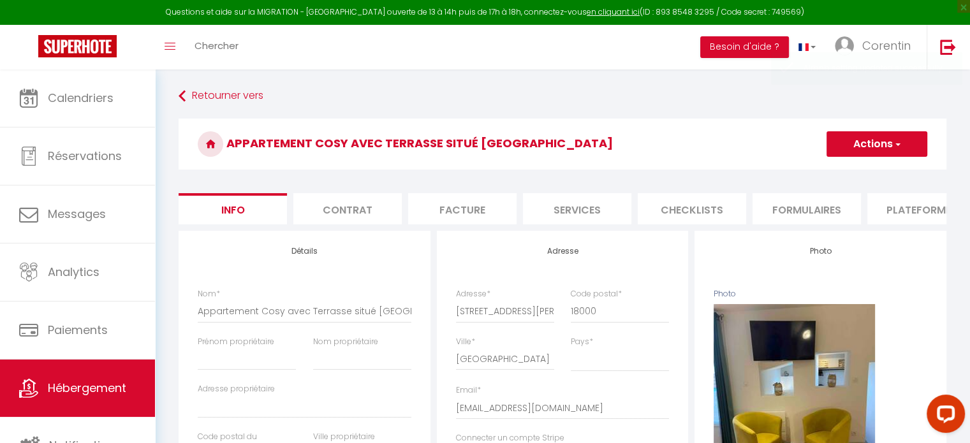
click at [922, 213] on li "Plateformes" at bounding box center [921, 208] width 108 height 31
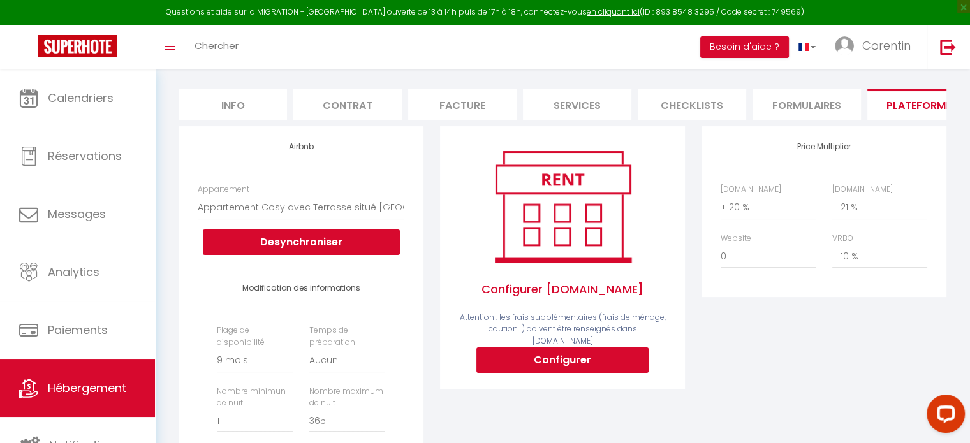
scroll to position [255, 0]
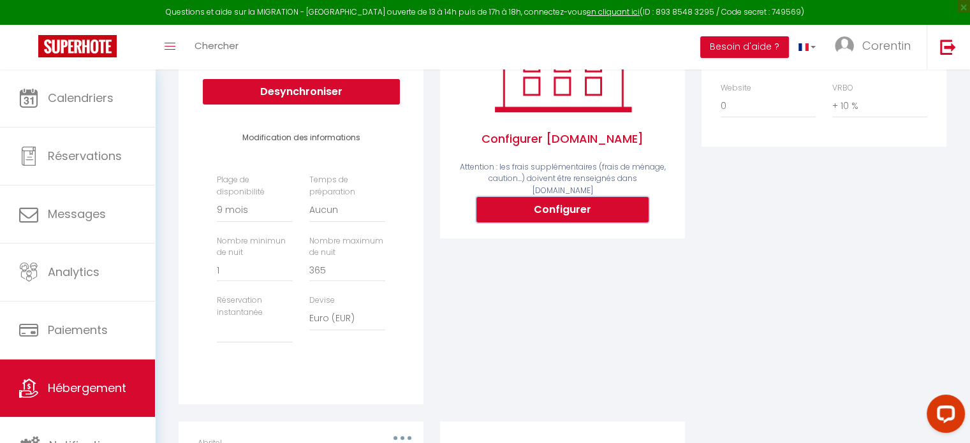
click at [576, 201] on button "Configurer" at bounding box center [562, 209] width 172 height 25
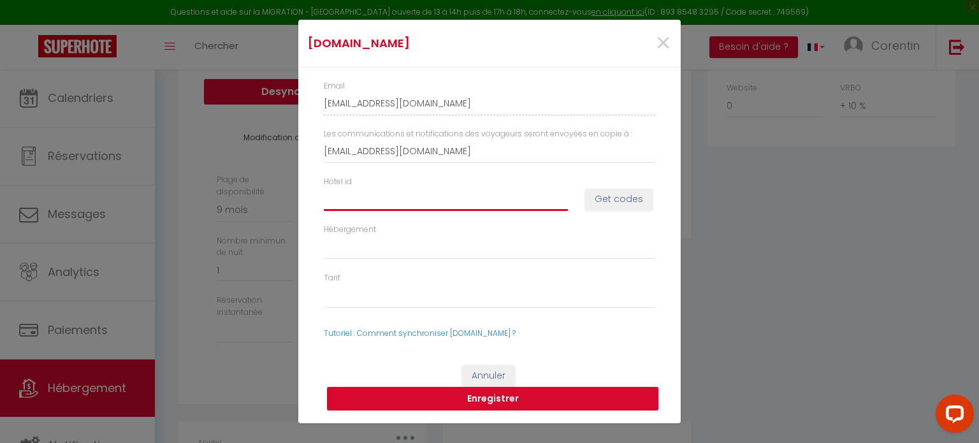
click at [412, 200] on input "Hotel id" at bounding box center [446, 198] width 244 height 23
click at [609, 197] on button "Get codes" at bounding box center [619, 200] width 68 height 22
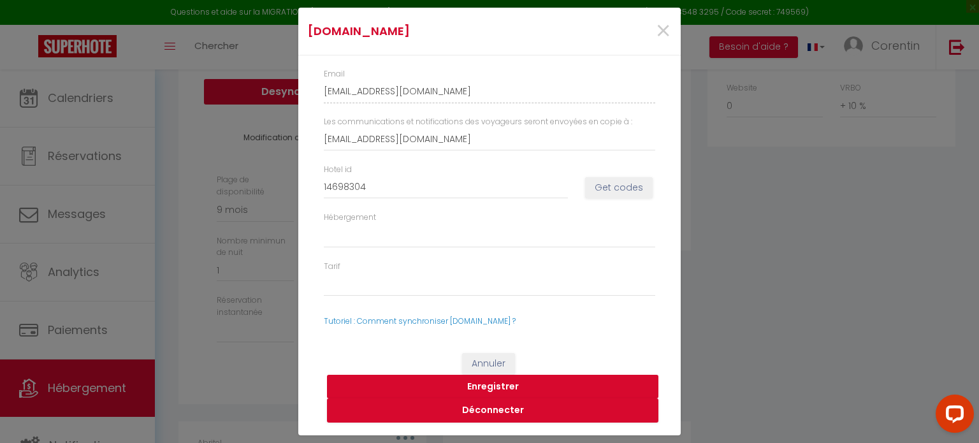
click at [481, 387] on button "Enregistrer" at bounding box center [492, 387] width 331 height 24
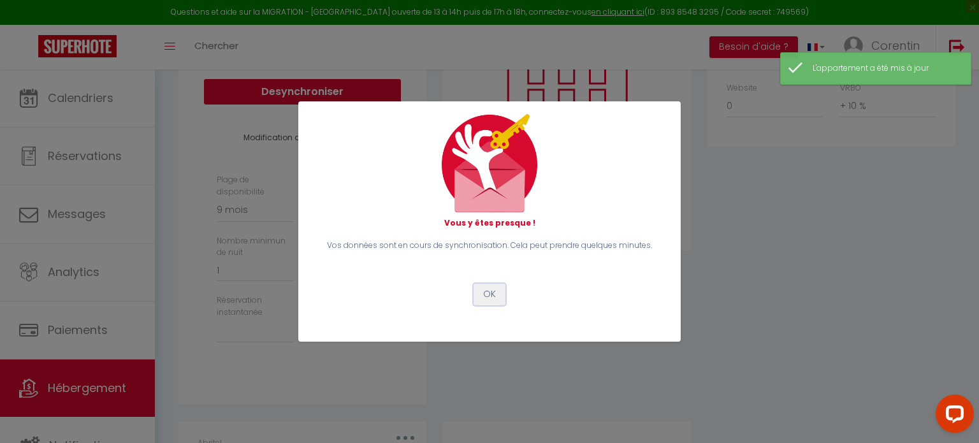
click at [485, 294] on button "OK" at bounding box center [490, 295] width 32 height 22
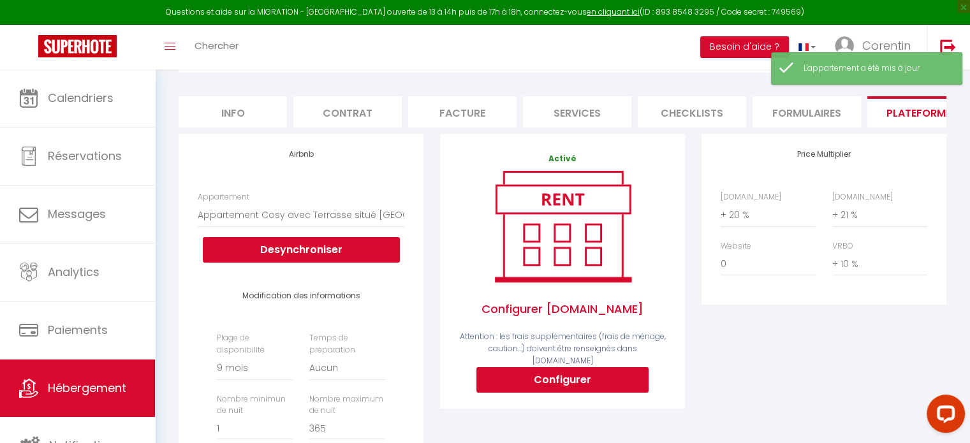
scroll to position [0, 0]
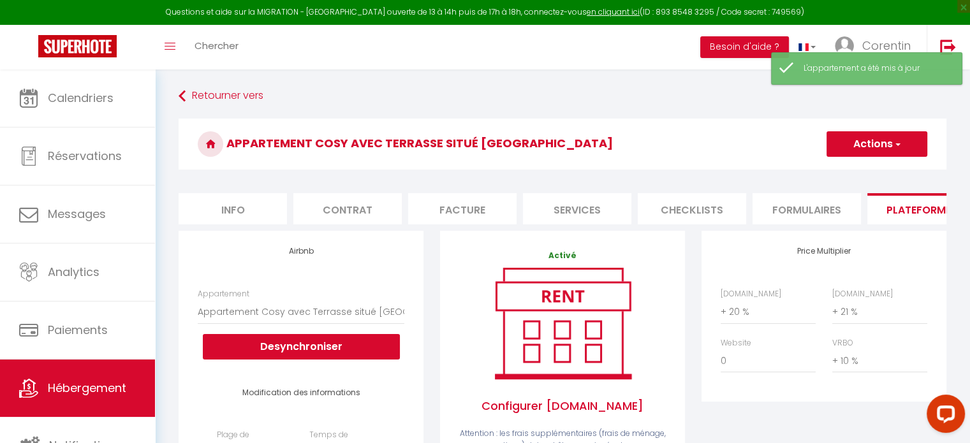
click at [871, 145] on button "Actions" at bounding box center [876, 143] width 101 height 25
click at [846, 168] on link "Enregistrer" at bounding box center [875, 172] width 101 height 17
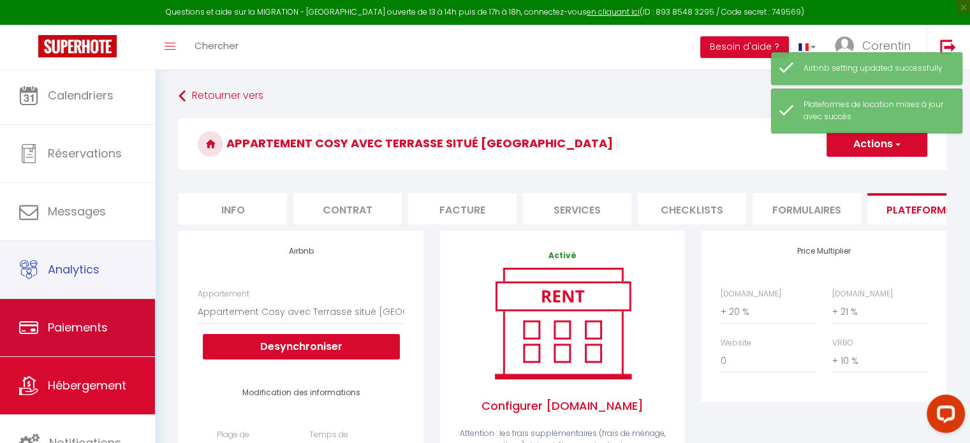
scroll to position [3, 0]
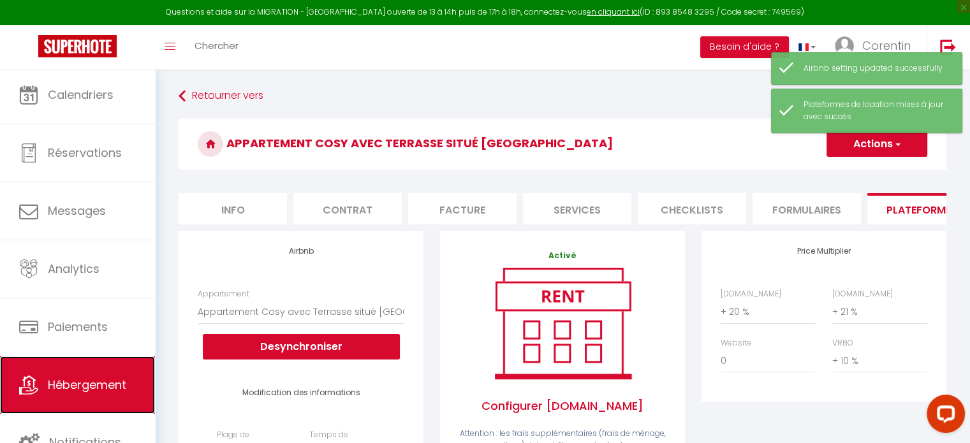
click at [67, 379] on span "Hébergement" at bounding box center [87, 385] width 78 height 16
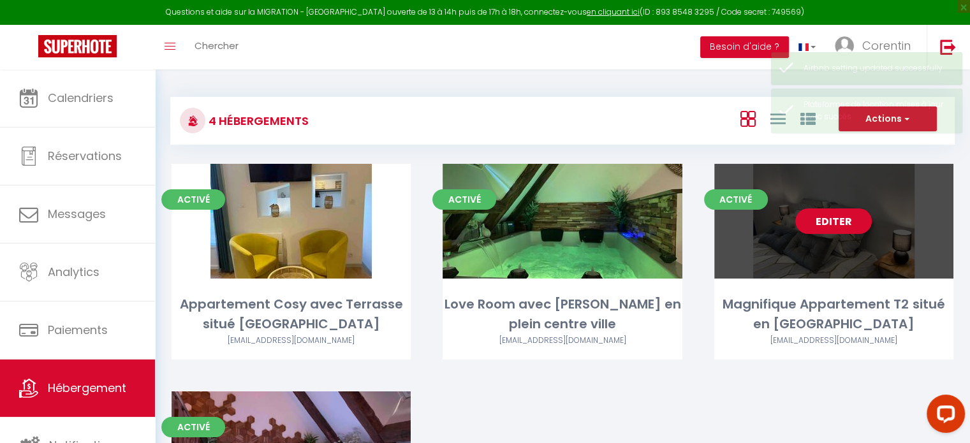
click at [826, 222] on link "Editer" at bounding box center [833, 220] width 76 height 25
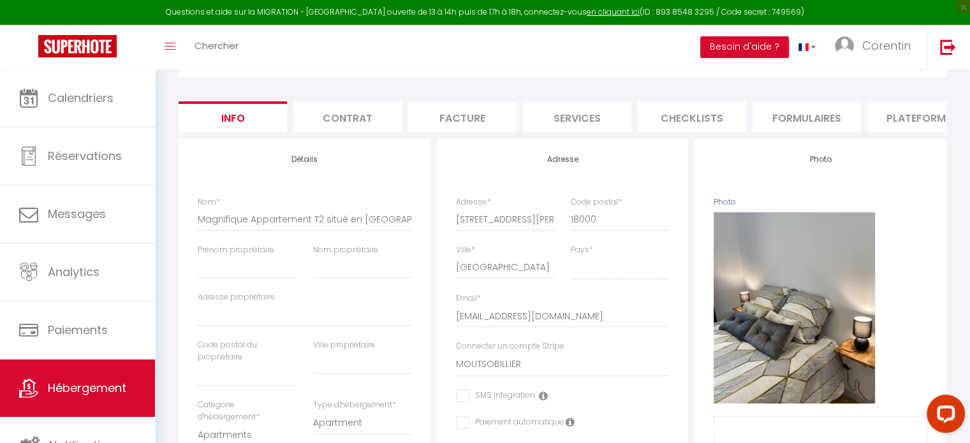
scroll to position [64, 0]
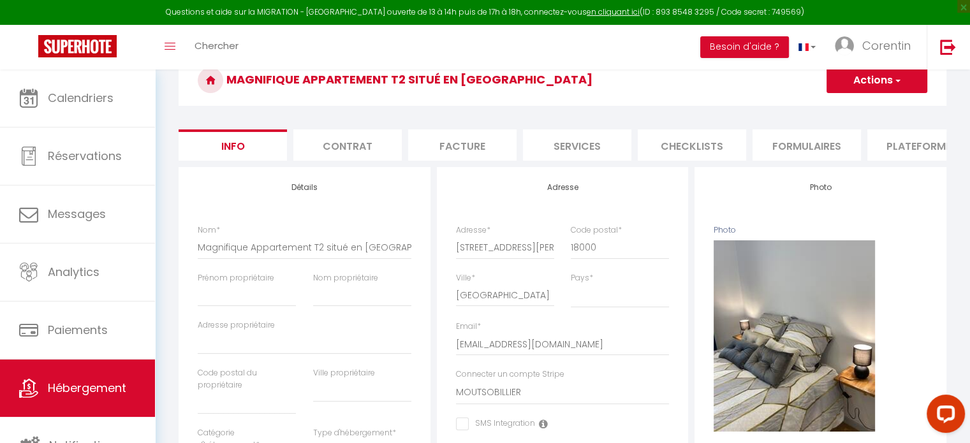
click at [900, 136] on li "Plateformes" at bounding box center [921, 144] width 108 height 31
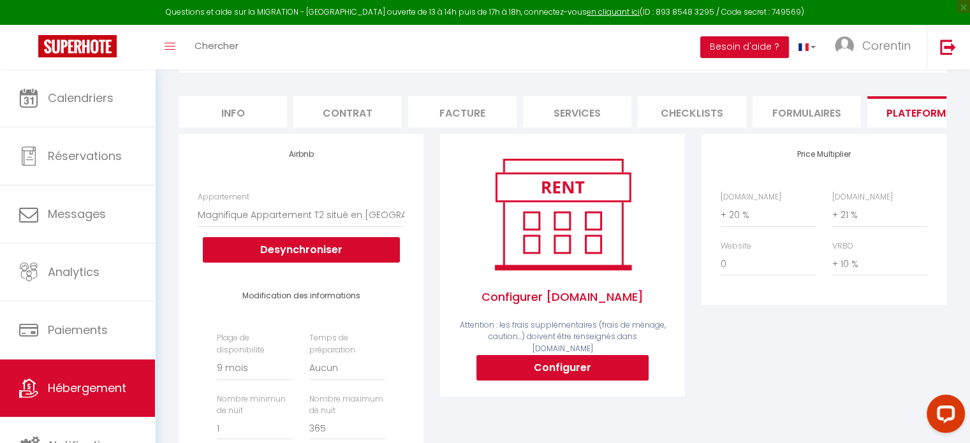
scroll to position [127, 0]
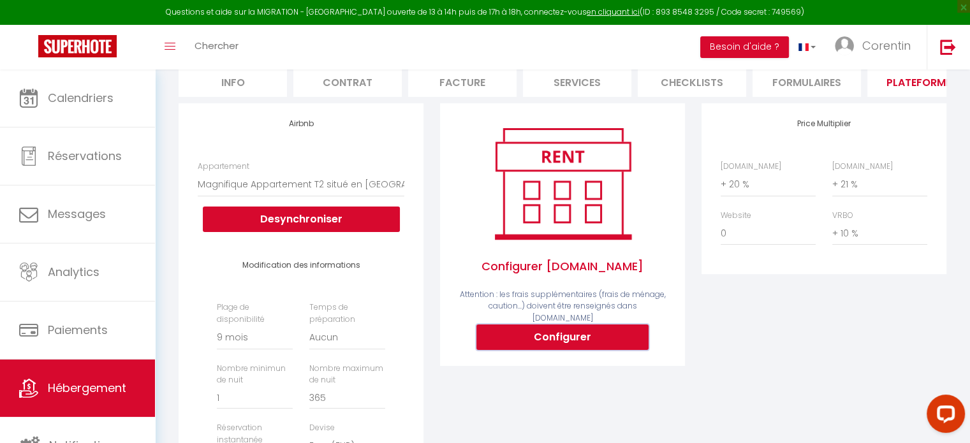
click at [569, 334] on button "Configurer" at bounding box center [562, 336] width 172 height 25
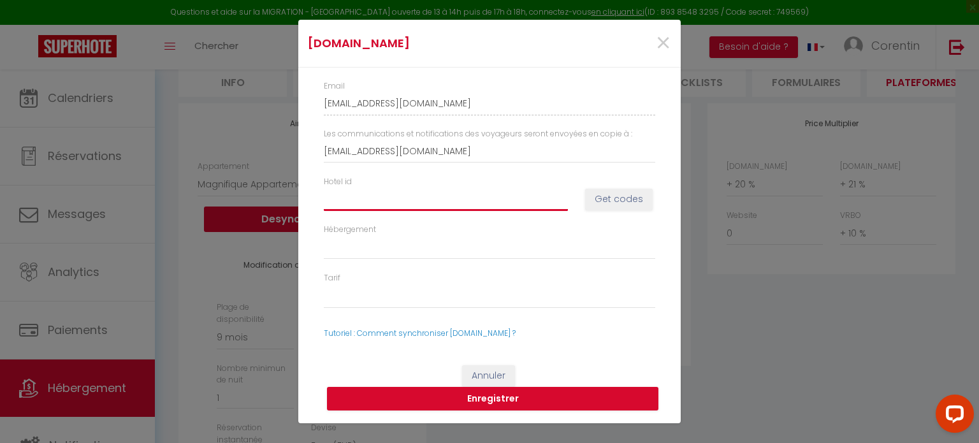
click at [401, 196] on input "Hotel id" at bounding box center [446, 198] width 244 height 23
click at [602, 200] on button "Get codes" at bounding box center [619, 200] width 68 height 22
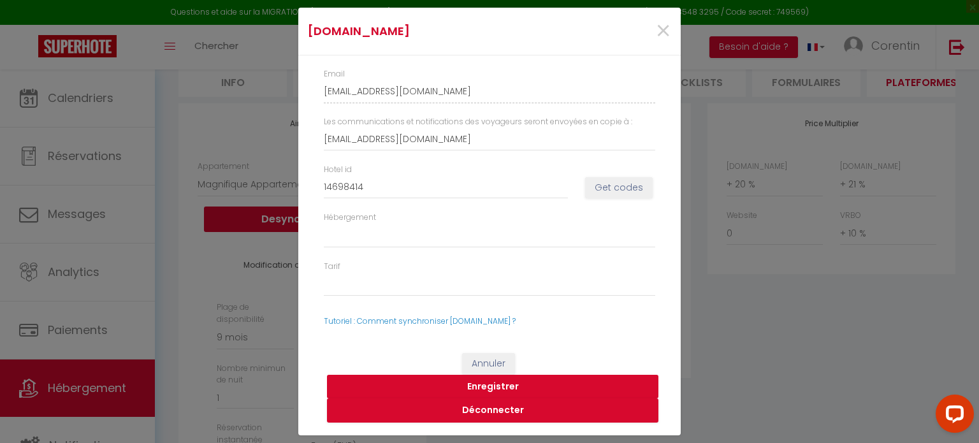
click at [500, 383] on button "Enregistrer" at bounding box center [492, 387] width 331 height 24
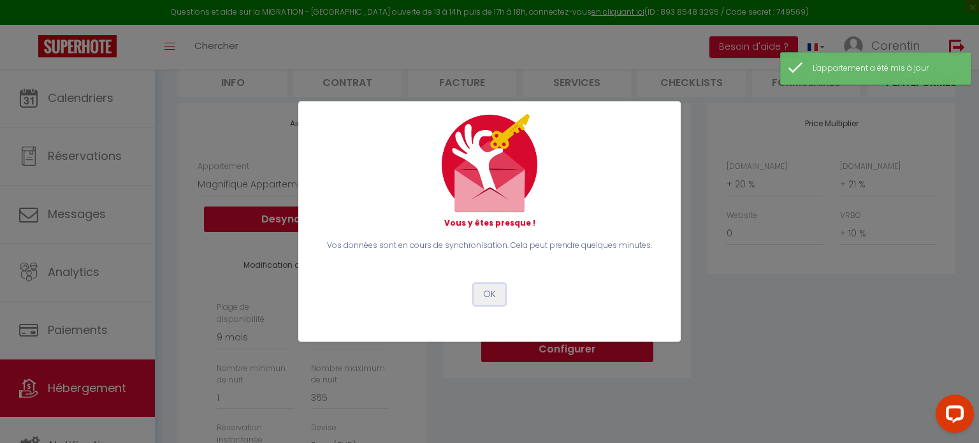
click at [493, 296] on button "OK" at bounding box center [490, 295] width 32 height 22
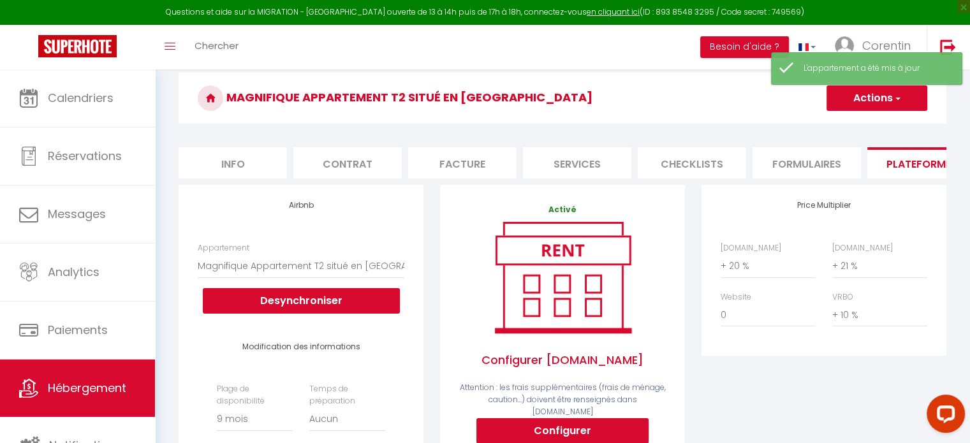
scroll to position [0, 0]
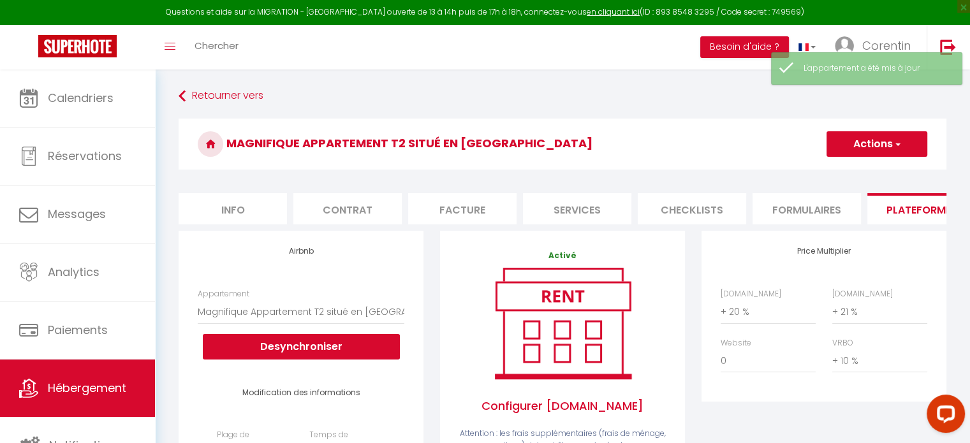
click at [894, 149] on span "button" at bounding box center [896, 144] width 8 height 13
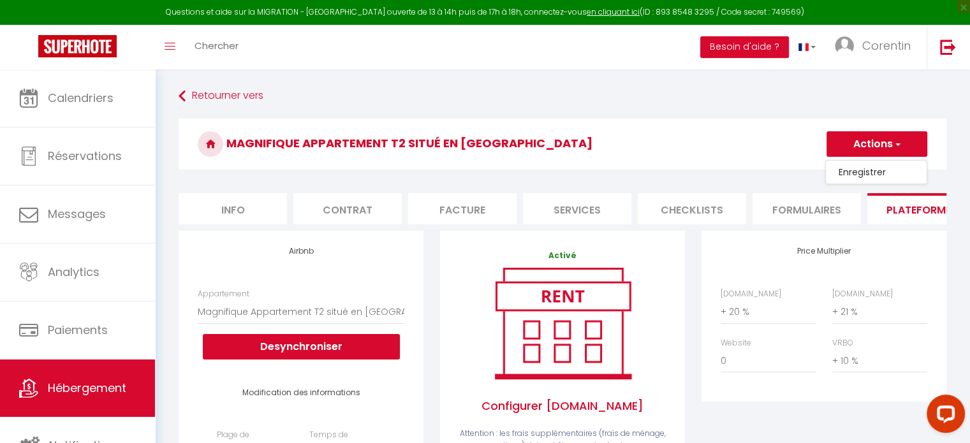
click at [859, 171] on link "Enregistrer" at bounding box center [875, 172] width 101 height 17
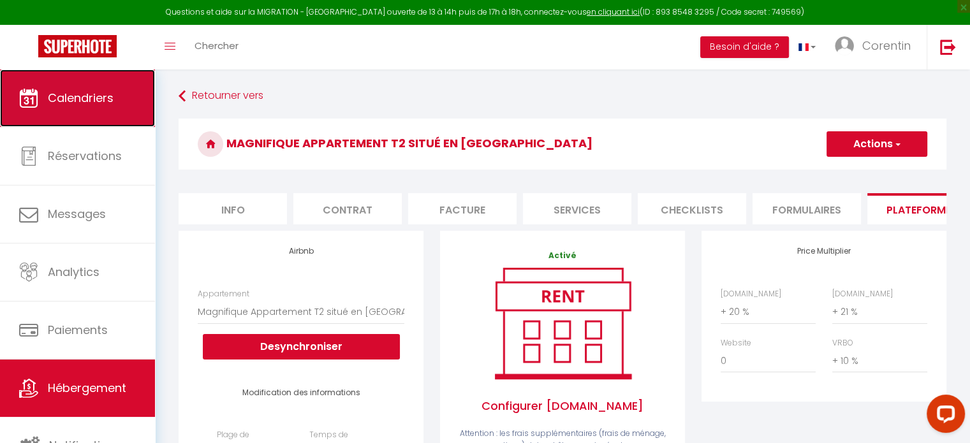
click at [97, 87] on link "Calendriers" at bounding box center [77, 97] width 155 height 57
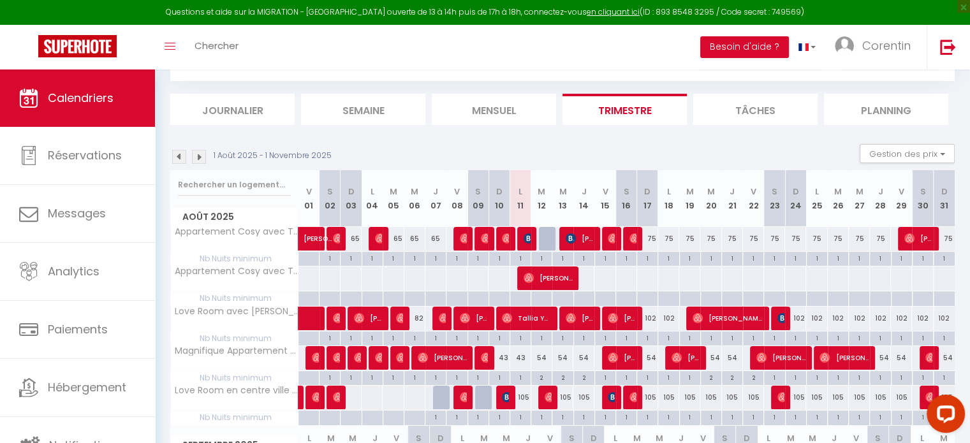
scroll to position [127, 0]
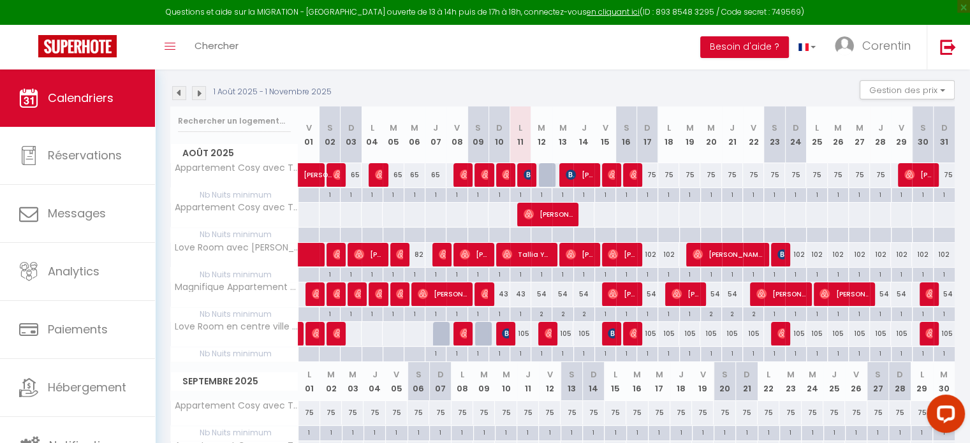
click at [529, 296] on div "43" at bounding box center [520, 294] width 21 height 24
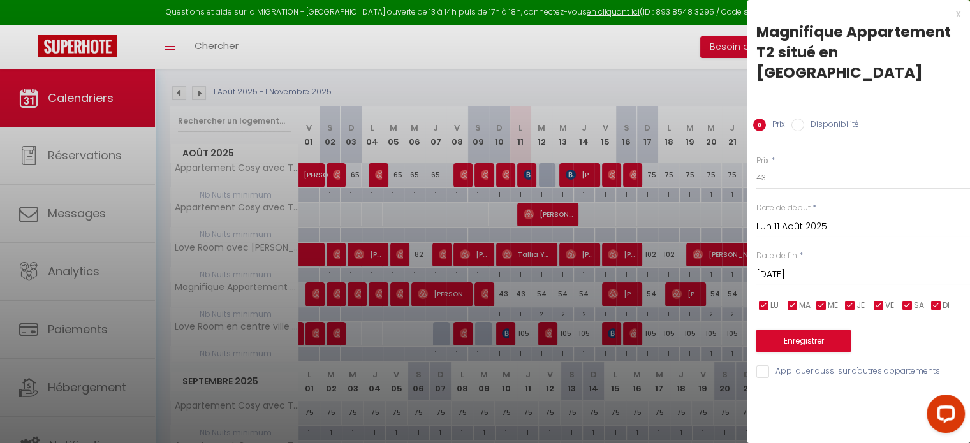
click at [778, 266] on input "[DATE]" at bounding box center [863, 274] width 214 height 17
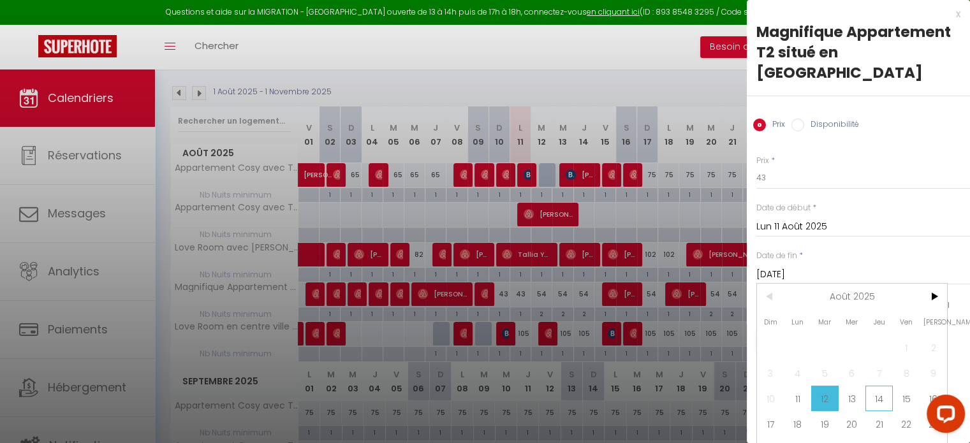
click at [885, 386] on span "14" at bounding box center [878, 398] width 27 height 25
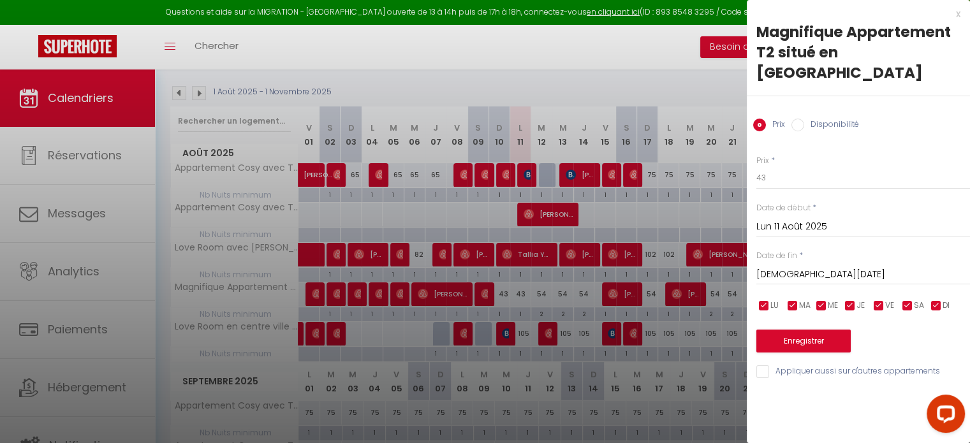
click at [770, 266] on input "[DEMOGRAPHIC_DATA][DATE]" at bounding box center [863, 274] width 214 height 17
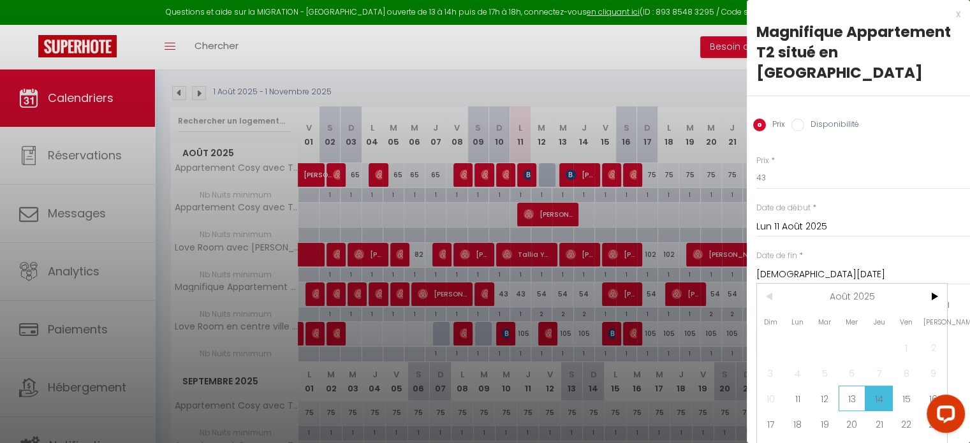
click at [855, 386] on span "13" at bounding box center [851, 398] width 27 height 25
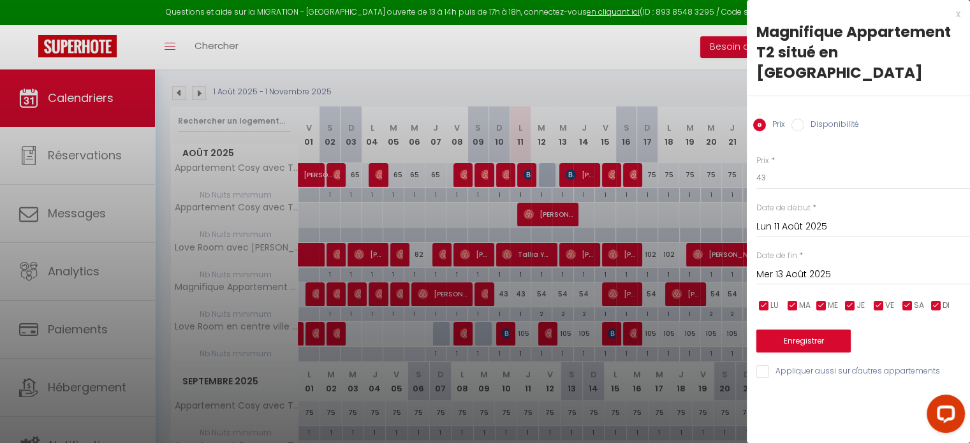
click at [796, 119] on input "Disponibilité" at bounding box center [797, 125] width 13 height 13
click at [760, 119] on input "Prix" at bounding box center [759, 125] width 13 height 13
click at [934, 300] on input "checkbox" at bounding box center [935, 306] width 13 height 13
click at [905, 300] on input "checkbox" at bounding box center [907, 306] width 13 height 13
click at [764, 300] on input "checkbox" at bounding box center [763, 306] width 13 height 13
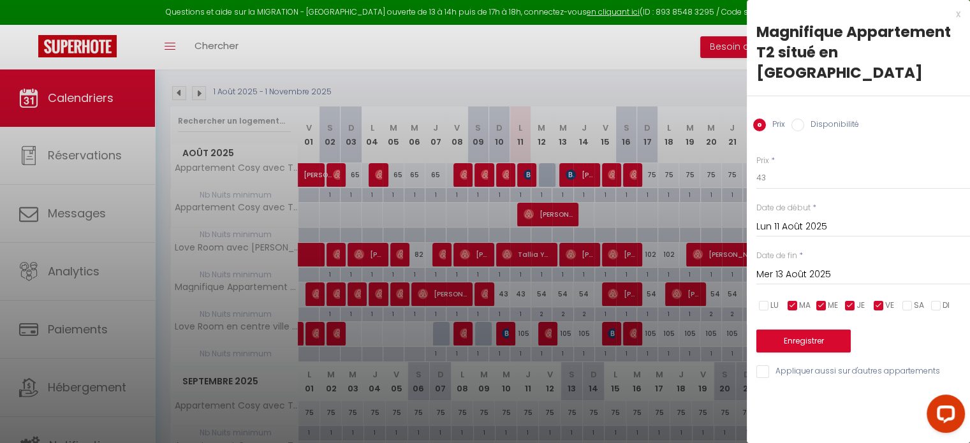
click at [792, 300] on input "checkbox" at bounding box center [792, 306] width 13 height 13
drag, startPoint x: 819, startPoint y: 282, endPoint x: 842, endPoint y: 285, distance: 23.1
click at [820, 300] on input "checkbox" at bounding box center [821, 306] width 13 height 13
click at [853, 300] on input "checkbox" at bounding box center [849, 306] width 13 height 13
click at [875, 300] on input "checkbox" at bounding box center [878, 306] width 13 height 13
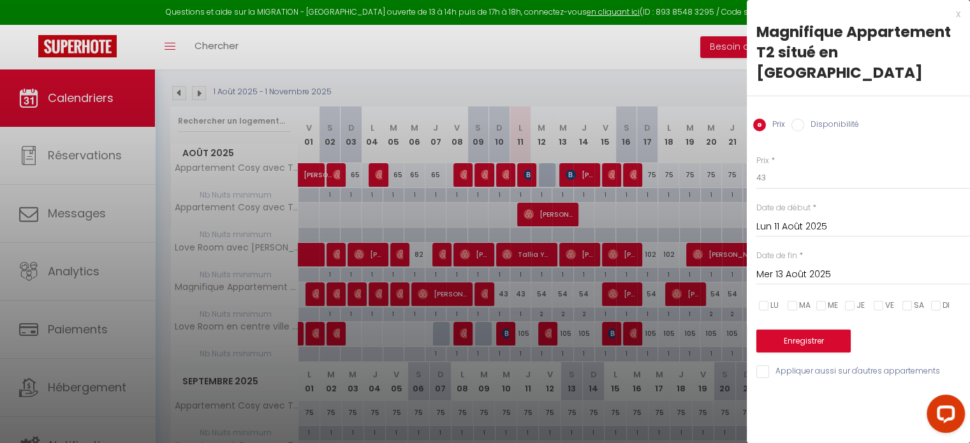
click at [791, 119] on input "Disponibilité" at bounding box center [797, 125] width 13 height 13
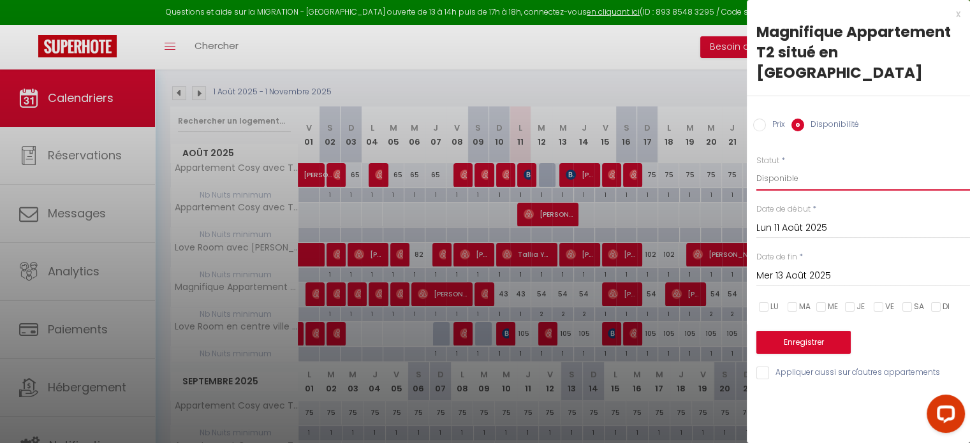
click at [787, 166] on select "Disponible Indisponible" at bounding box center [863, 178] width 214 height 24
click at [756, 166] on select "Disponible Indisponible" at bounding box center [863, 178] width 214 height 24
click at [769, 268] on input "Mer 13 Août 2025" at bounding box center [863, 276] width 214 height 17
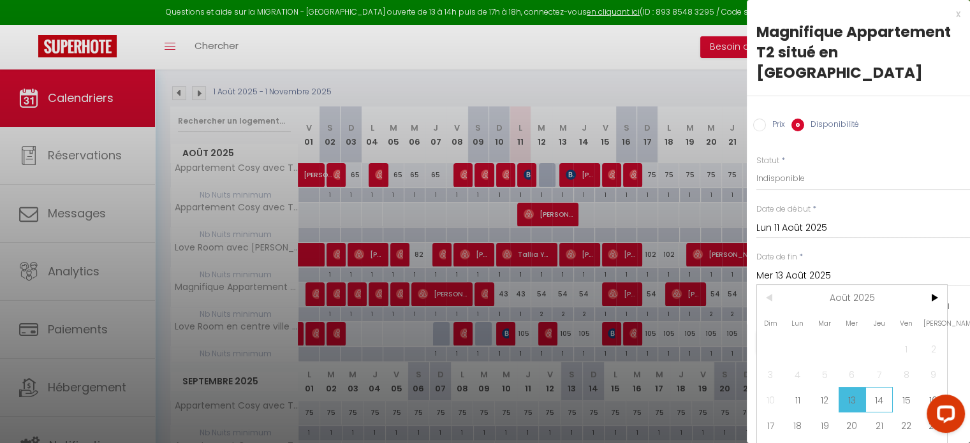
click at [879, 387] on span "14" at bounding box center [878, 399] width 27 height 25
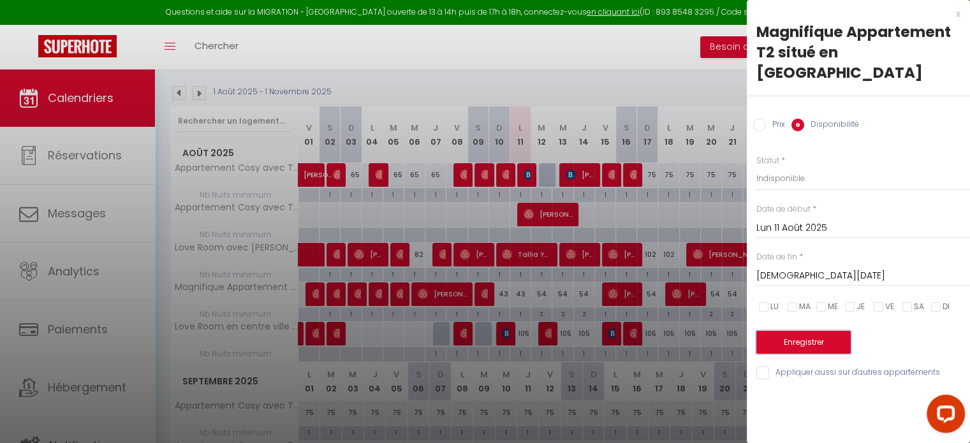
click at [795, 331] on button "Enregistrer" at bounding box center [803, 342] width 94 height 23
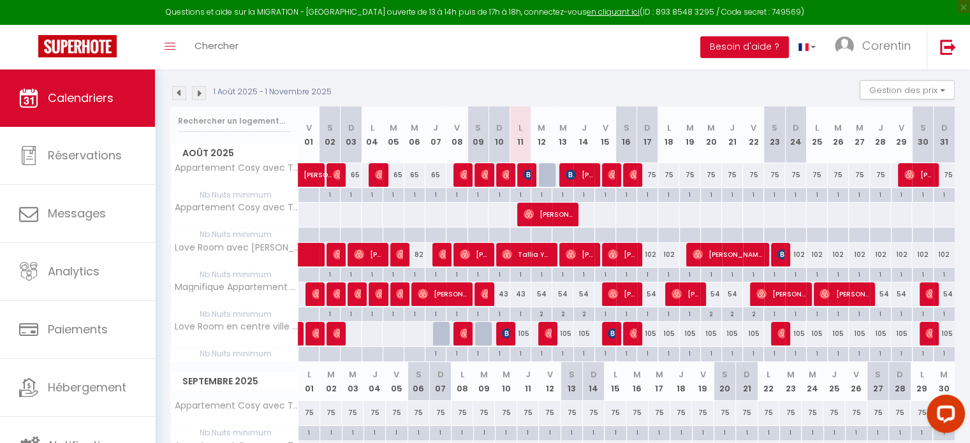
click at [520, 293] on div "43" at bounding box center [520, 294] width 21 height 24
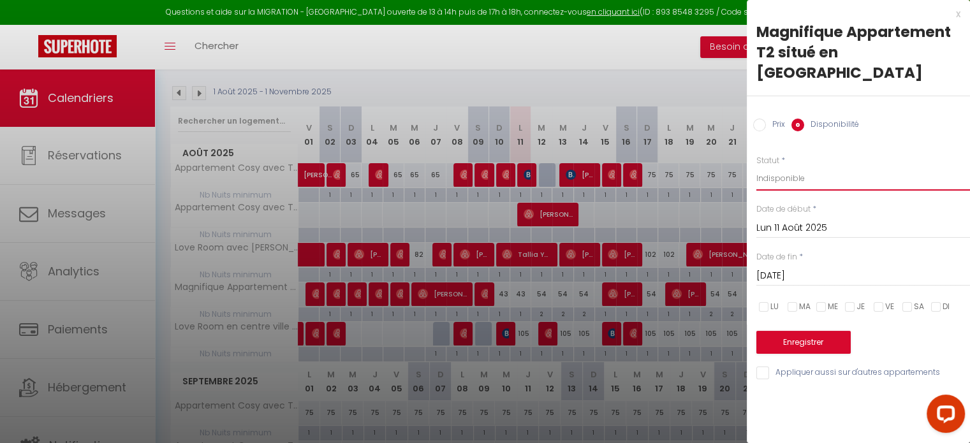
click at [776, 166] on select "Disponible Indisponible" at bounding box center [863, 178] width 214 height 24
click at [756, 166] on select "Disponible Indisponible" at bounding box center [863, 178] width 214 height 24
click at [780, 268] on input "[DATE]" at bounding box center [863, 276] width 214 height 17
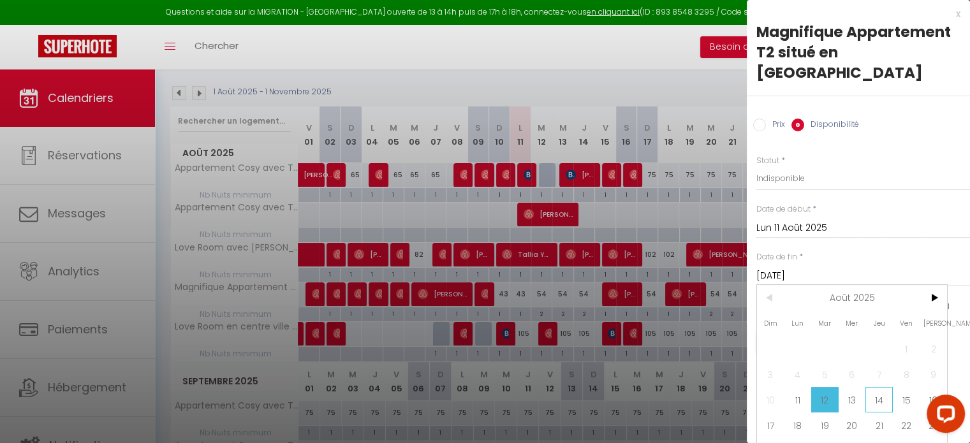
click at [877, 387] on span "14" at bounding box center [878, 399] width 27 height 25
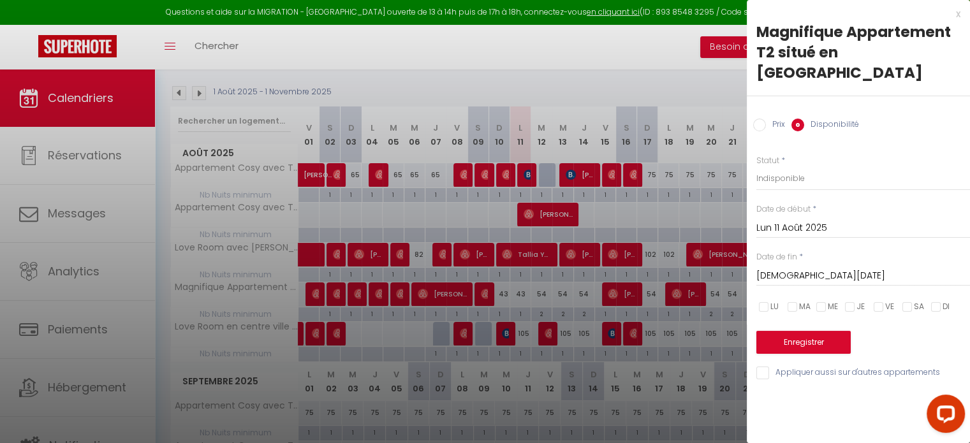
click at [792, 301] on input "checkbox" at bounding box center [792, 307] width 13 height 13
click at [767, 301] on input "checkbox" at bounding box center [763, 307] width 13 height 13
click at [817, 301] on input "checkbox" at bounding box center [821, 307] width 13 height 13
click at [846, 301] on input "checkbox" at bounding box center [849, 307] width 13 height 13
drag, startPoint x: 879, startPoint y: 286, endPoint x: 899, endPoint y: 287, distance: 20.4
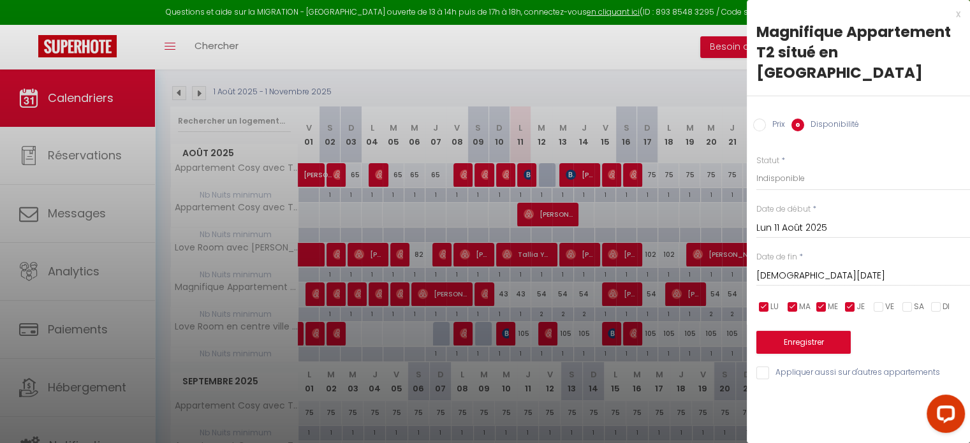
click at [880, 301] on input "checkbox" at bounding box center [878, 307] width 13 height 13
click at [906, 301] on input "checkbox" at bounding box center [907, 307] width 13 height 13
click at [938, 301] on input "checkbox" at bounding box center [935, 307] width 13 height 13
click at [818, 331] on button "Enregistrer" at bounding box center [803, 342] width 94 height 23
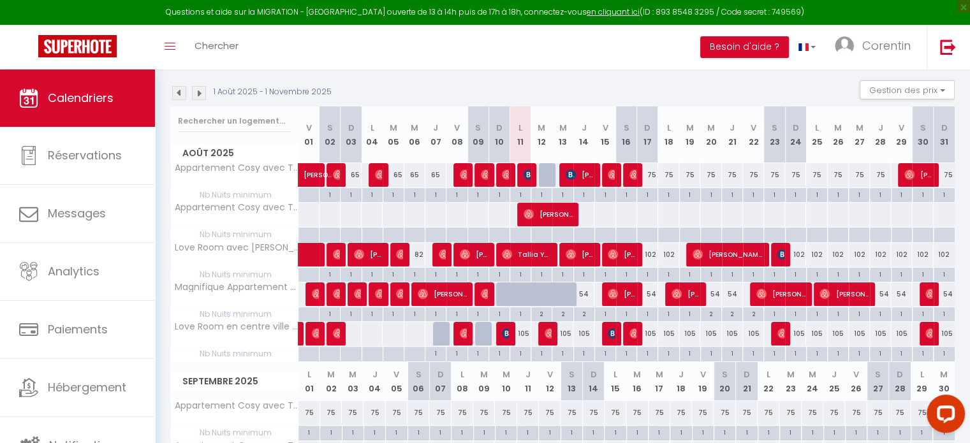
click at [552, 297] on div at bounding box center [562, 294] width 21 height 24
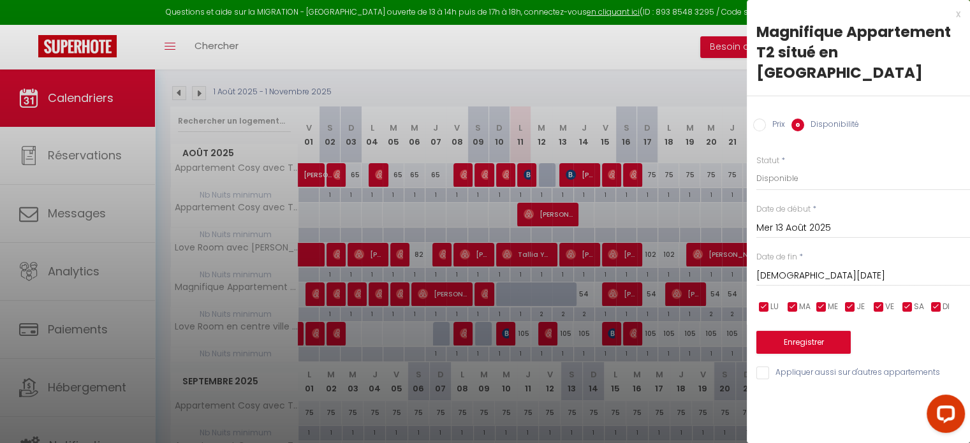
click at [805, 268] on input "[DEMOGRAPHIC_DATA][DATE]" at bounding box center [863, 276] width 214 height 17
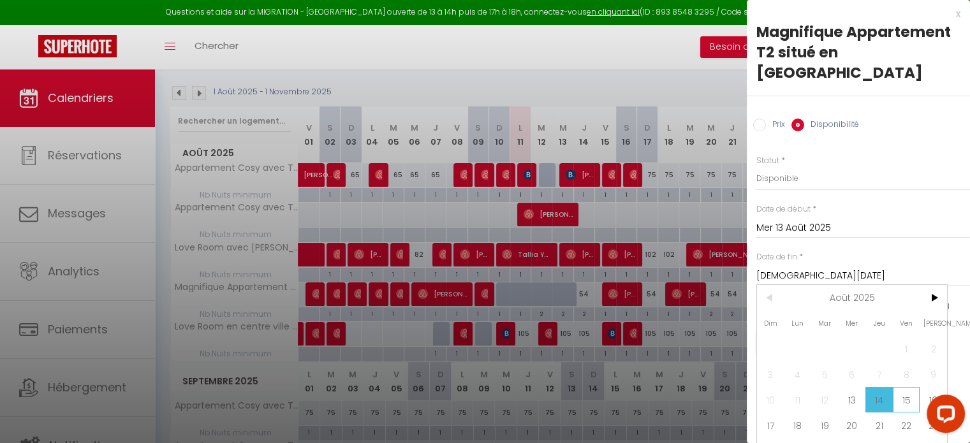
click at [913, 387] on span "15" at bounding box center [905, 399] width 27 height 25
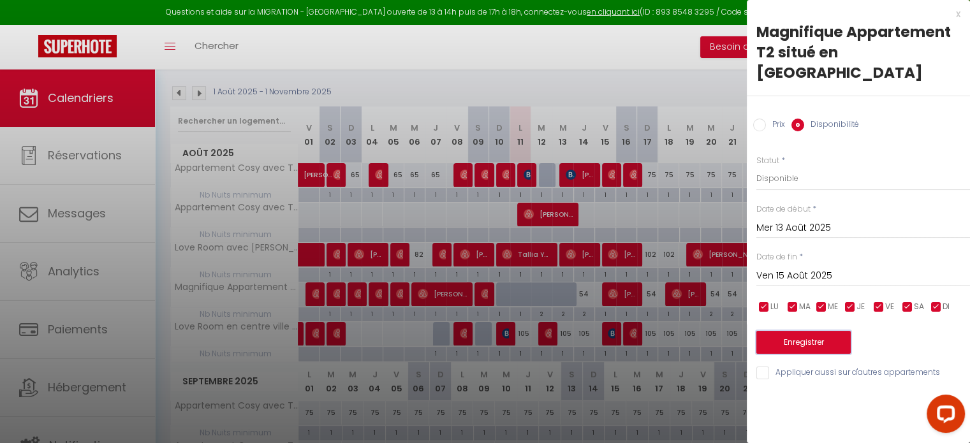
click at [810, 331] on button "Enregistrer" at bounding box center [803, 342] width 94 height 23
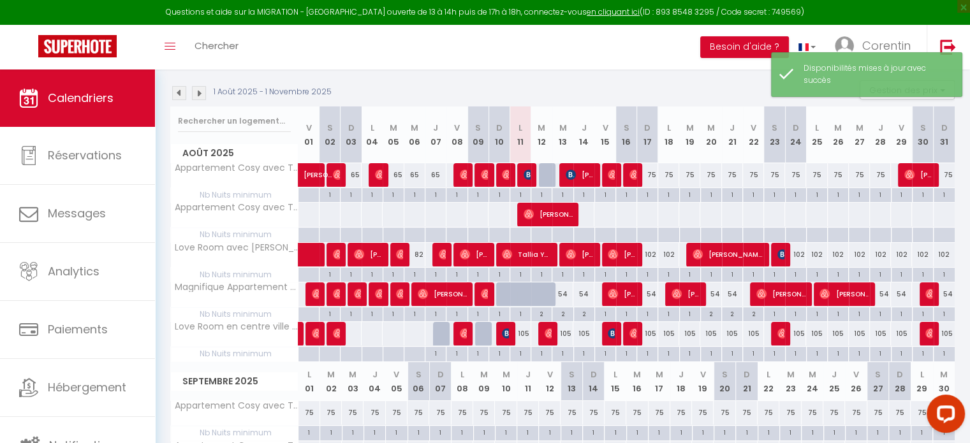
click at [541, 294] on div at bounding box center [549, 301] width 21 height 24
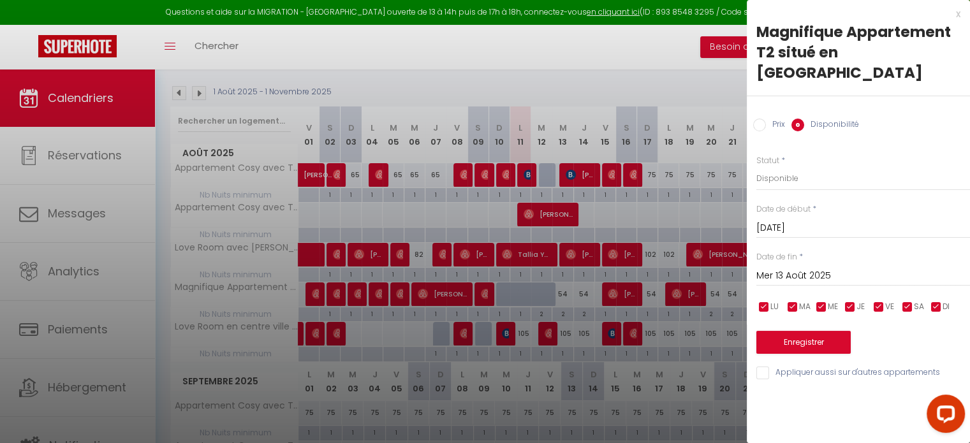
click at [794, 268] on input "Mer 13 Août 2025" at bounding box center [863, 276] width 214 height 17
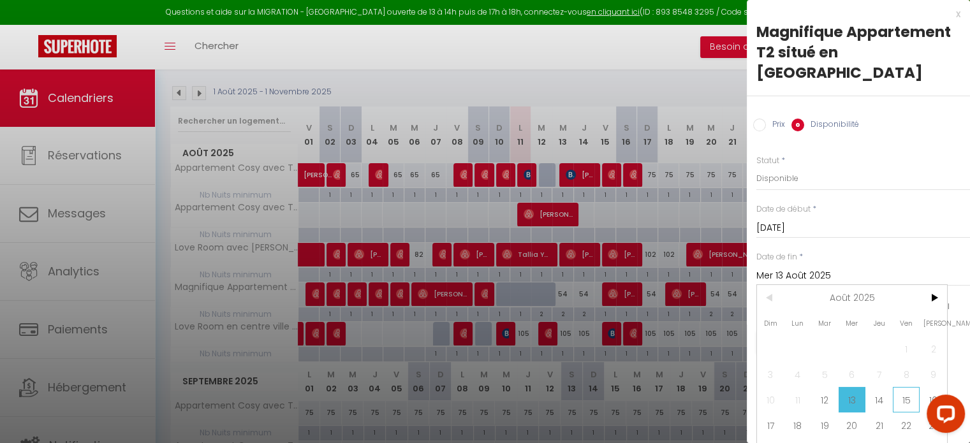
click at [905, 387] on span "15" at bounding box center [905, 399] width 27 height 25
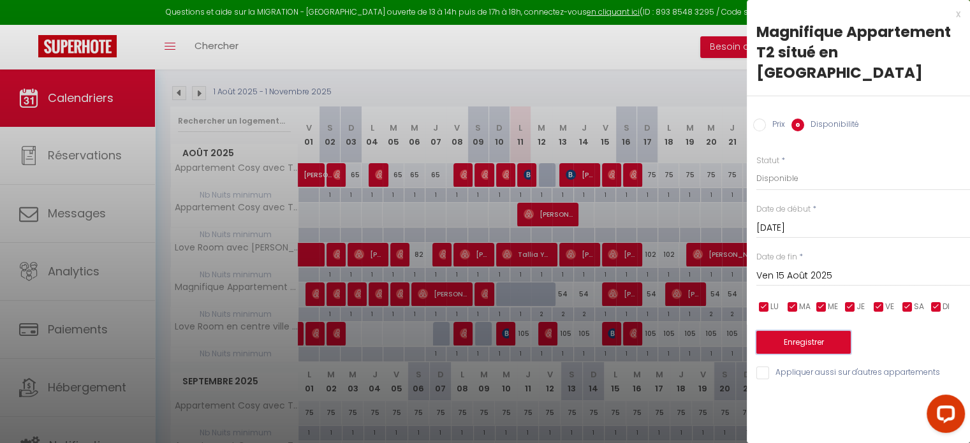
click at [822, 331] on button "Enregistrer" at bounding box center [803, 342] width 94 height 23
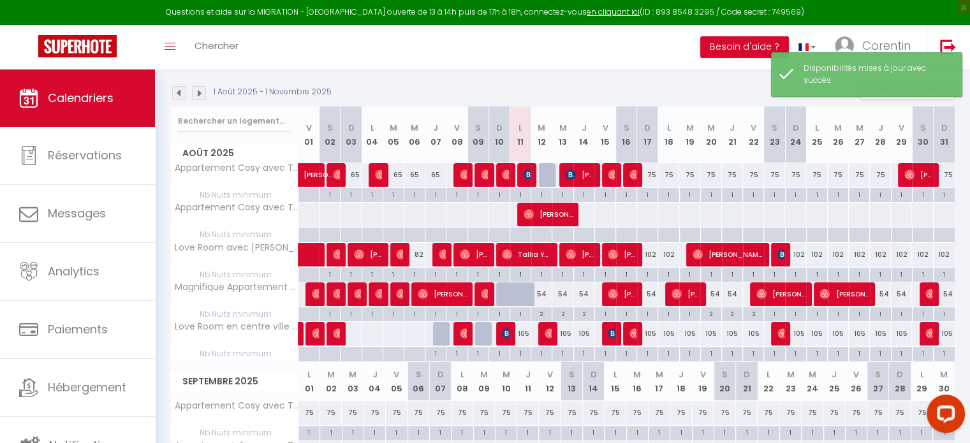
click at [545, 294] on div "54" at bounding box center [541, 294] width 21 height 24
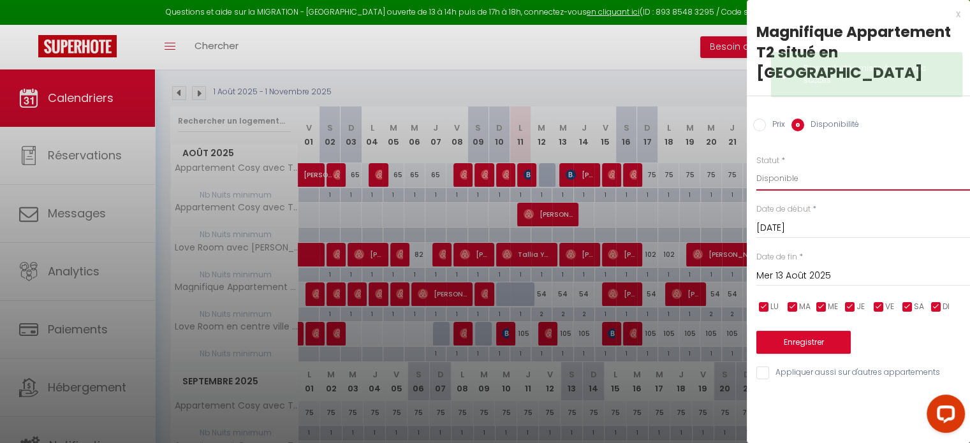
click at [774, 166] on select "Disponible Indisponible" at bounding box center [863, 178] width 214 height 24
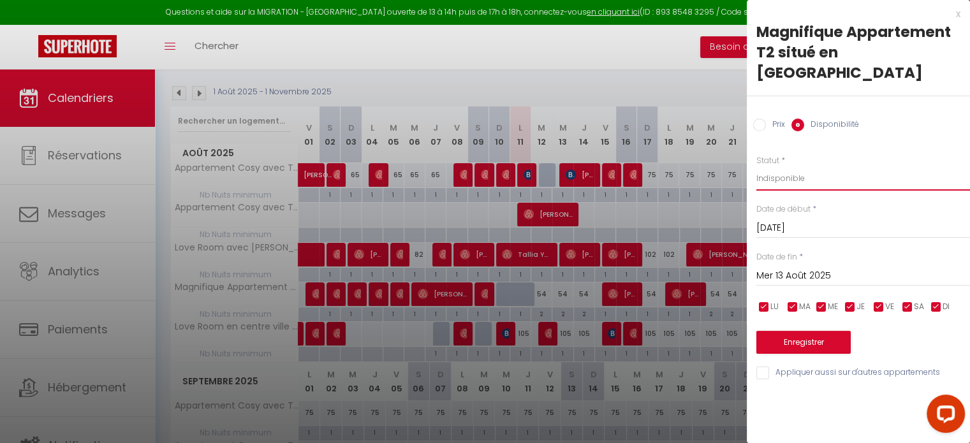
click at [756, 166] on select "Disponible Indisponible" at bounding box center [863, 178] width 214 height 24
click at [796, 268] on input "Mer 13 Août 2025" at bounding box center [863, 276] width 214 height 17
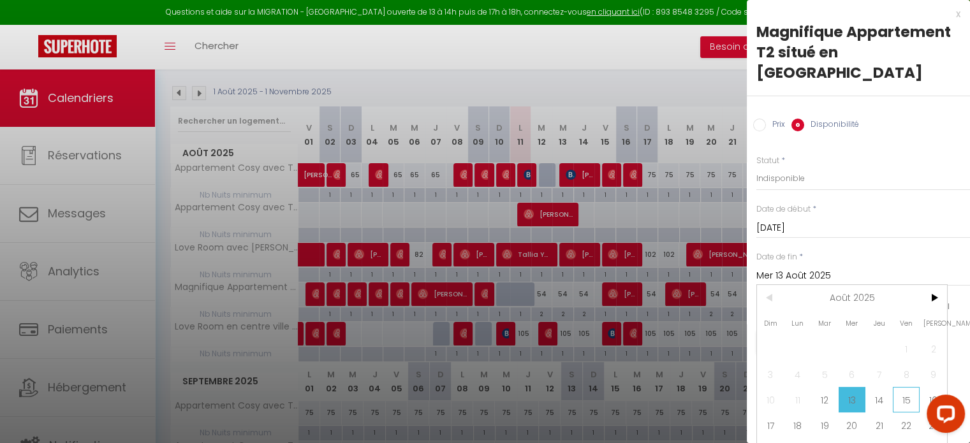
click at [900, 387] on span "15" at bounding box center [905, 399] width 27 height 25
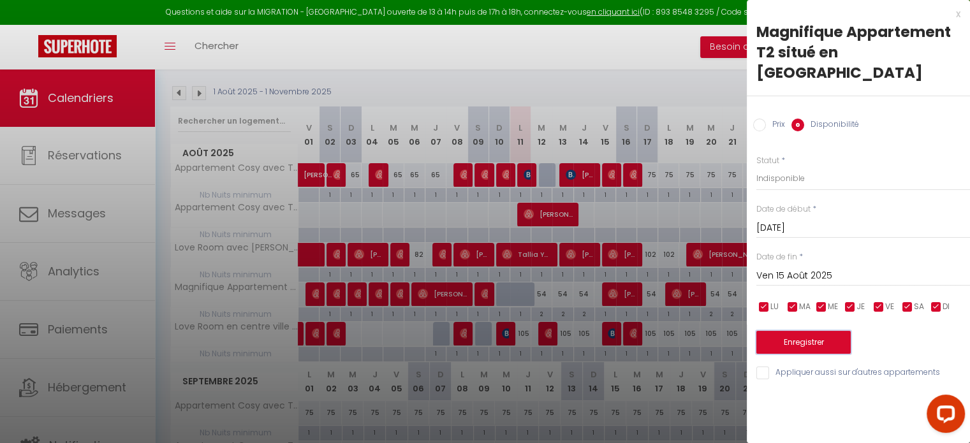
click at [815, 331] on button "Enregistrer" at bounding box center [803, 342] width 94 height 23
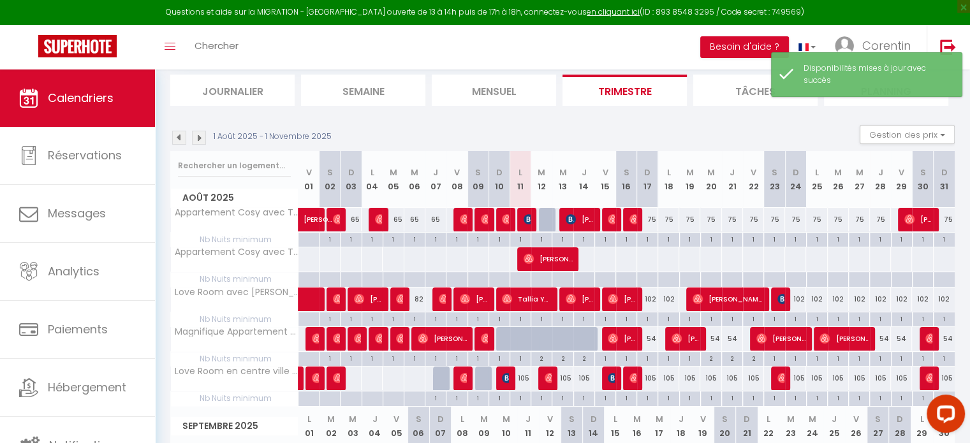
scroll to position [64, 0]
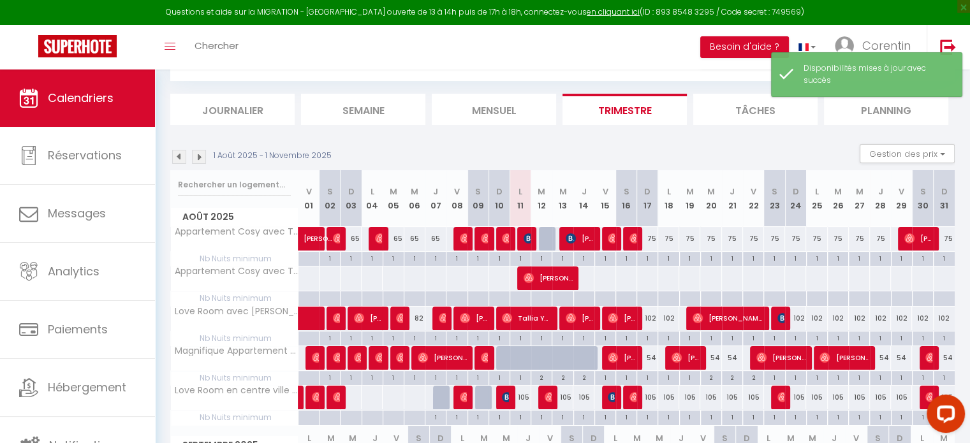
click at [512, 362] on div at bounding box center [520, 358] width 21 height 24
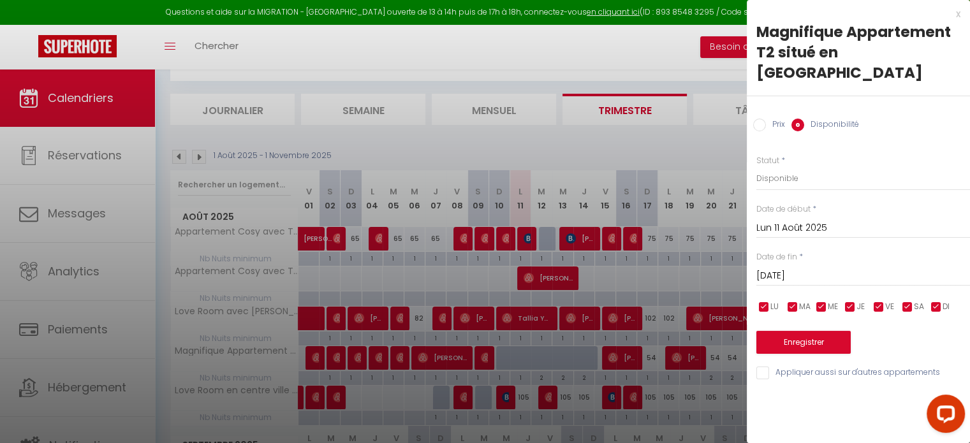
click at [785, 220] on input "Lun 11 Août 2025" at bounding box center [863, 228] width 214 height 17
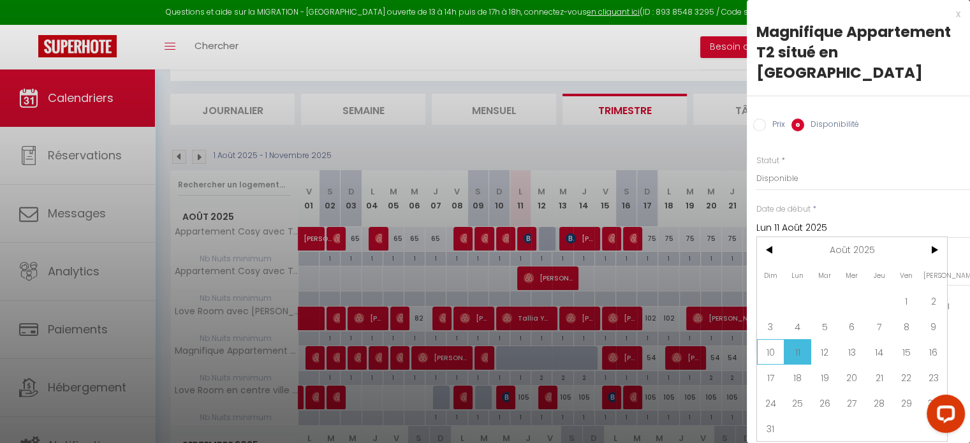
click at [762, 339] on span "10" at bounding box center [770, 351] width 27 height 25
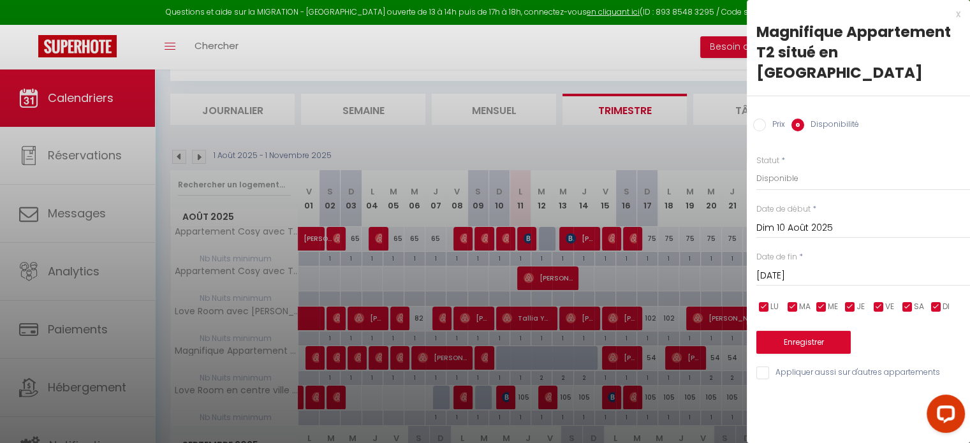
click at [790, 268] on input "[DATE]" at bounding box center [863, 276] width 214 height 17
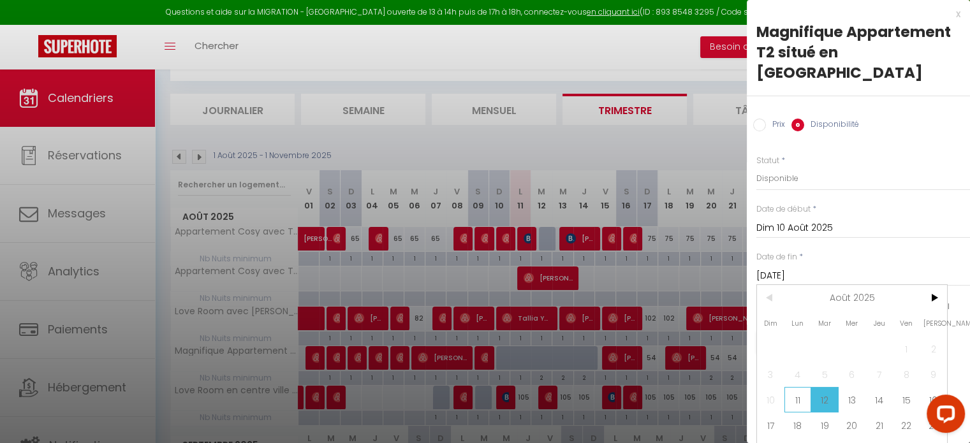
click at [795, 387] on span "11" at bounding box center [797, 399] width 27 height 25
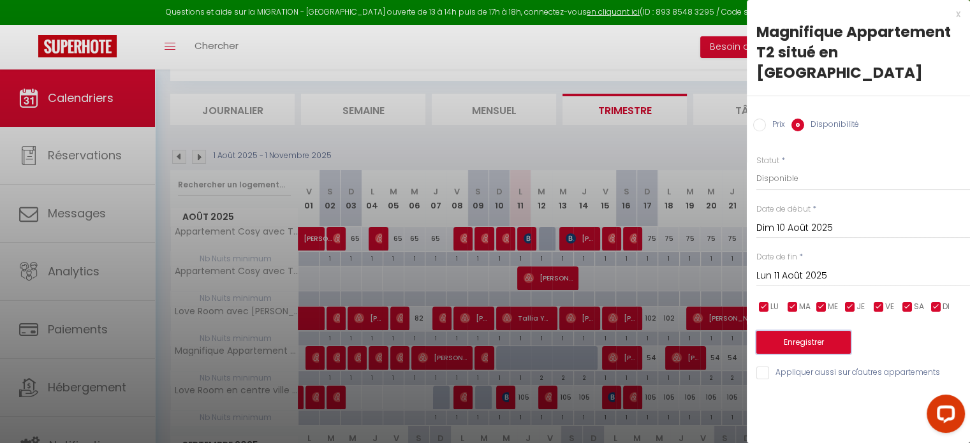
click at [806, 331] on button "Enregistrer" at bounding box center [803, 342] width 94 height 23
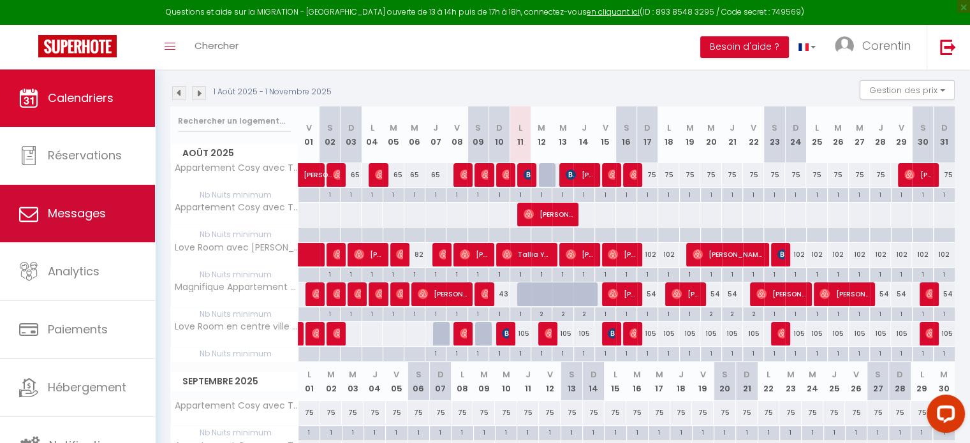
scroll to position [3, 0]
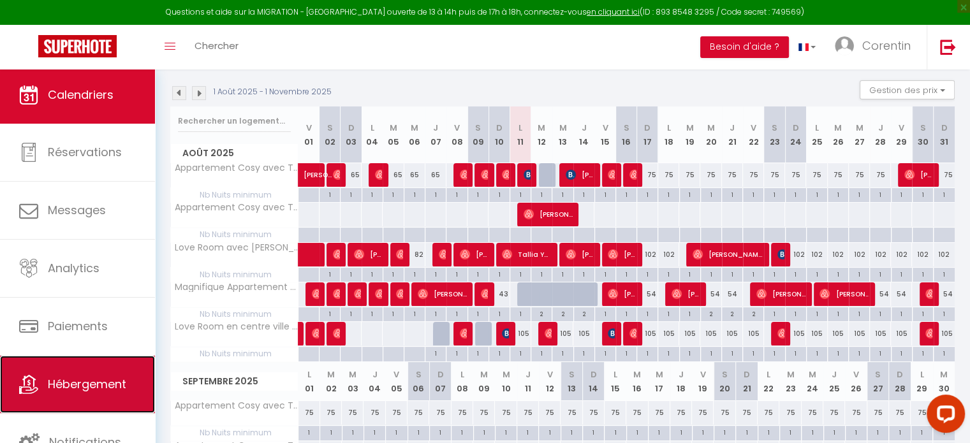
click at [89, 379] on span "Hébergement" at bounding box center [87, 384] width 78 height 16
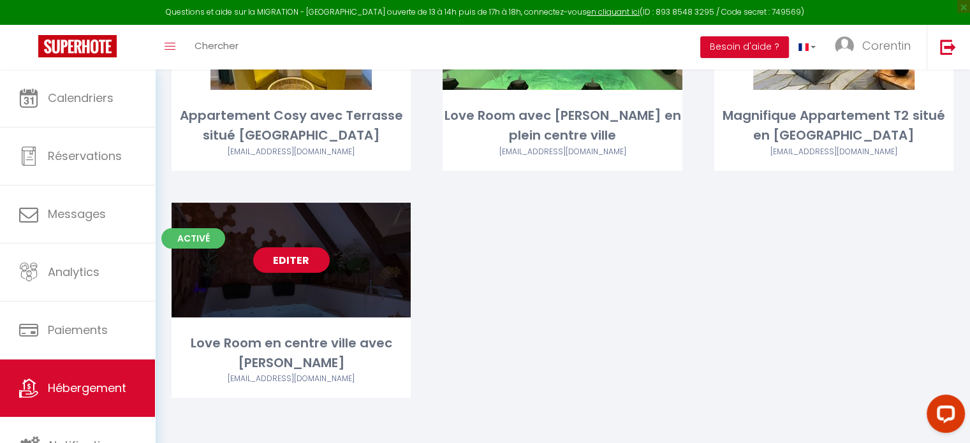
scroll to position [191, 0]
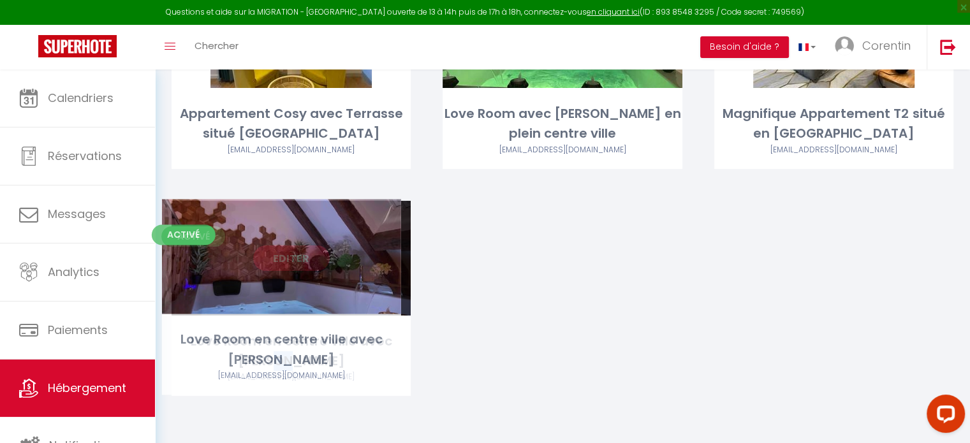
click at [313, 361] on div "Love Room en centre ville avec [PERSON_NAME]" at bounding box center [290, 351] width 239 height 40
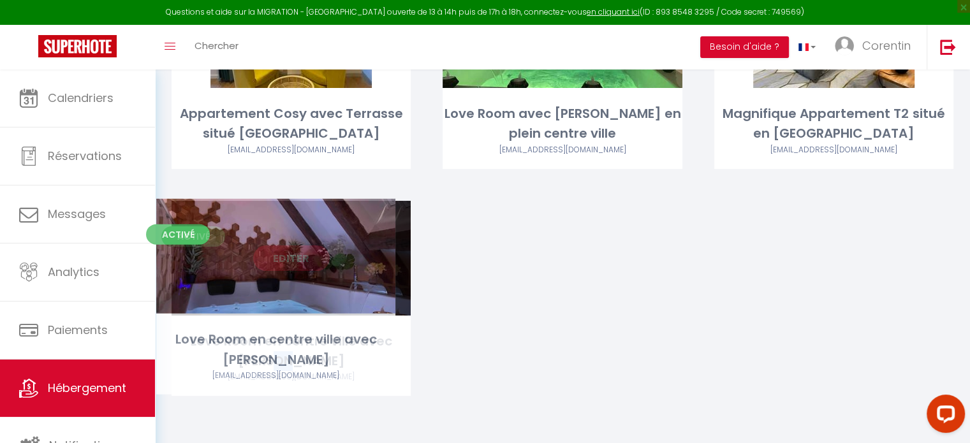
click at [309, 361] on div "Love Room en centre ville avec [PERSON_NAME]" at bounding box center [290, 351] width 239 height 40
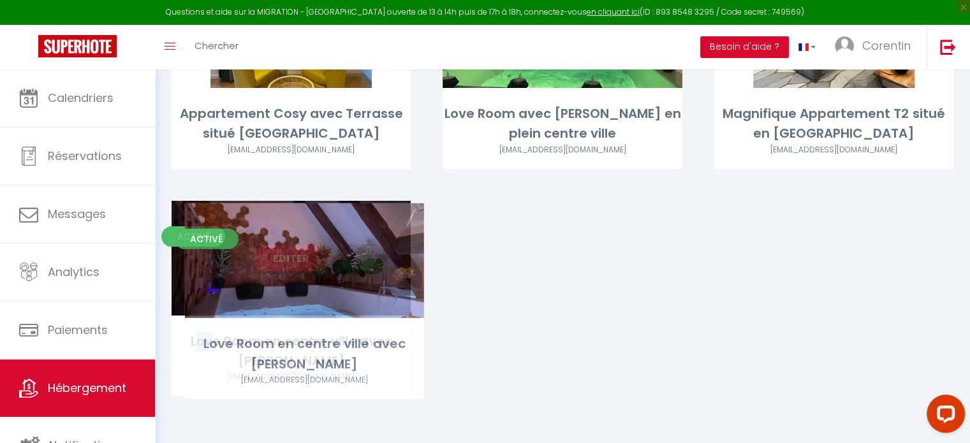
drag, startPoint x: 196, startPoint y: 344, endPoint x: 209, endPoint y: 346, distance: 13.0
click at [209, 346] on div "Love Room en centre ville avec [PERSON_NAME]" at bounding box center [290, 351] width 239 height 40
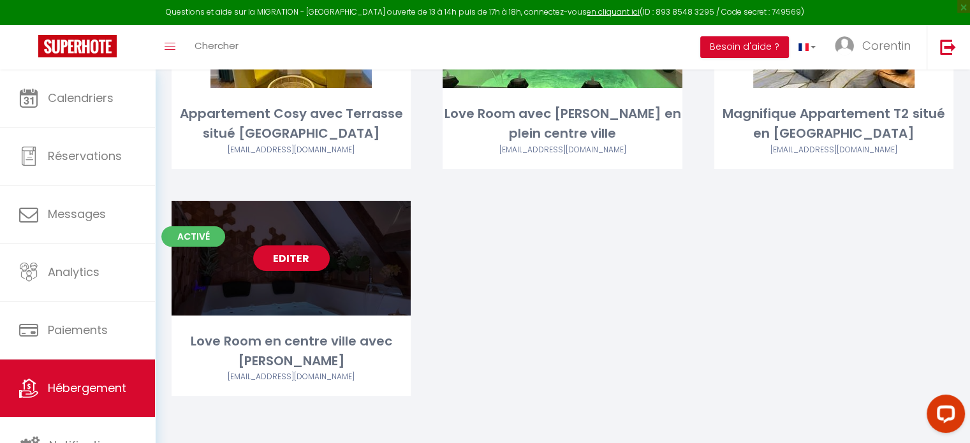
click at [212, 346] on div "Love Room en centre ville avec [PERSON_NAME]" at bounding box center [290, 351] width 239 height 40
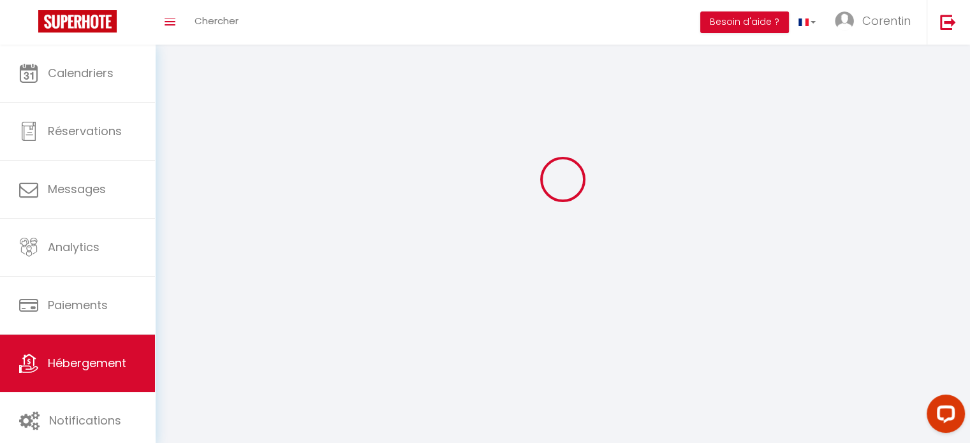
click at [212, 344] on div at bounding box center [562, 179] width 784 height 328
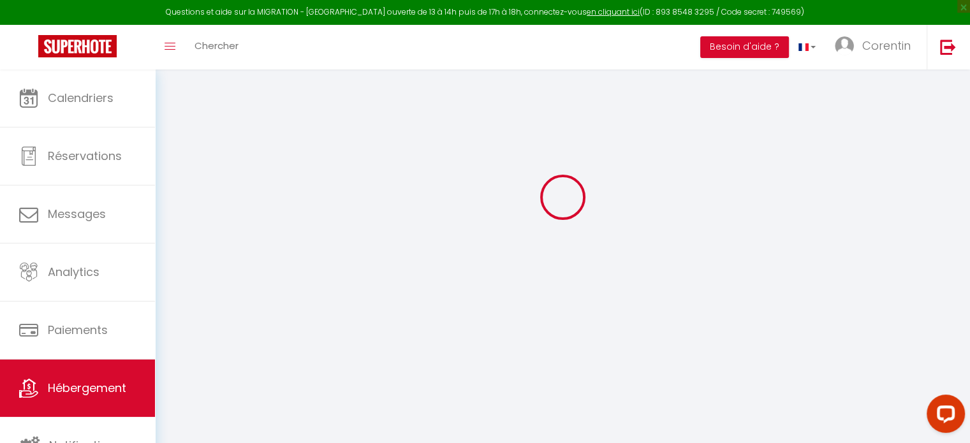
scroll to position [64, 0]
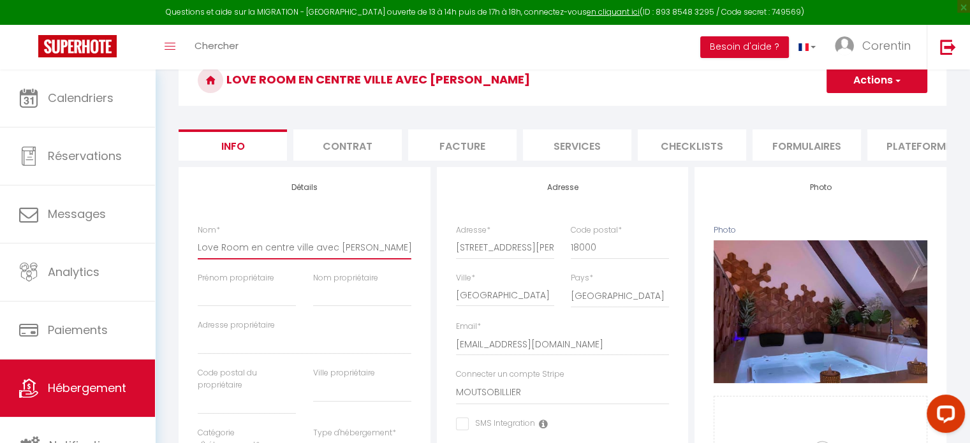
drag, startPoint x: 376, startPoint y: 256, endPoint x: 173, endPoint y: 263, distance: 202.8
click at [338, 254] on input "Love Room en centre ville avec [PERSON_NAME]" at bounding box center [305, 247] width 214 height 23
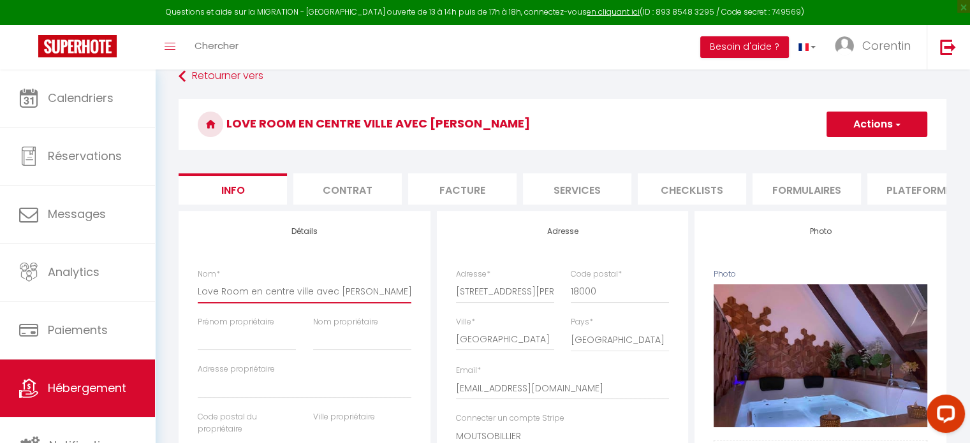
scroll to position [0, 0]
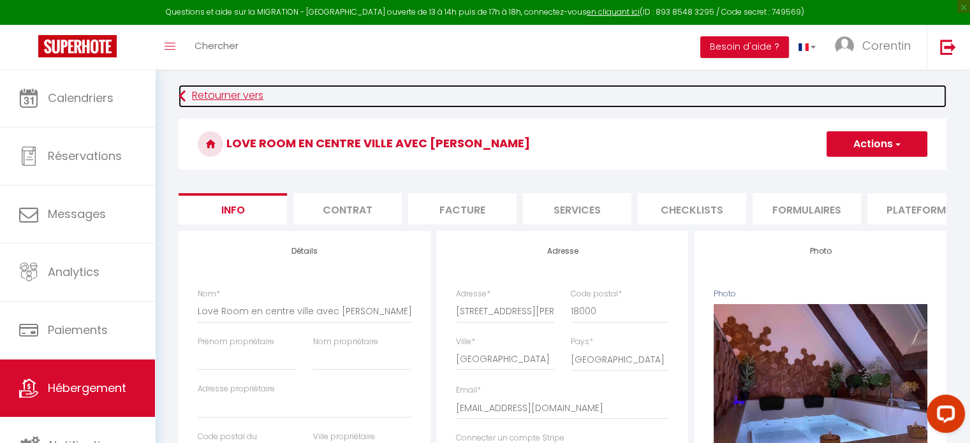
click at [194, 92] on link "Retourner vers" at bounding box center [561, 96] width 767 height 23
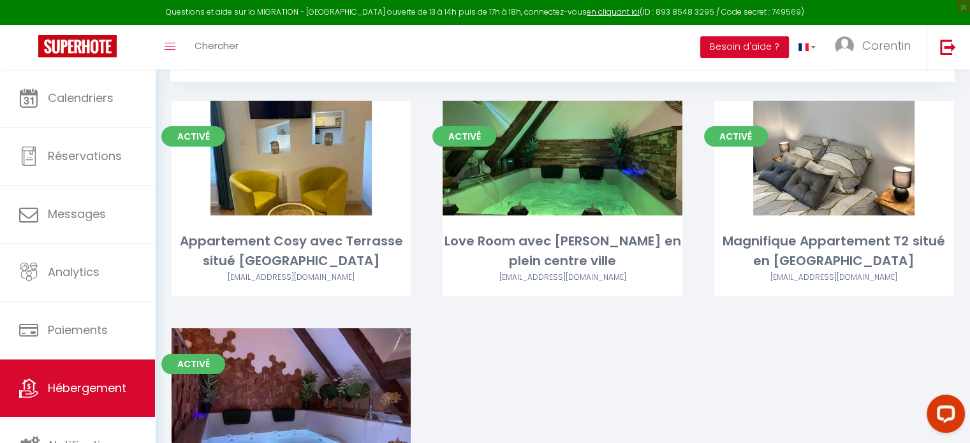
scroll to position [64, 0]
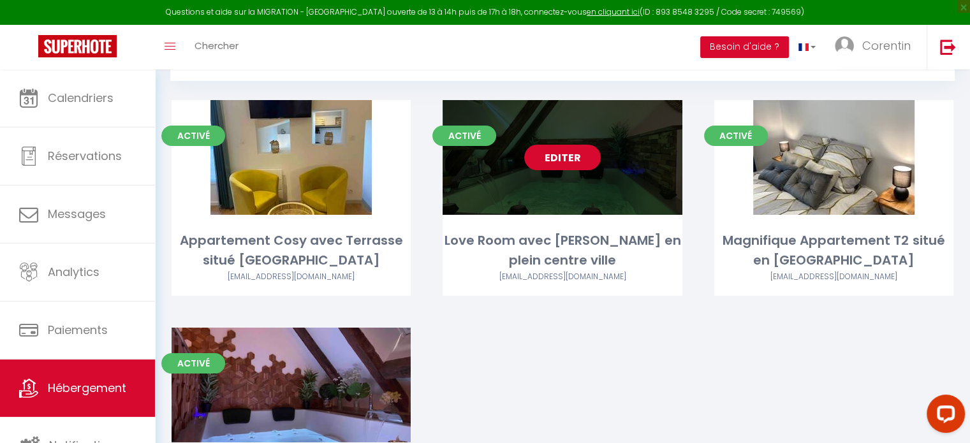
click at [559, 188] on div "Editer" at bounding box center [561, 157] width 239 height 115
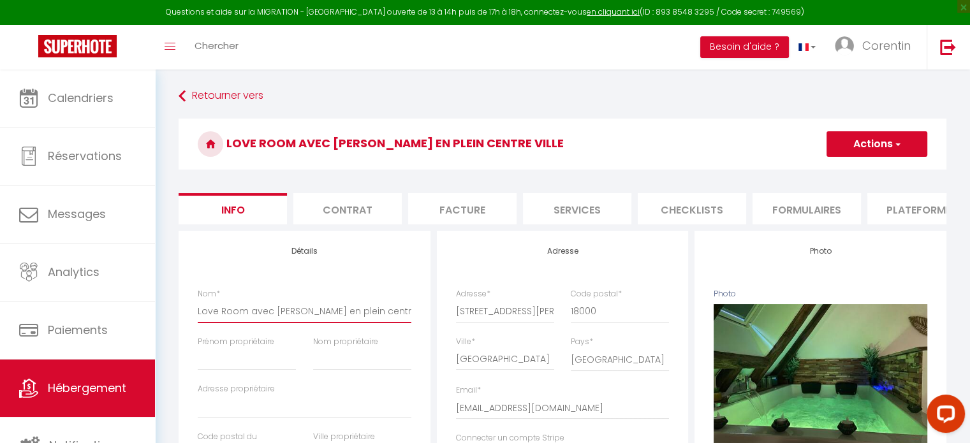
drag, startPoint x: 198, startPoint y: 319, endPoint x: 397, endPoint y: 320, distance: 199.5
click at [397, 320] on input "Love Room avec [PERSON_NAME] en plein centre ville" at bounding box center [305, 311] width 214 height 23
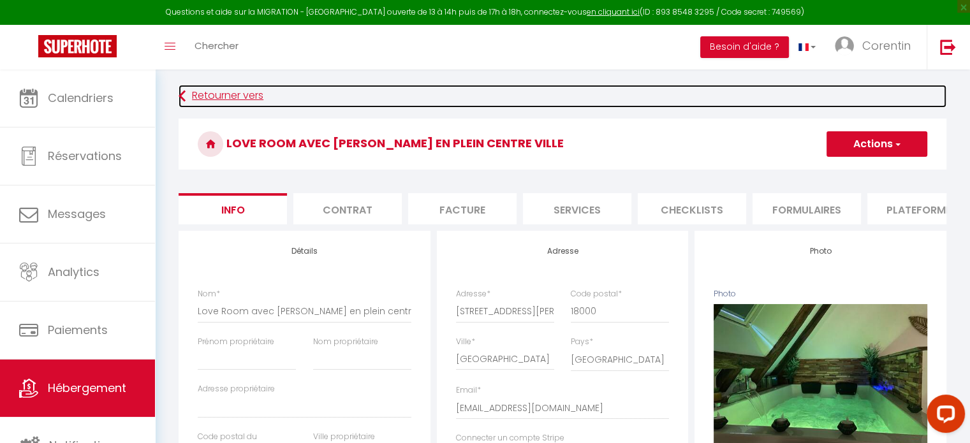
click at [195, 98] on link "Retourner vers" at bounding box center [561, 96] width 767 height 23
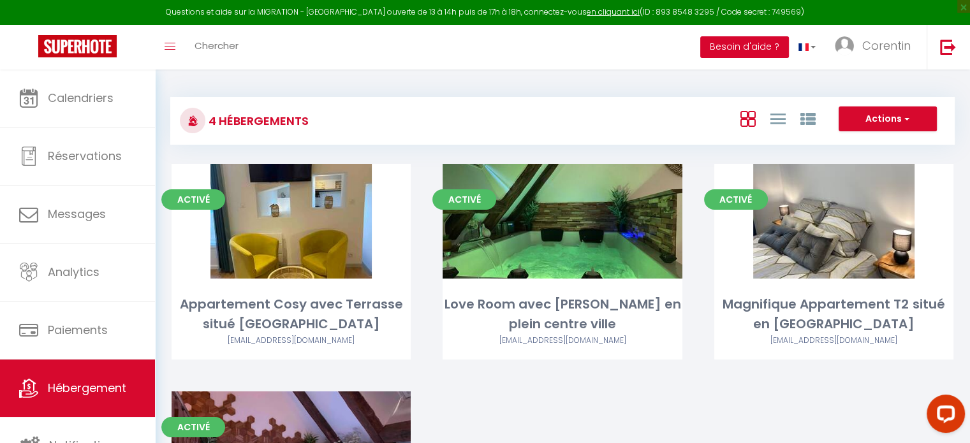
click at [729, 54] on button "Besoin d'aide ?" at bounding box center [744, 47] width 89 height 22
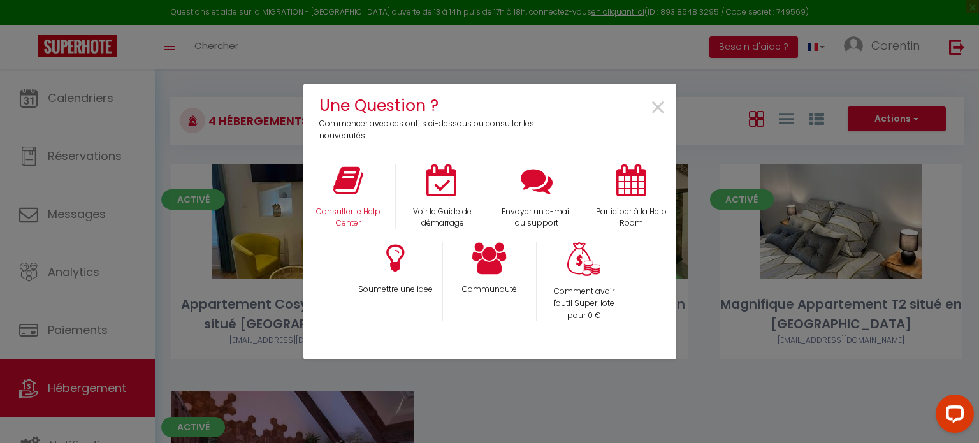
click at [365, 196] on div "Consulter le Help Center" at bounding box center [348, 197] width 94 height 66
click at [348, 184] on icon at bounding box center [347, 180] width 29 height 32
click at [658, 107] on span "×" at bounding box center [658, 108] width 17 height 40
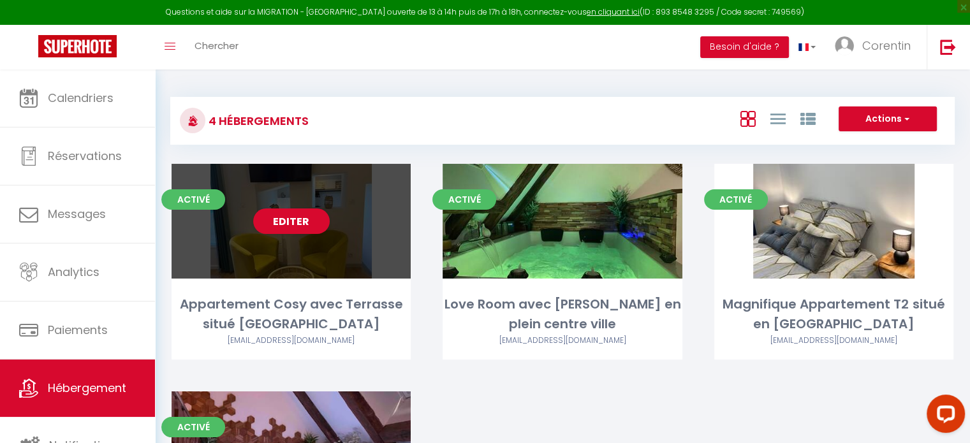
click at [298, 258] on div "Editer" at bounding box center [290, 221] width 239 height 115
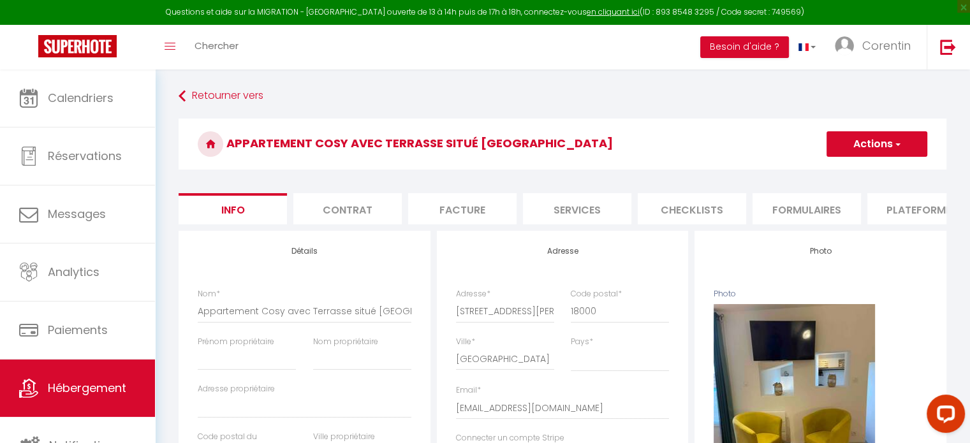
click at [906, 213] on li "Plateformes" at bounding box center [921, 208] width 108 height 31
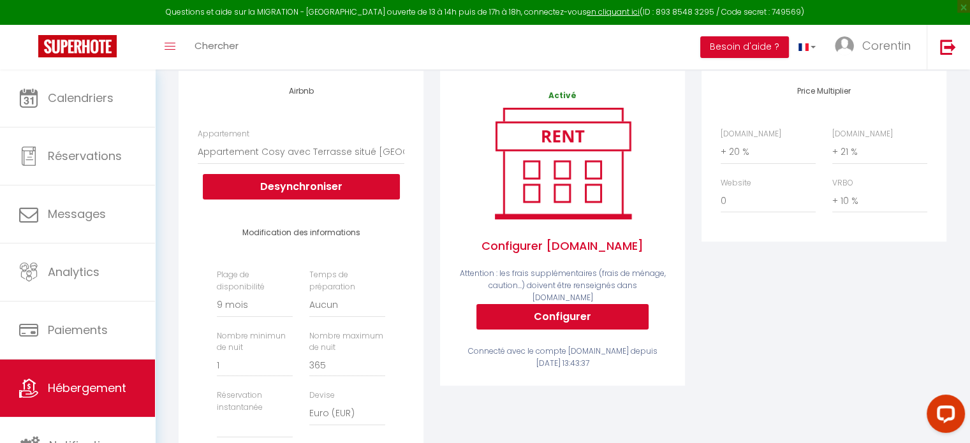
scroll to position [64, 0]
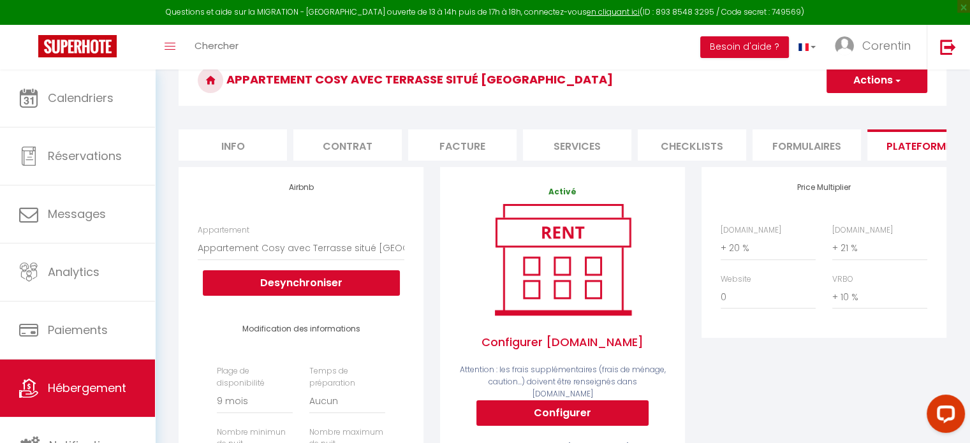
click at [595, 144] on li "Services" at bounding box center [577, 144] width 108 height 31
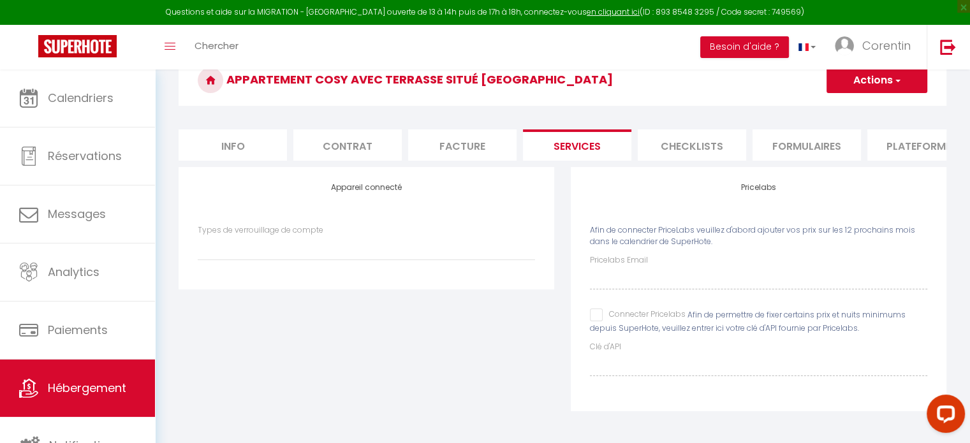
click at [660, 142] on li "Checklists" at bounding box center [691, 144] width 108 height 31
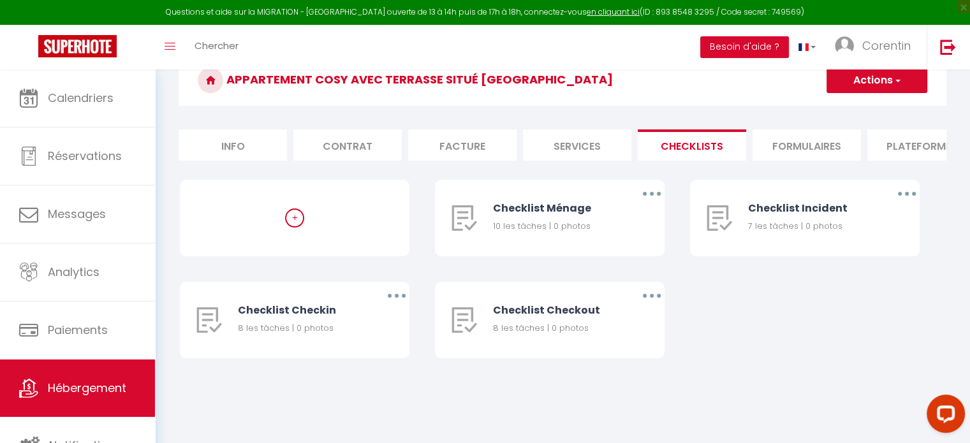
click at [772, 147] on li "Formulaires" at bounding box center [806, 144] width 108 height 31
